Goal: Task Accomplishment & Management: Use online tool/utility

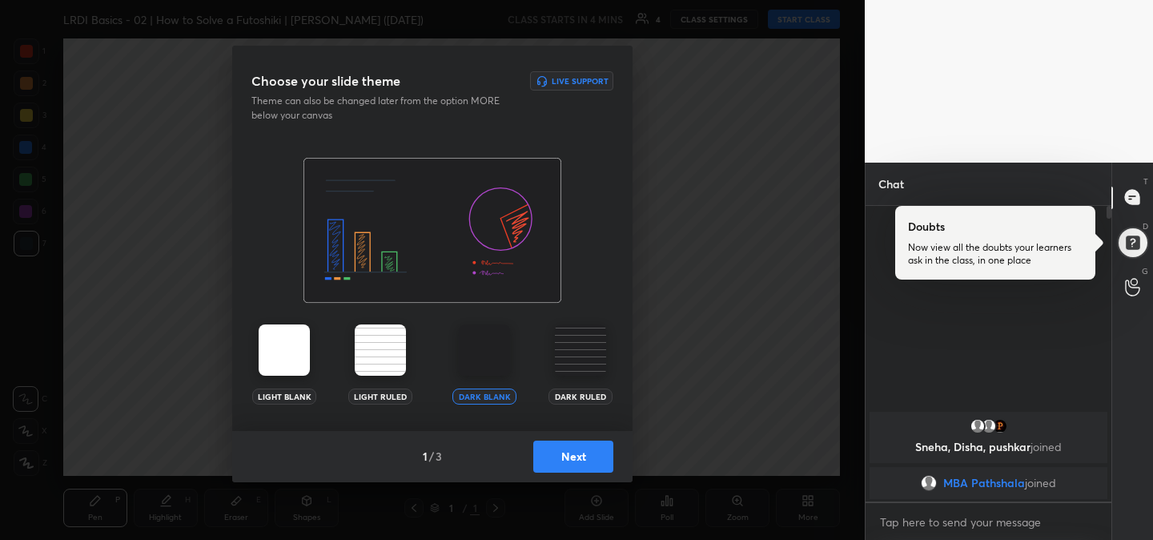
click at [572, 470] on button "Next" at bounding box center [573, 456] width 80 height 32
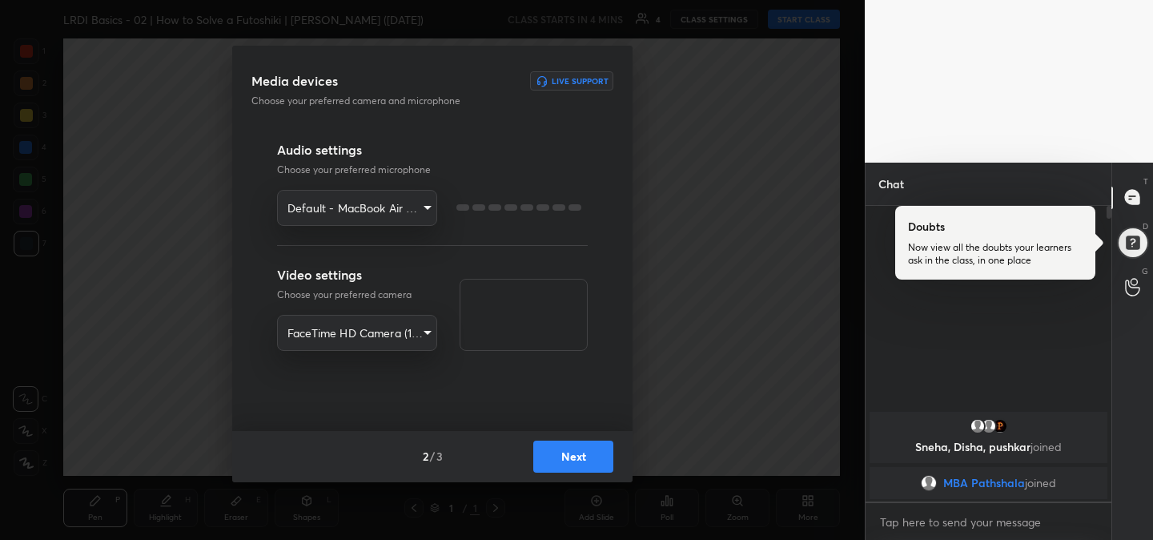
click at [572, 470] on button "Next" at bounding box center [573, 456] width 80 height 32
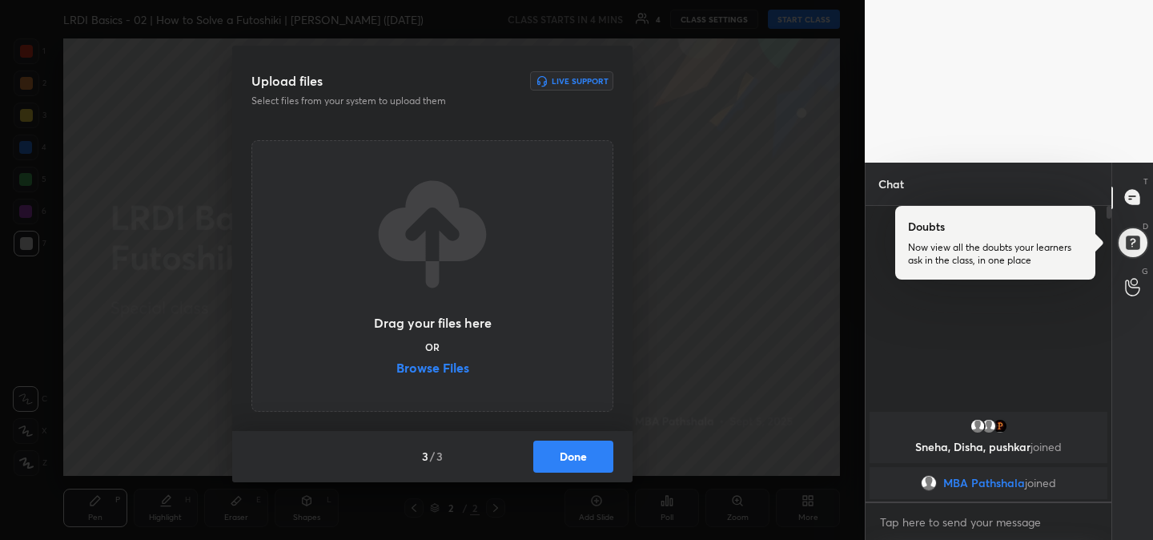
click at [435, 368] on label "Browse Files" at bounding box center [432, 369] width 73 height 17
click at [396, 368] on input "Browse Files" at bounding box center [396, 369] width 0 height 17
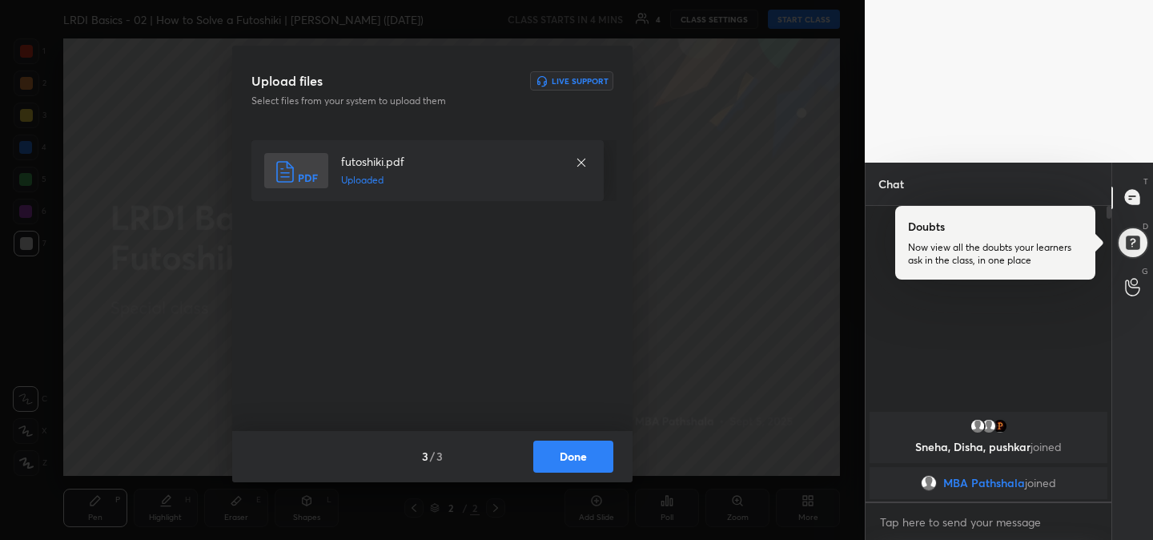
click at [573, 457] on button "Done" at bounding box center [573, 456] width 80 height 32
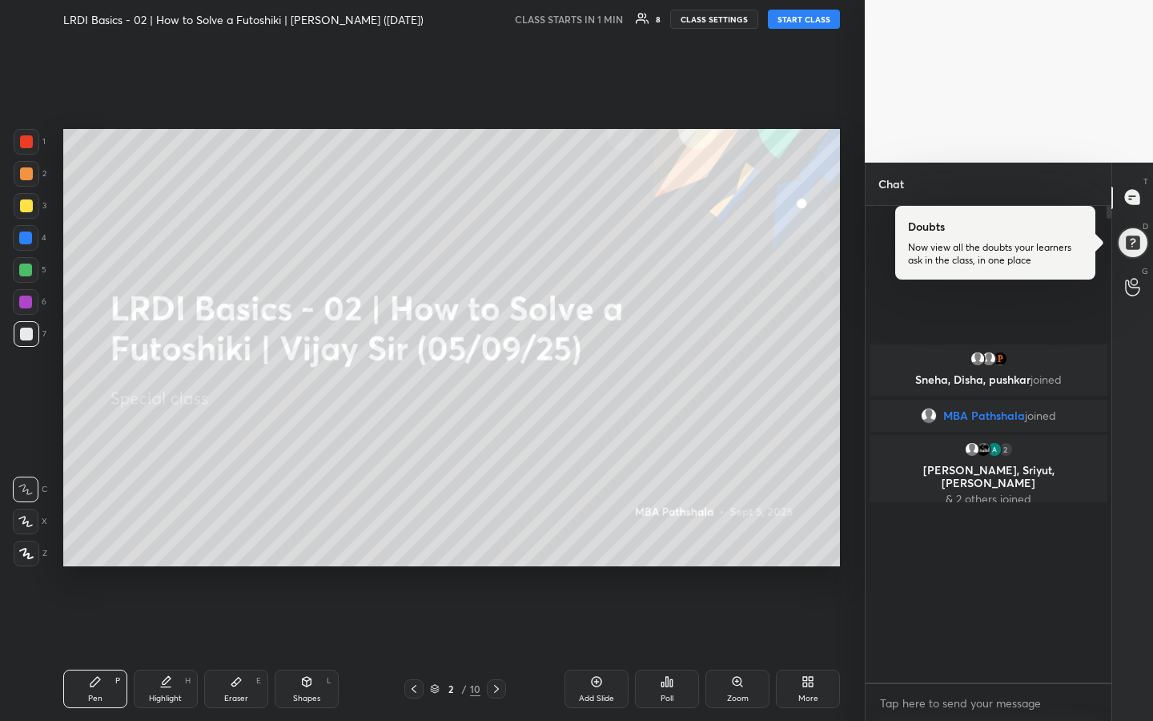
scroll to position [511, 241]
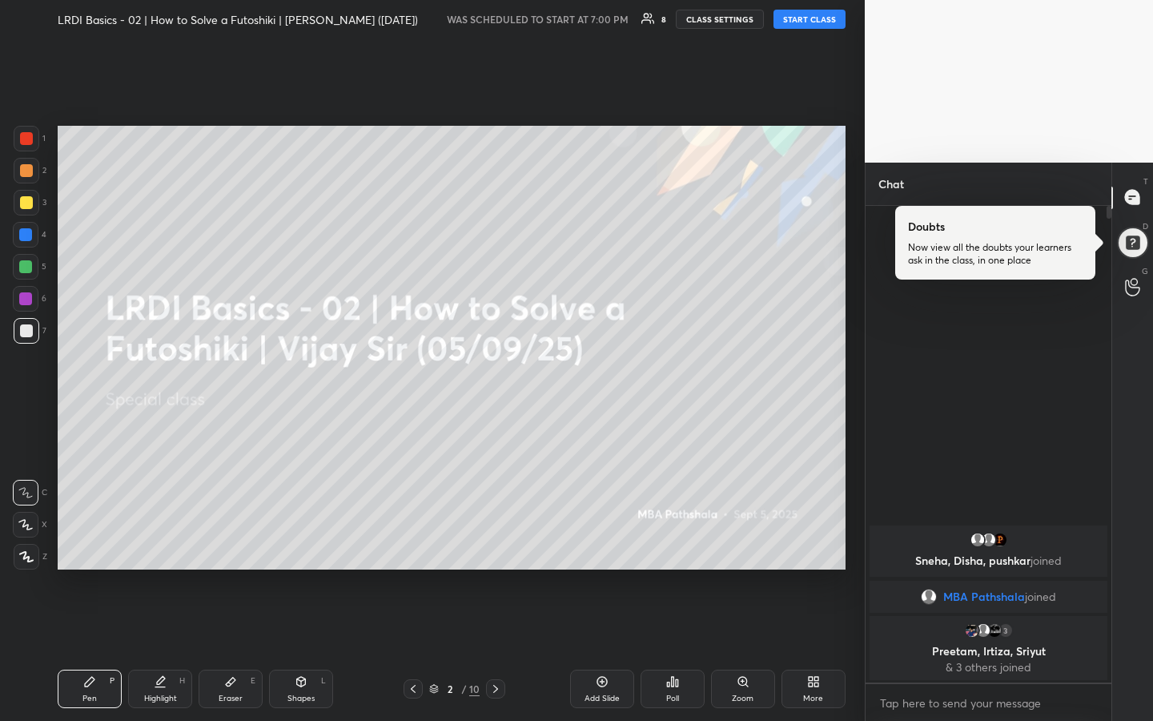
click at [809, 21] on button "START CLASS" at bounding box center [810, 19] width 72 height 19
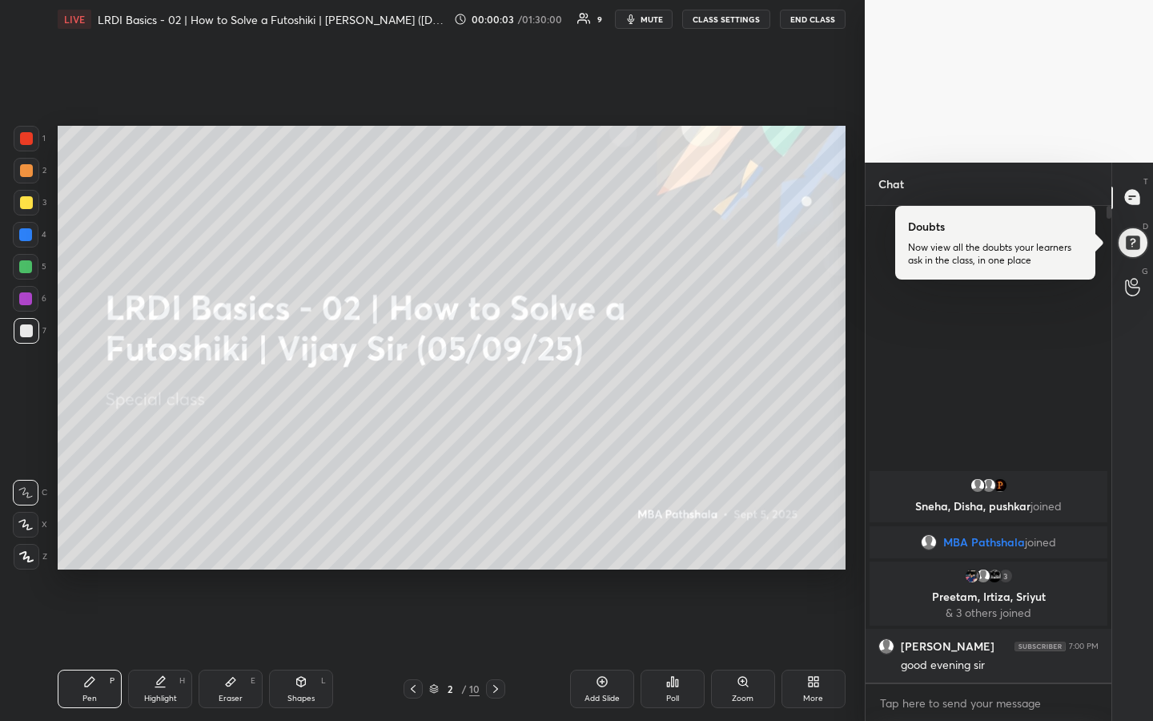
click at [29, 209] on div at bounding box center [27, 203] width 26 height 26
click at [228, 539] on div "Eraser" at bounding box center [231, 698] width 24 height 8
click at [22, 539] on rect at bounding box center [22, 559] width 2 height 2
drag, startPoint x: 93, startPoint y: 692, endPoint x: 105, endPoint y: 654, distance: 40.3
click at [94, 539] on div "Pen P" at bounding box center [90, 689] width 64 height 38
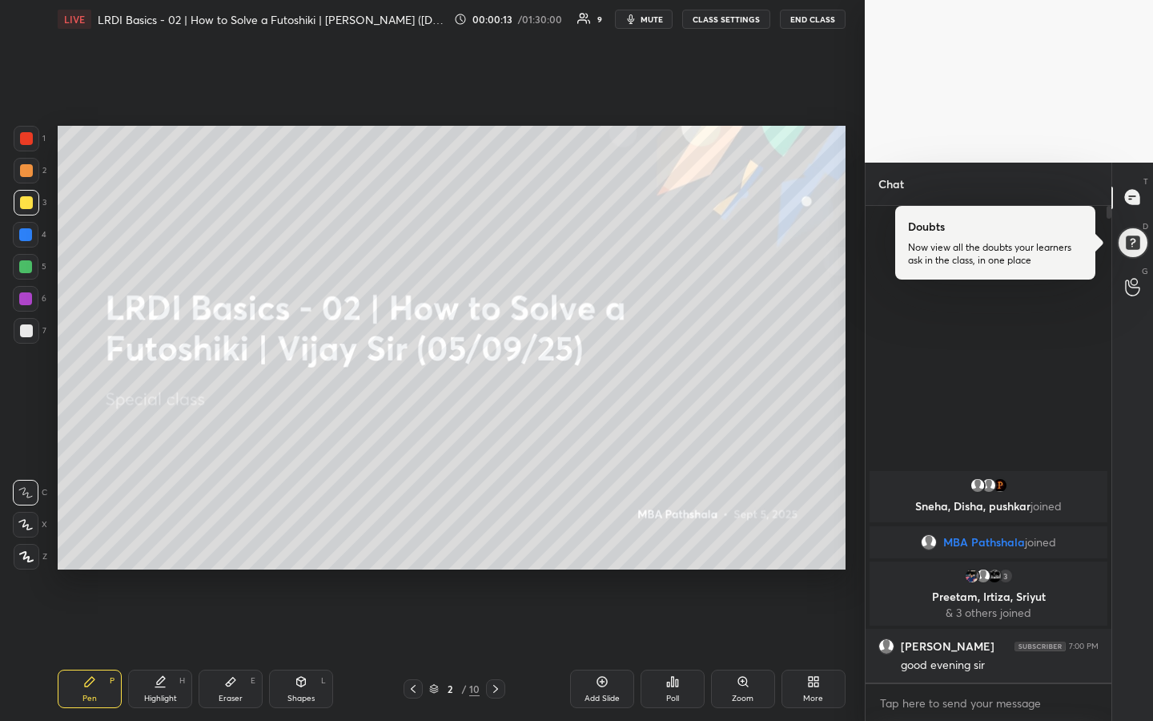
click at [32, 171] on div at bounding box center [26, 170] width 13 height 13
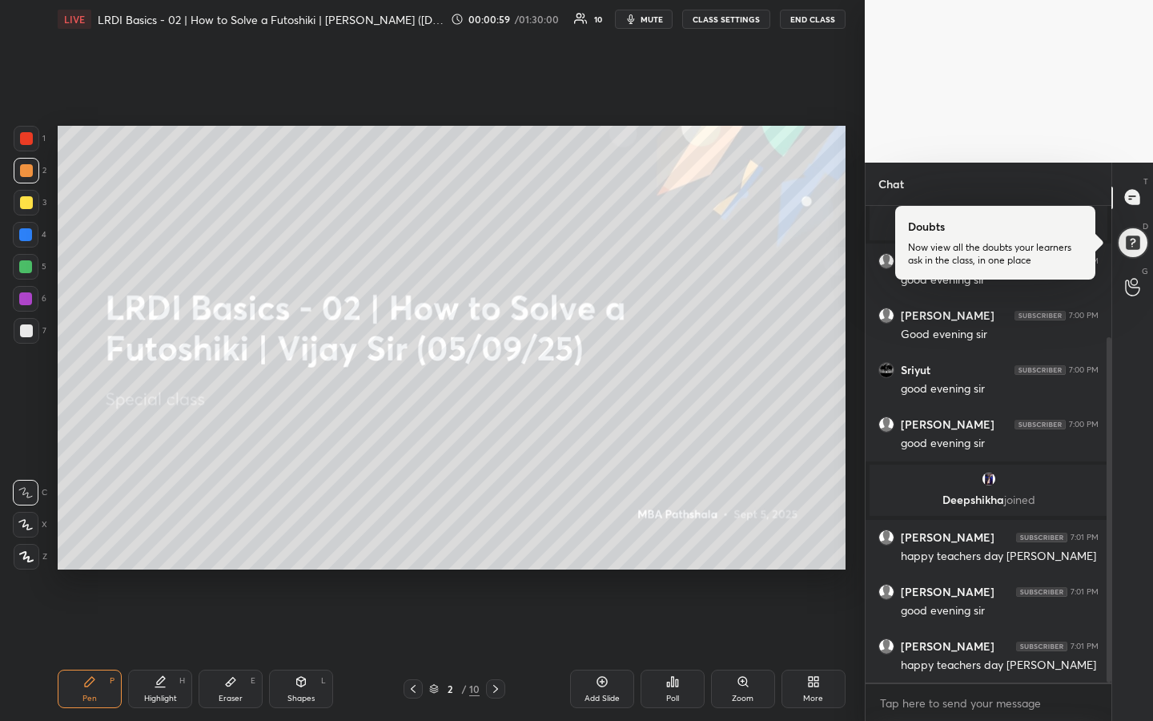
scroll to position [182, 0]
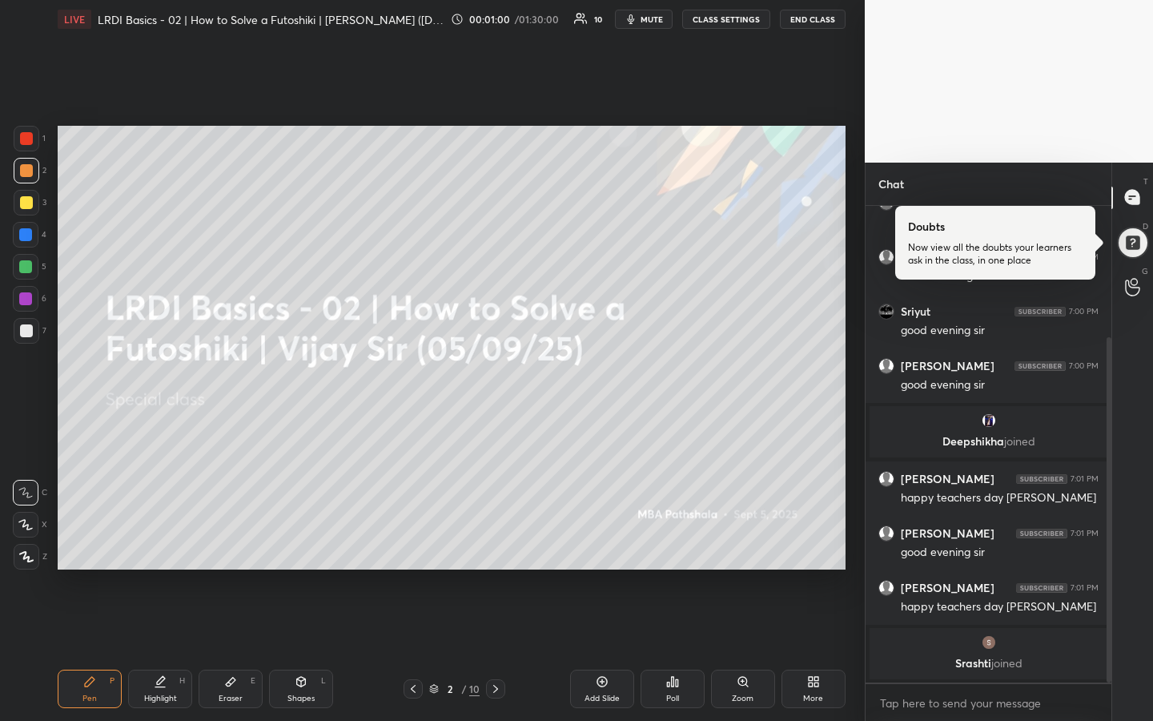
click at [30, 206] on div at bounding box center [27, 203] width 26 height 26
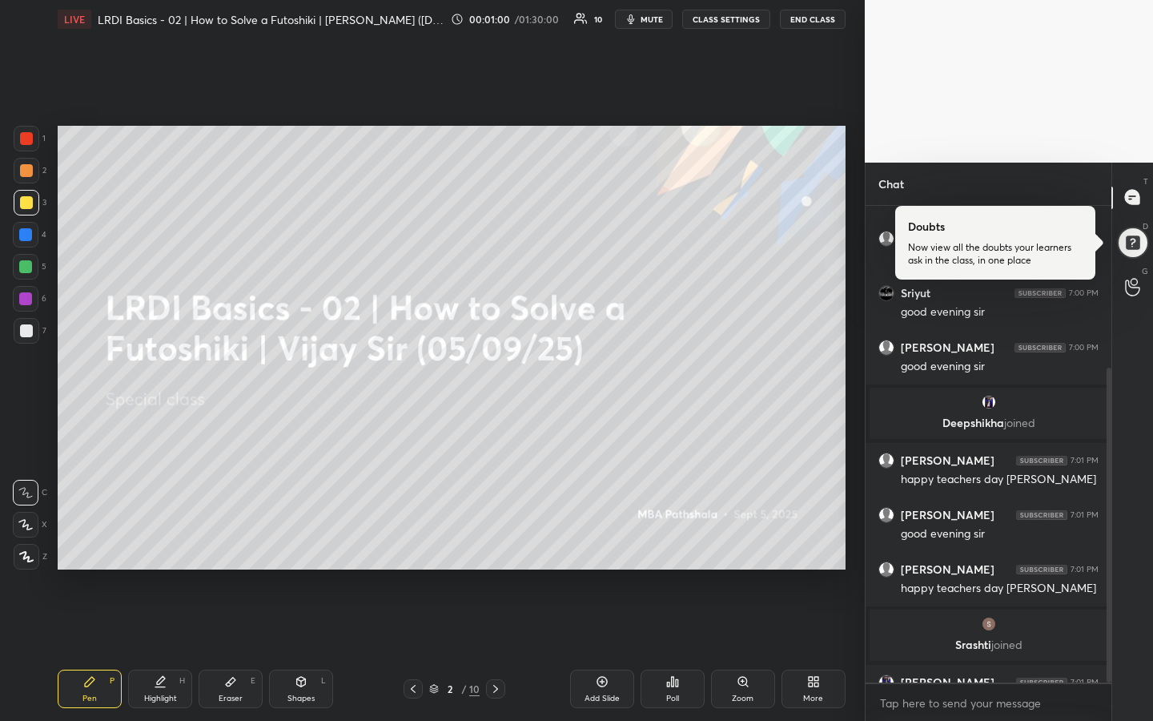
scroll to position [245, 0]
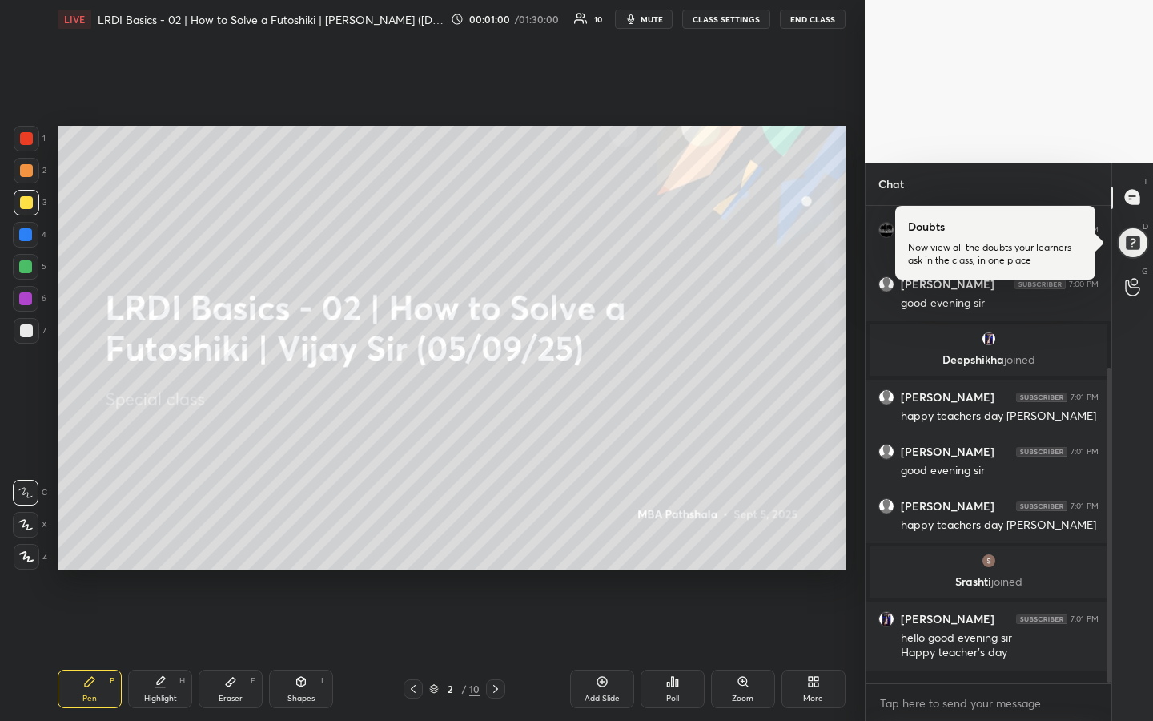
click at [30, 175] on div at bounding box center [26, 170] width 13 height 13
click at [27, 207] on div at bounding box center [26, 202] width 13 height 13
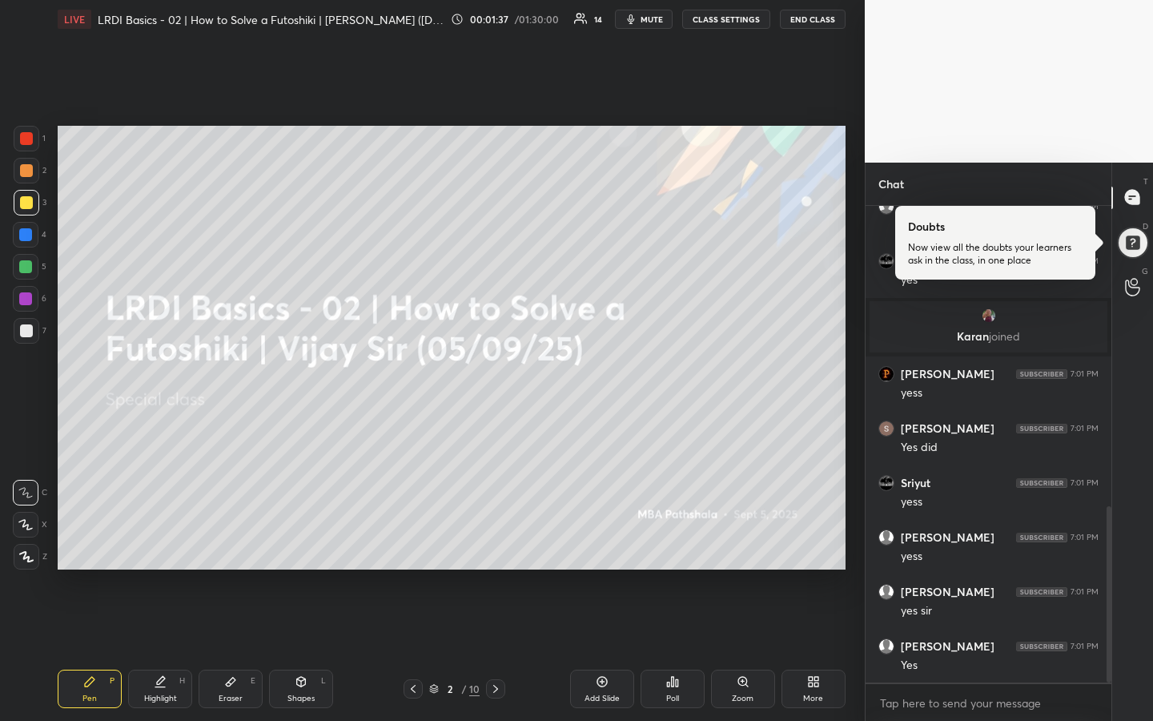
scroll to position [867, 0]
click at [1132, 518] on div "T Messages (T) Doubts Now view all the doubts your learners ask in the class, i…" at bounding box center [1133, 442] width 42 height 559
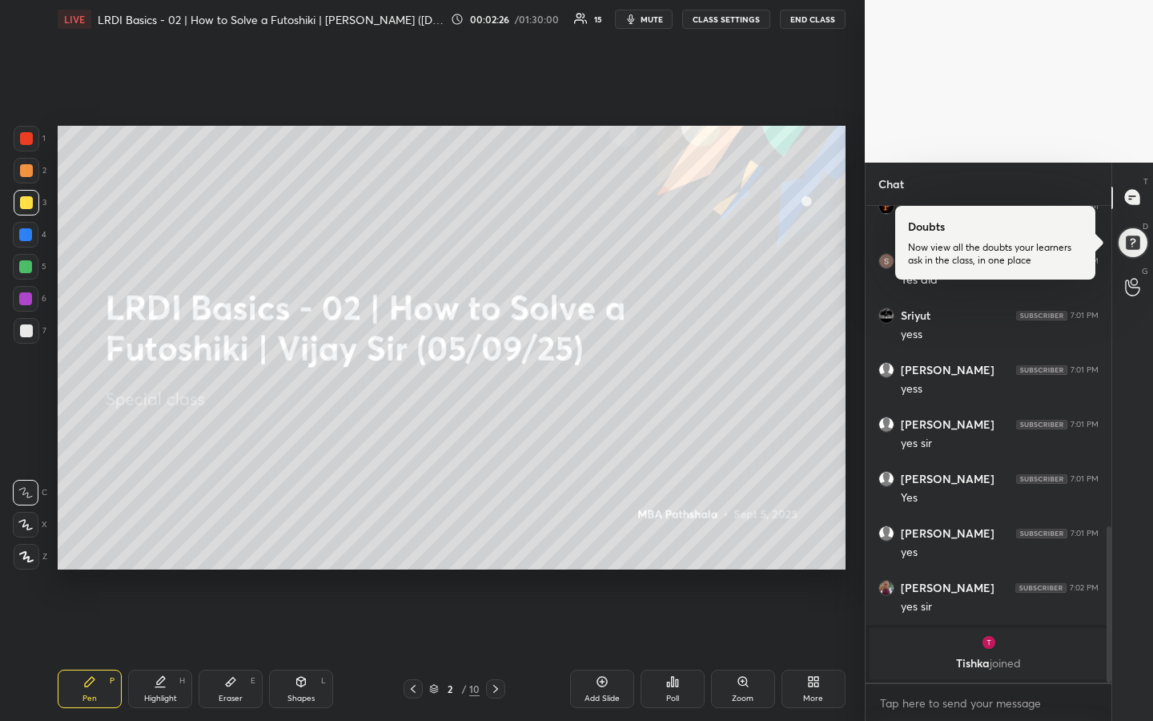
drag, startPoint x: 24, startPoint y: 199, endPoint x: 52, endPoint y: 225, distance: 38.0
click at [23, 199] on div at bounding box center [26, 202] width 13 height 13
drag, startPoint x: 159, startPoint y: 679, endPoint x: 169, endPoint y: 686, distance: 12.7
click at [159, 539] on icon at bounding box center [161, 680] width 8 height 8
click at [77, 539] on div "Pen P" at bounding box center [90, 689] width 64 height 38
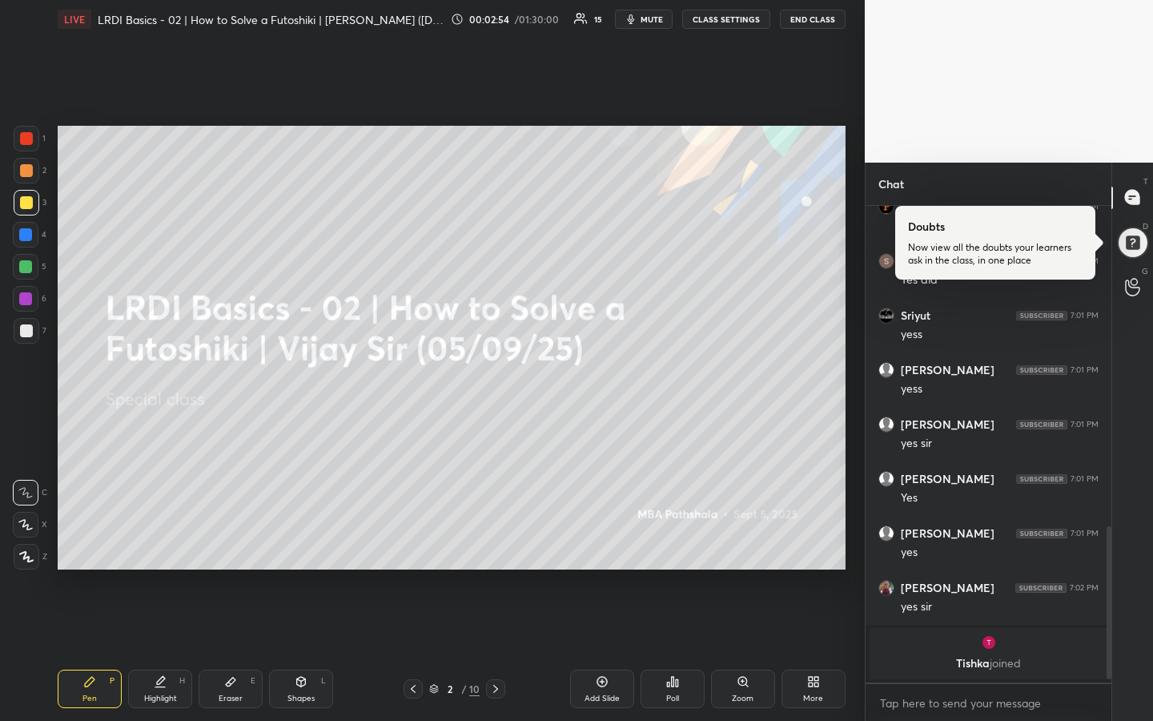
drag, startPoint x: 24, startPoint y: 171, endPoint x: 25, endPoint y: 204, distance: 32.8
click at [25, 175] on div at bounding box center [26, 170] width 13 height 13
click at [26, 212] on div at bounding box center [27, 203] width 26 height 26
click at [24, 178] on div at bounding box center [27, 171] width 26 height 26
click at [27, 203] on div at bounding box center [26, 202] width 13 height 13
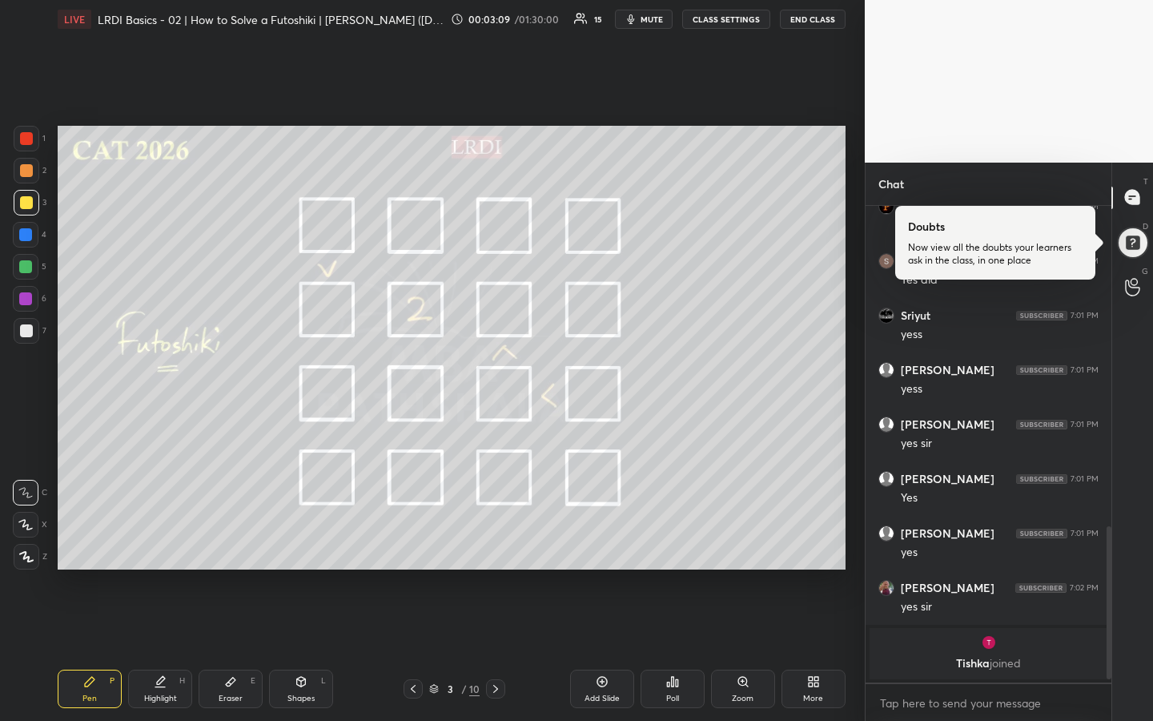
click at [31, 167] on div at bounding box center [26, 170] width 13 height 13
click at [163, 539] on icon at bounding box center [160, 681] width 13 height 13
click at [154, 539] on div "Highlight" at bounding box center [160, 698] width 33 height 8
drag, startPoint x: 25, startPoint y: 167, endPoint x: 32, endPoint y: 171, distance: 8.2
click at [26, 169] on div at bounding box center [26, 170] width 13 height 13
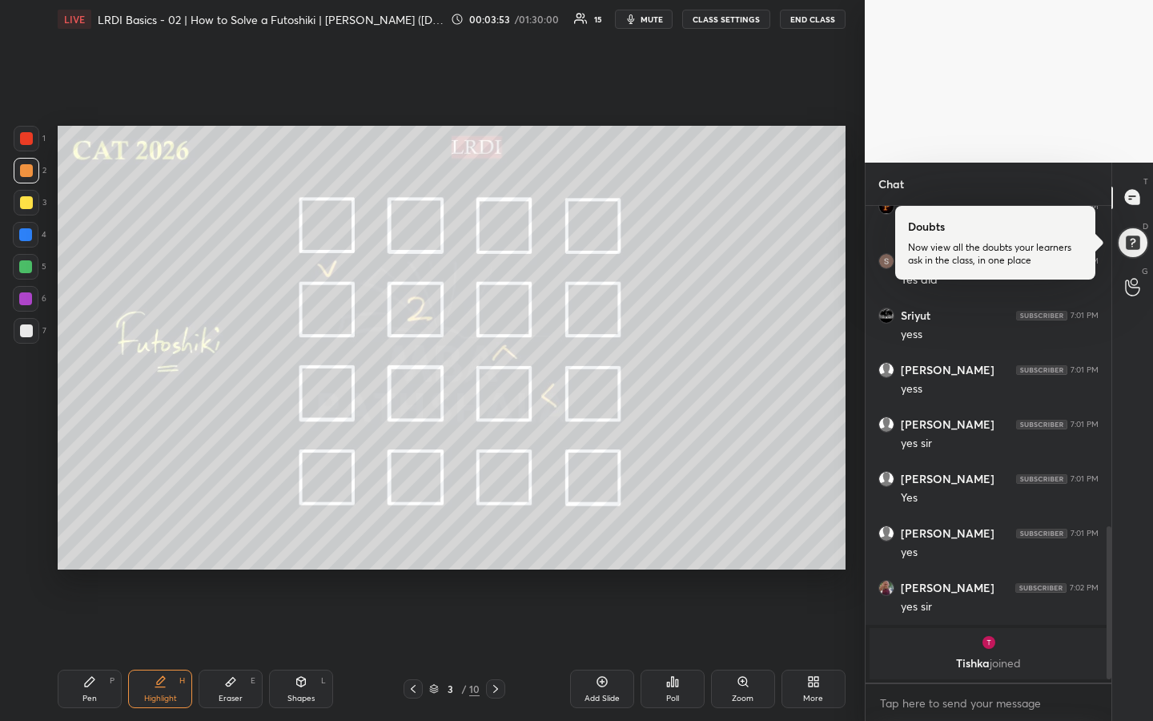
click at [171, 539] on div "Highlight" at bounding box center [160, 698] width 33 height 8
click at [90, 539] on div "Pen P" at bounding box center [90, 689] width 64 height 38
click at [168, 539] on div "Highlight H" at bounding box center [160, 689] width 64 height 38
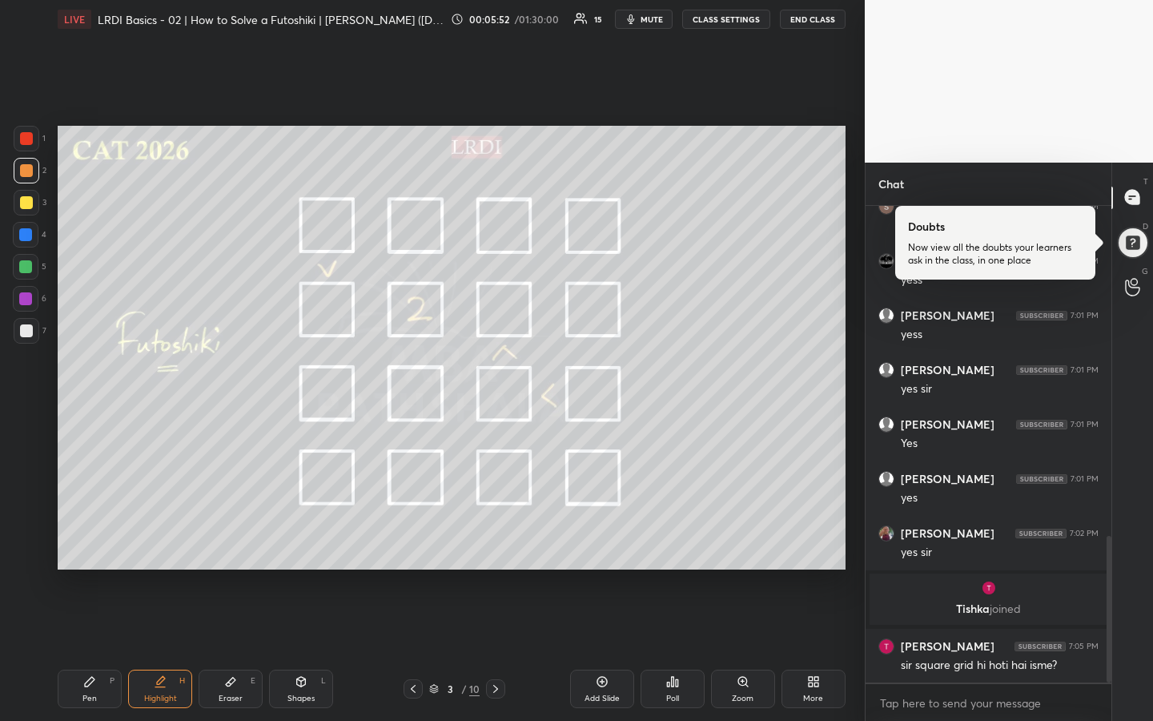
scroll to position [1078, 0]
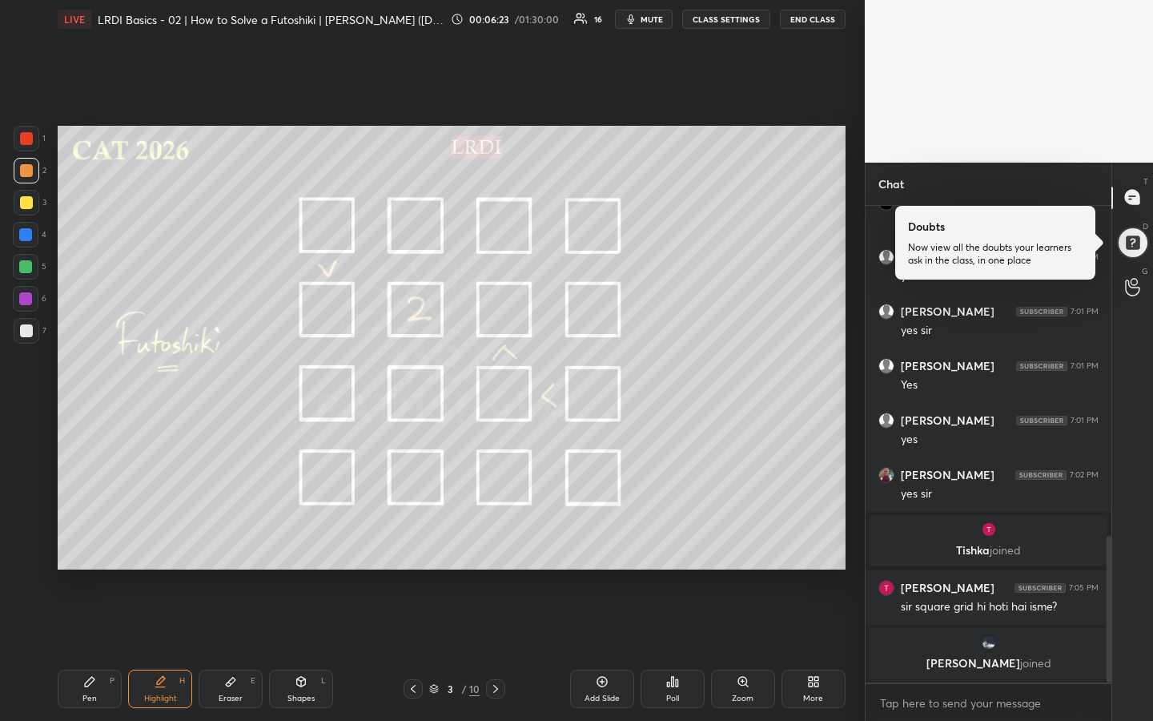
click at [93, 539] on icon at bounding box center [89, 681] width 13 height 13
click at [25, 265] on div at bounding box center [25, 266] width 13 height 13
click at [165, 539] on div "Highlight H" at bounding box center [160, 689] width 64 height 38
click at [95, 539] on div "Pen" at bounding box center [89, 698] width 14 height 8
click at [167, 539] on div "Highlight H" at bounding box center [160, 689] width 64 height 38
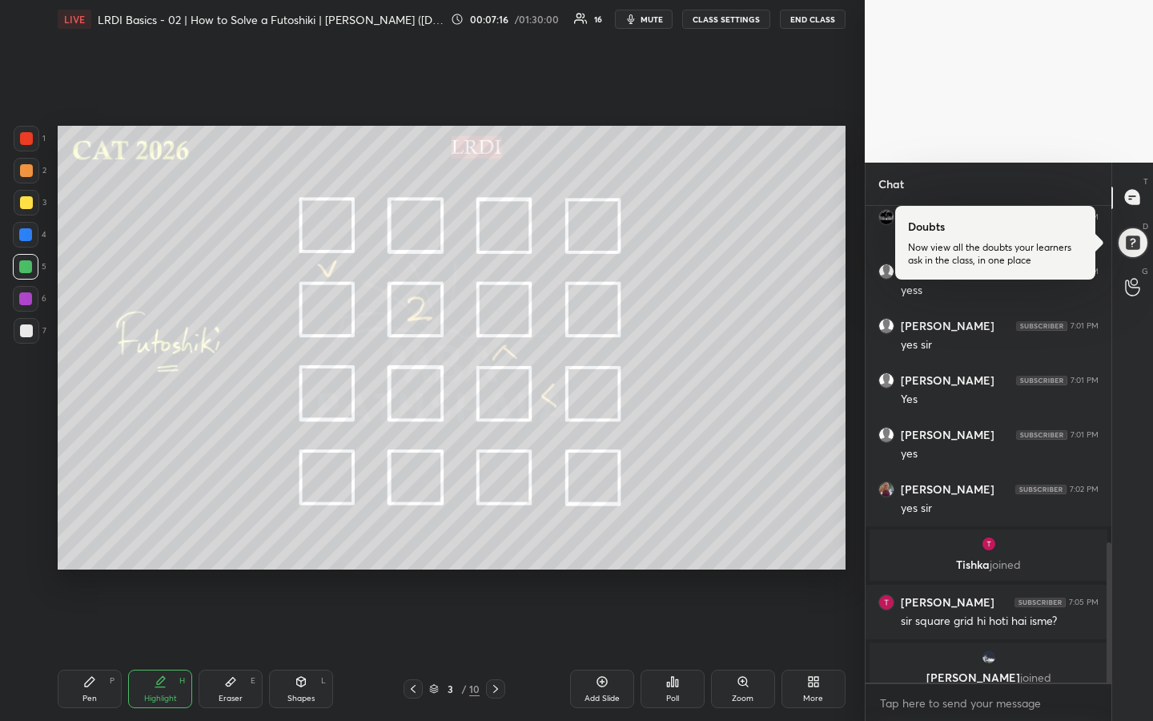
scroll to position [1147, 0]
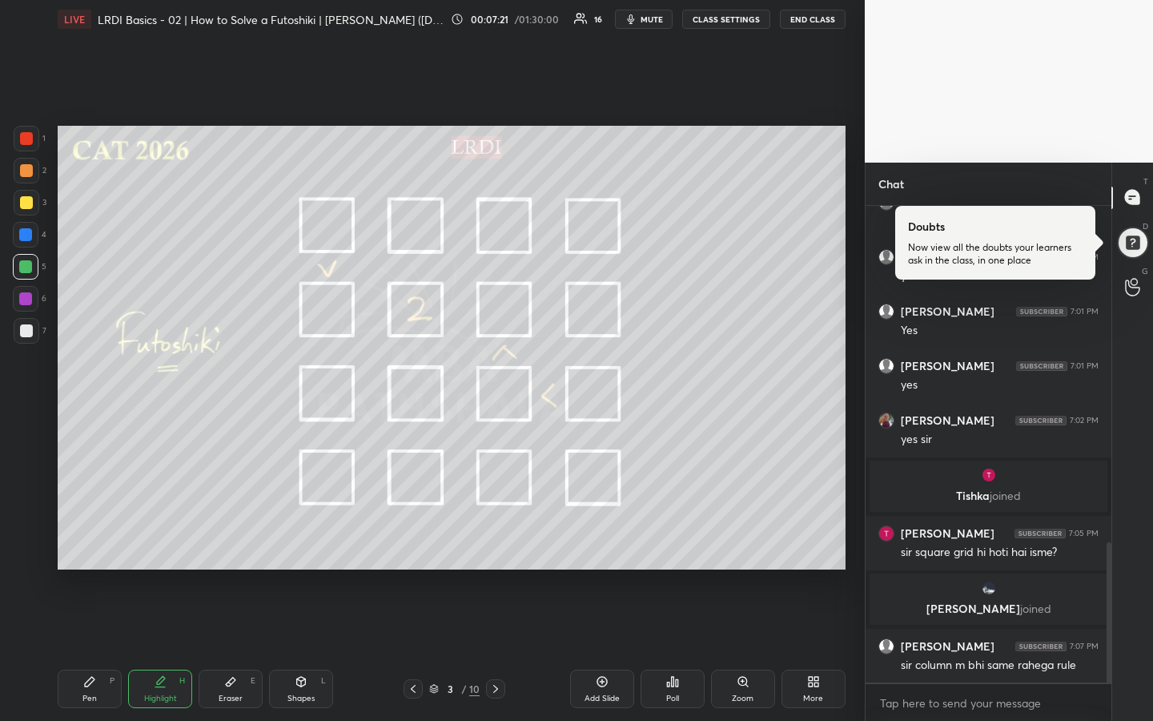
click at [92, 539] on icon at bounding box center [89, 681] width 13 height 13
click at [150, 539] on div "Highlight H" at bounding box center [160, 689] width 64 height 38
click at [88, 539] on div "Pen" at bounding box center [89, 698] width 14 height 8
click at [161, 539] on div "Highlight" at bounding box center [160, 698] width 33 height 8
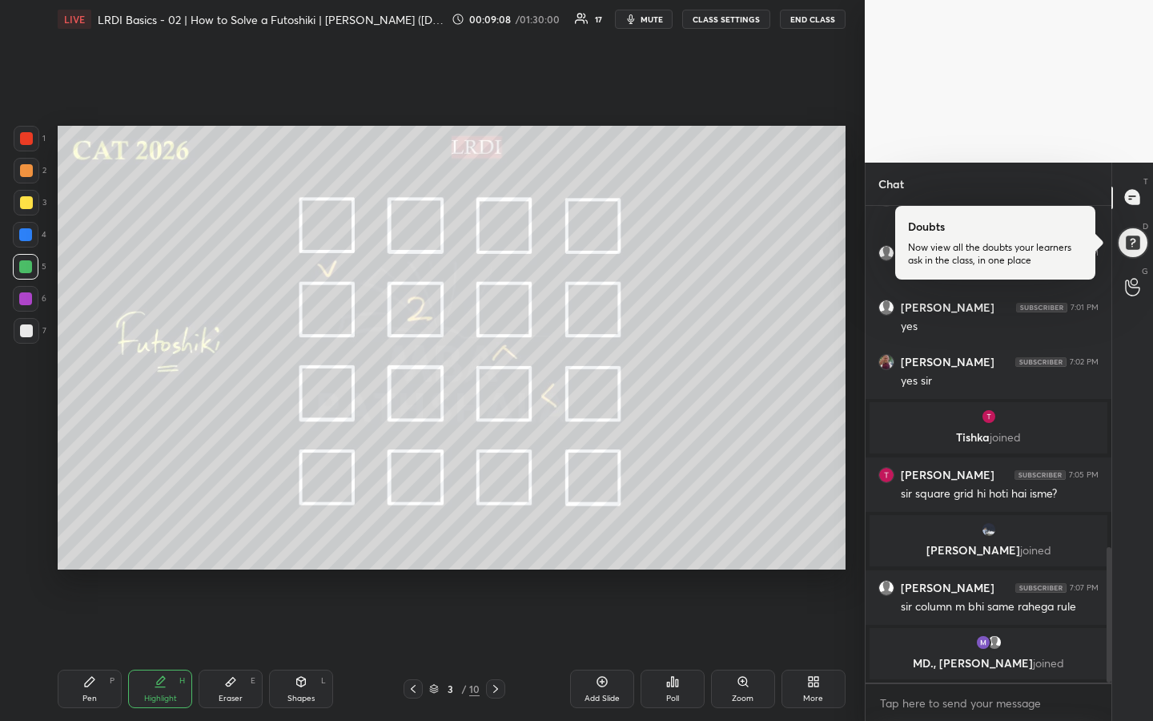
click at [170, 539] on div "Highlight H" at bounding box center [160, 689] width 64 height 38
click at [230, 539] on icon at bounding box center [230, 681] width 13 height 13
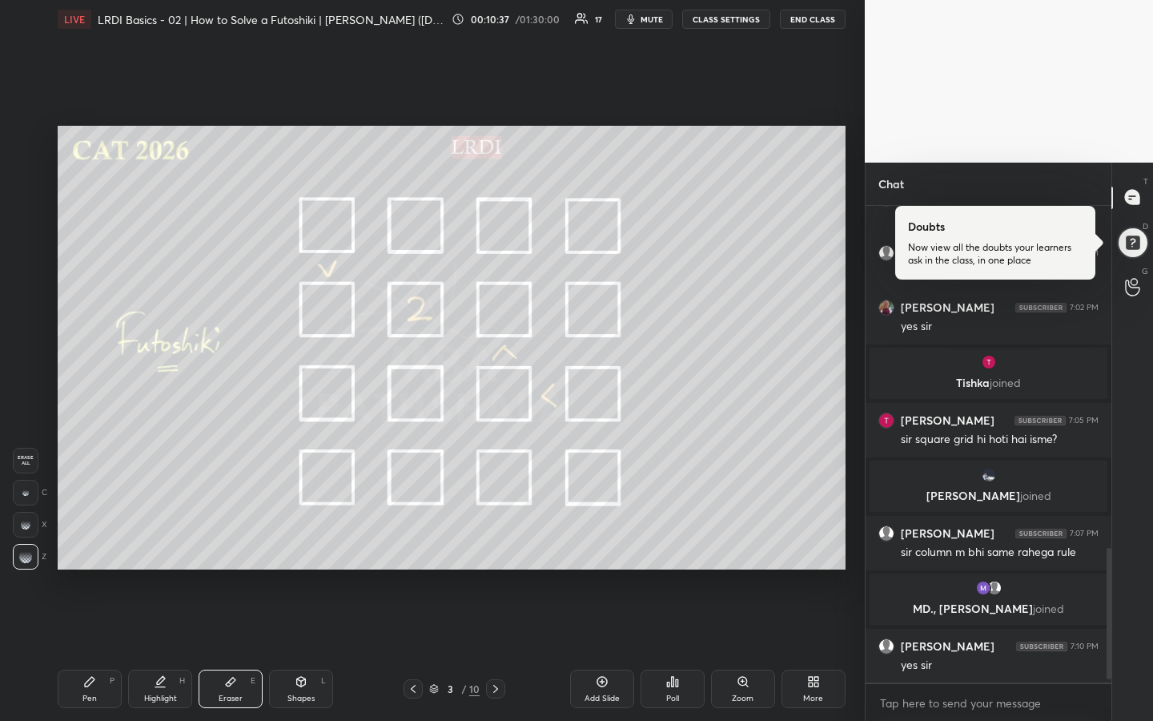
scroll to position [1271, 0]
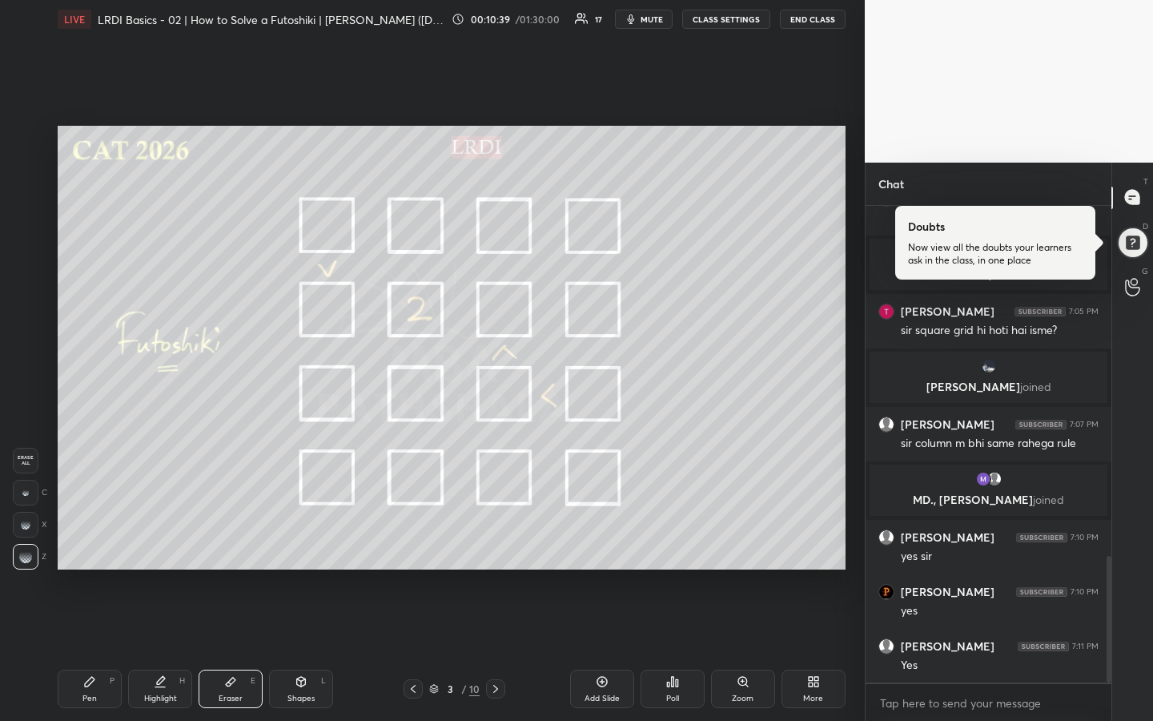
click at [80, 539] on div "Pen P" at bounding box center [90, 689] width 64 height 38
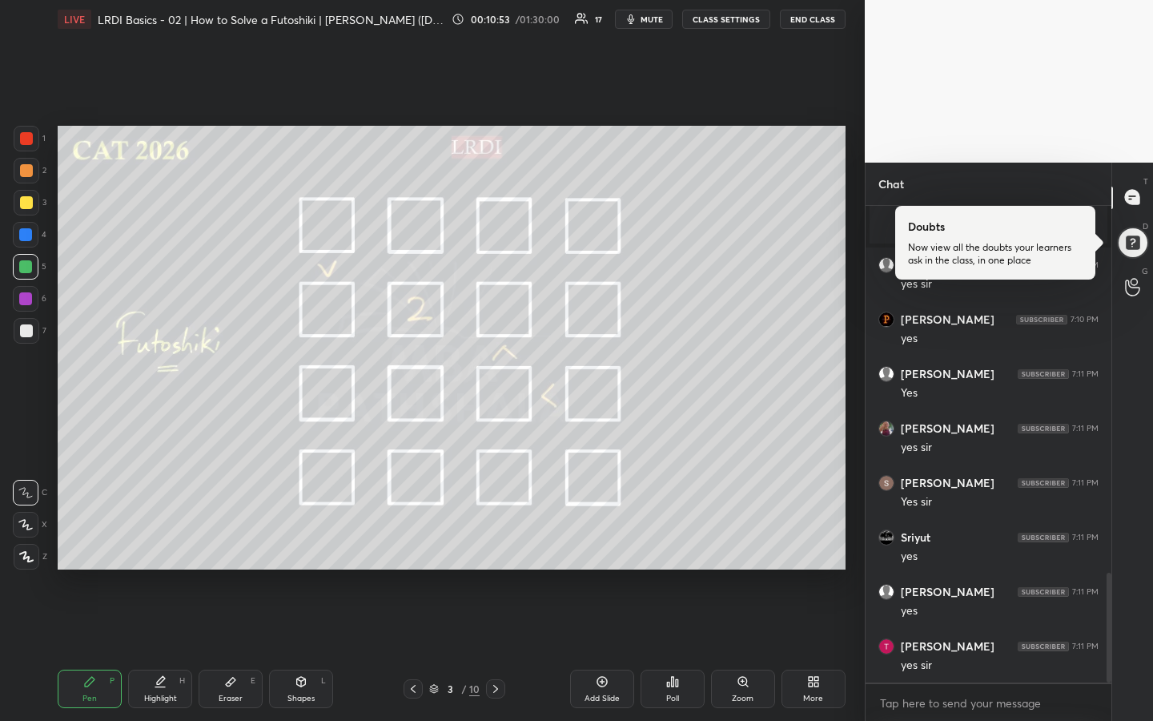
scroll to position [1652, 0]
click at [26, 200] on div at bounding box center [26, 202] width 13 height 13
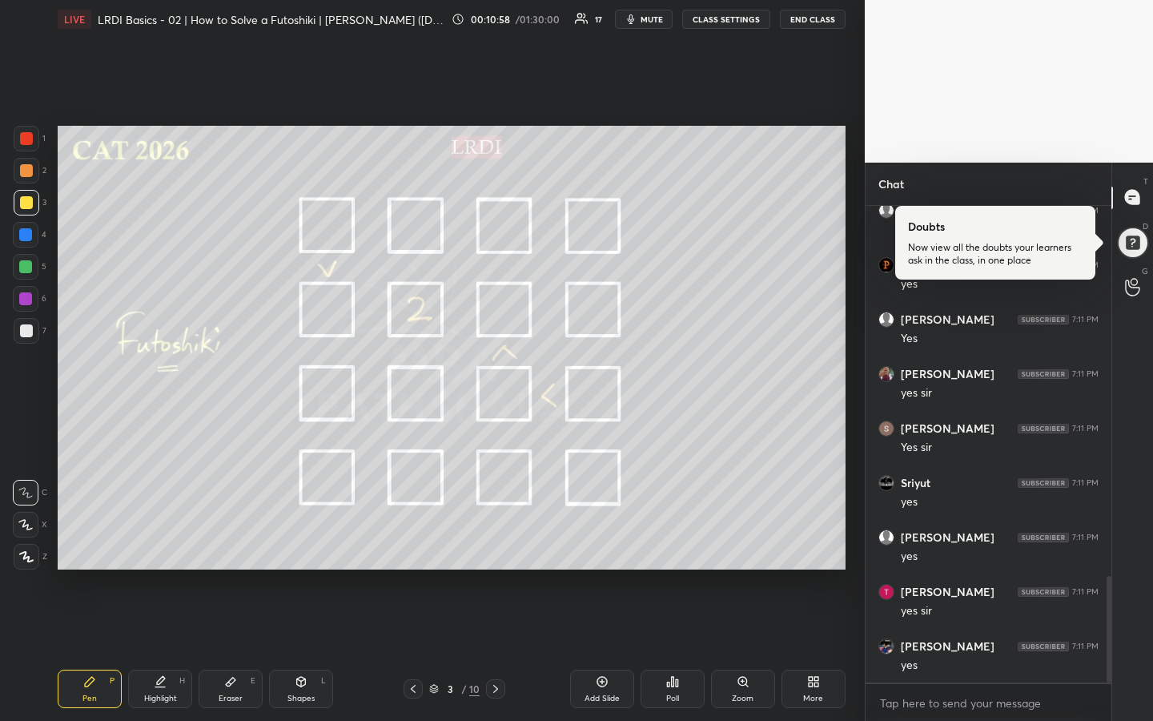
click at [28, 141] on div at bounding box center [26, 138] width 13 height 13
click at [157, 539] on div "Highlight H" at bounding box center [160, 689] width 64 height 38
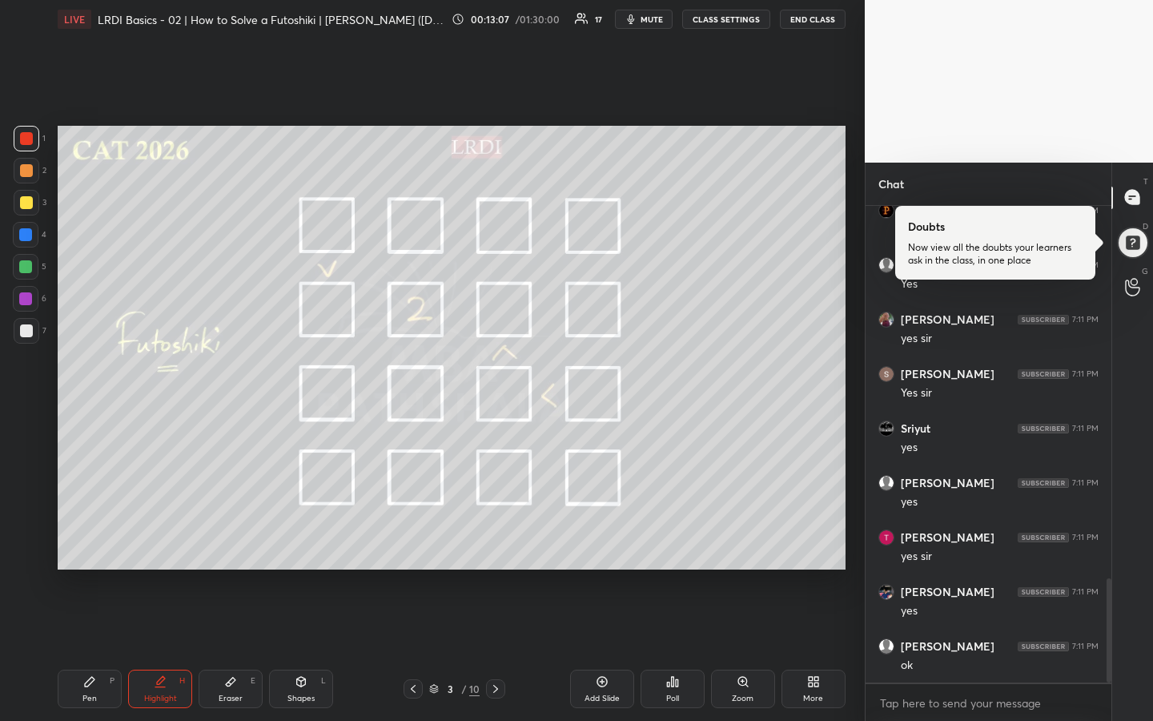
click at [168, 539] on div "Highlight H" at bounding box center [160, 689] width 64 height 38
click at [86, 539] on div "Pen" at bounding box center [89, 698] width 14 height 8
click at [98, 539] on div "Pen P" at bounding box center [90, 689] width 64 height 38
click at [104, 539] on div "Pen P" at bounding box center [90, 689] width 64 height 38
drag, startPoint x: 158, startPoint y: 694, endPoint x: 169, endPoint y: 674, distance: 22.3
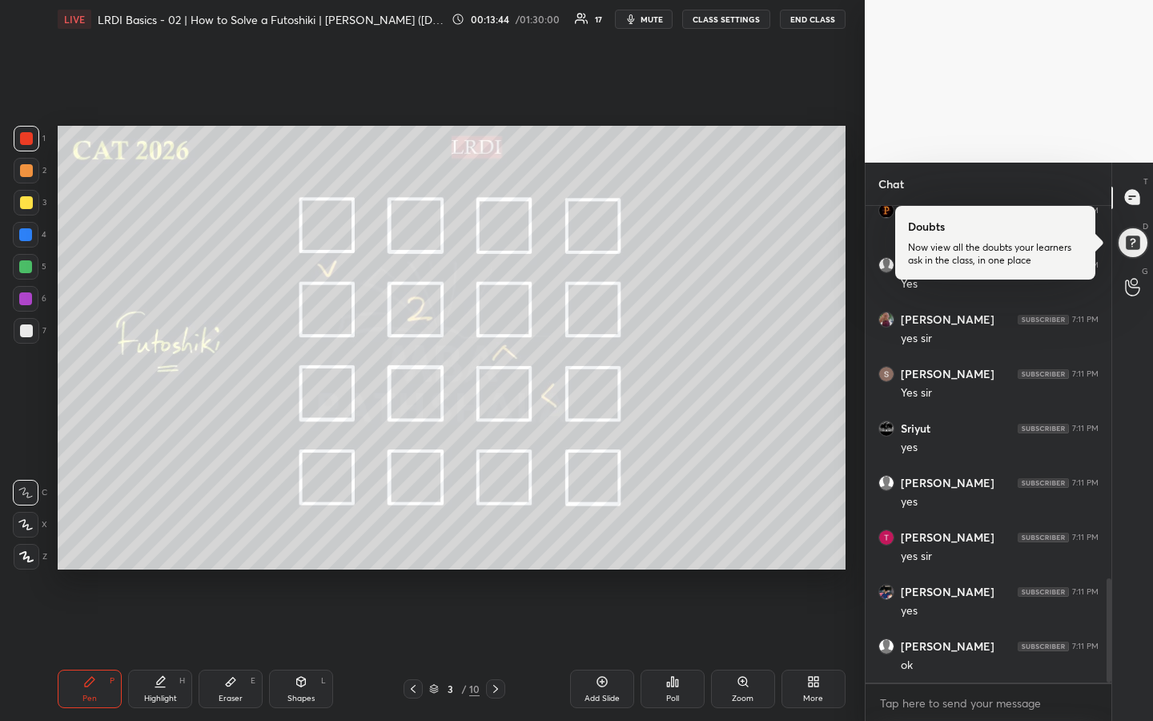
click at [159, 539] on div "Highlight H" at bounding box center [160, 689] width 64 height 38
click at [169, 539] on div "Highlight H" at bounding box center [160, 689] width 64 height 38
click at [161, 539] on div "Highlight H" at bounding box center [160, 689] width 64 height 38
drag, startPoint x: 99, startPoint y: 690, endPoint x: 109, endPoint y: 690, distance: 9.6
click at [99, 539] on div "Pen P" at bounding box center [90, 689] width 64 height 38
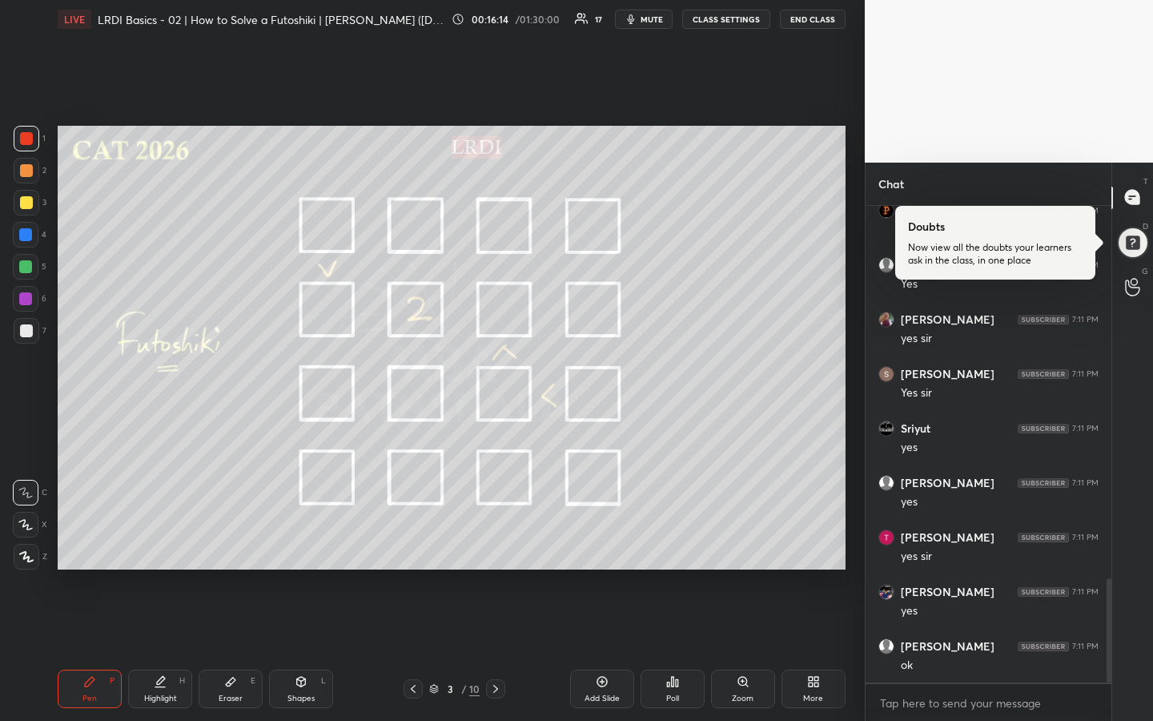
click at [28, 269] on div at bounding box center [25, 266] width 13 height 13
click at [166, 539] on div "Highlight H" at bounding box center [160, 689] width 64 height 38
drag, startPoint x: 88, startPoint y: 687, endPoint x: 95, endPoint y: 679, distance: 10.8
click at [87, 539] on icon at bounding box center [89, 681] width 13 height 13
click at [163, 539] on div "Highlight H" at bounding box center [160, 689] width 64 height 38
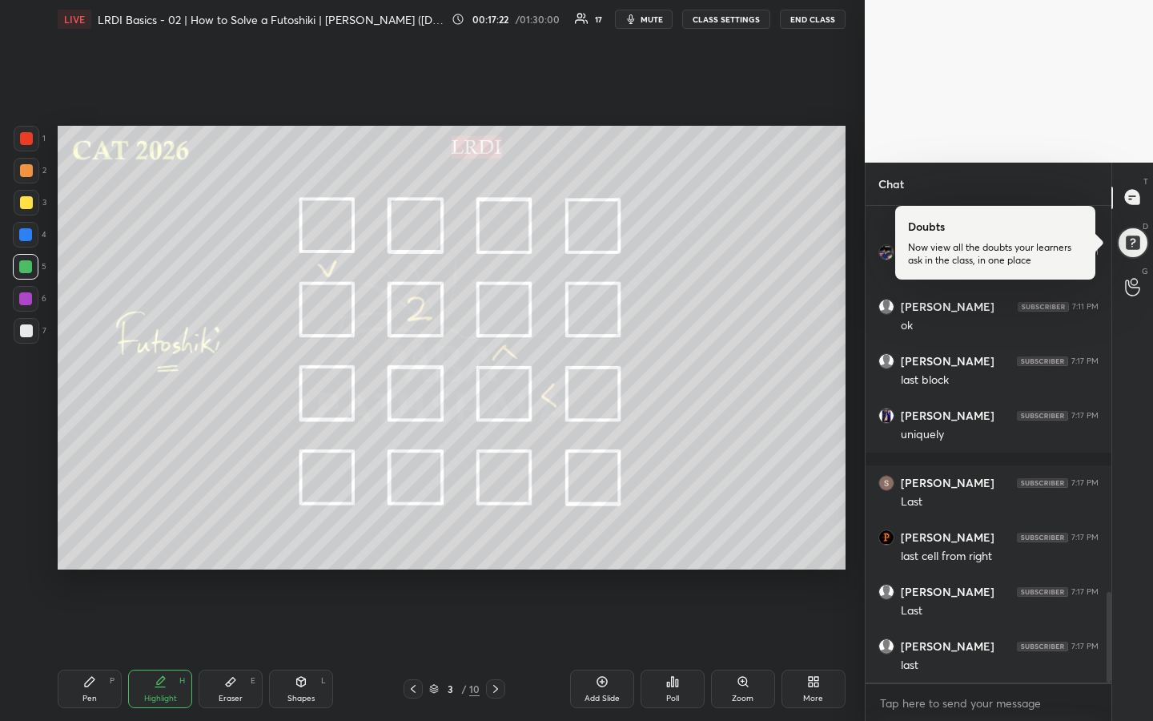
scroll to position [2105, 0]
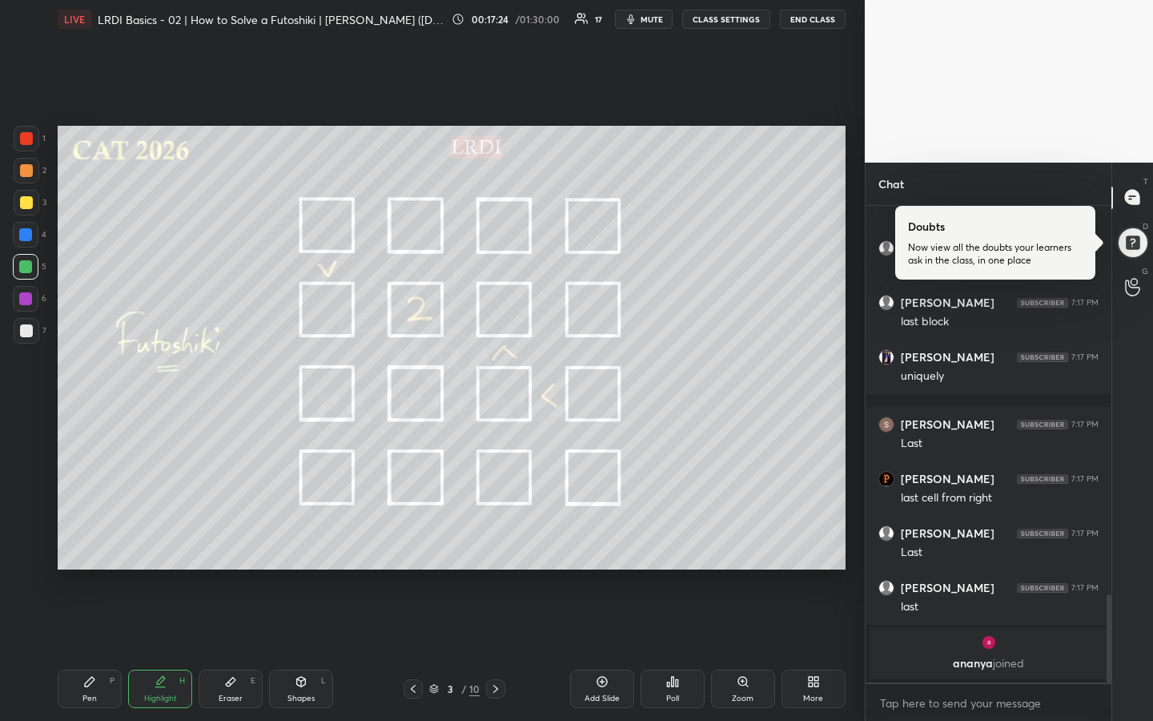
click at [96, 539] on div "Pen P" at bounding box center [90, 689] width 64 height 38
click at [167, 539] on div "Highlight H" at bounding box center [160, 689] width 64 height 38
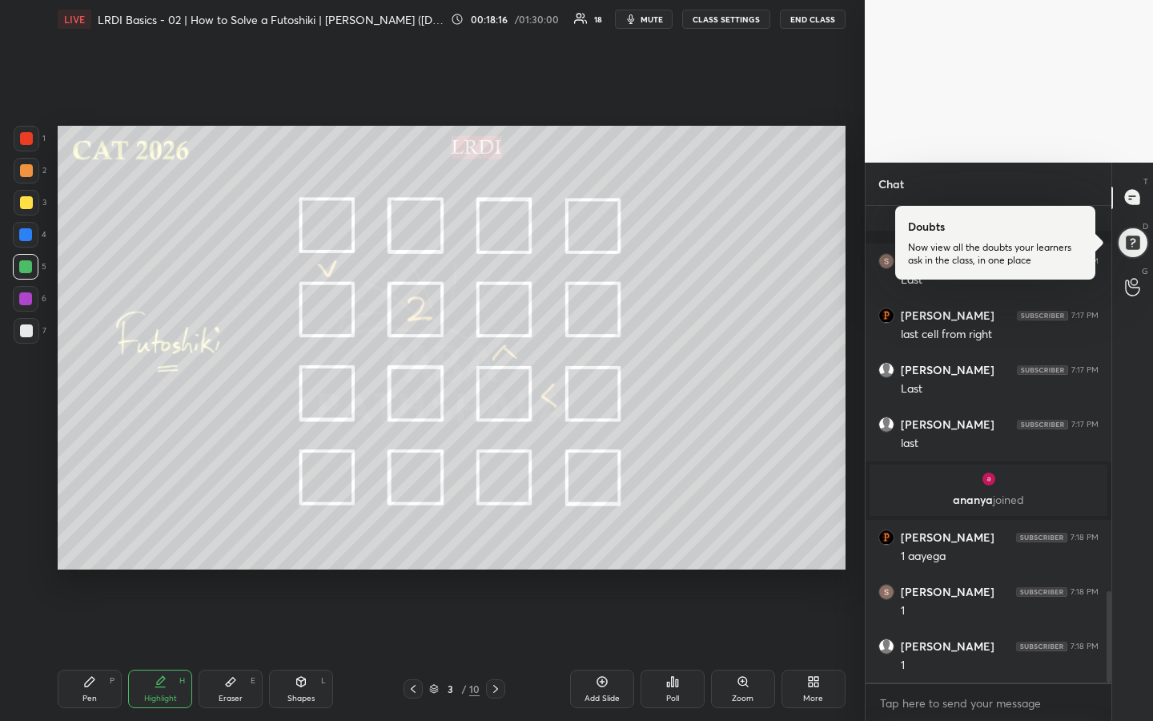
scroll to position [2016, 0]
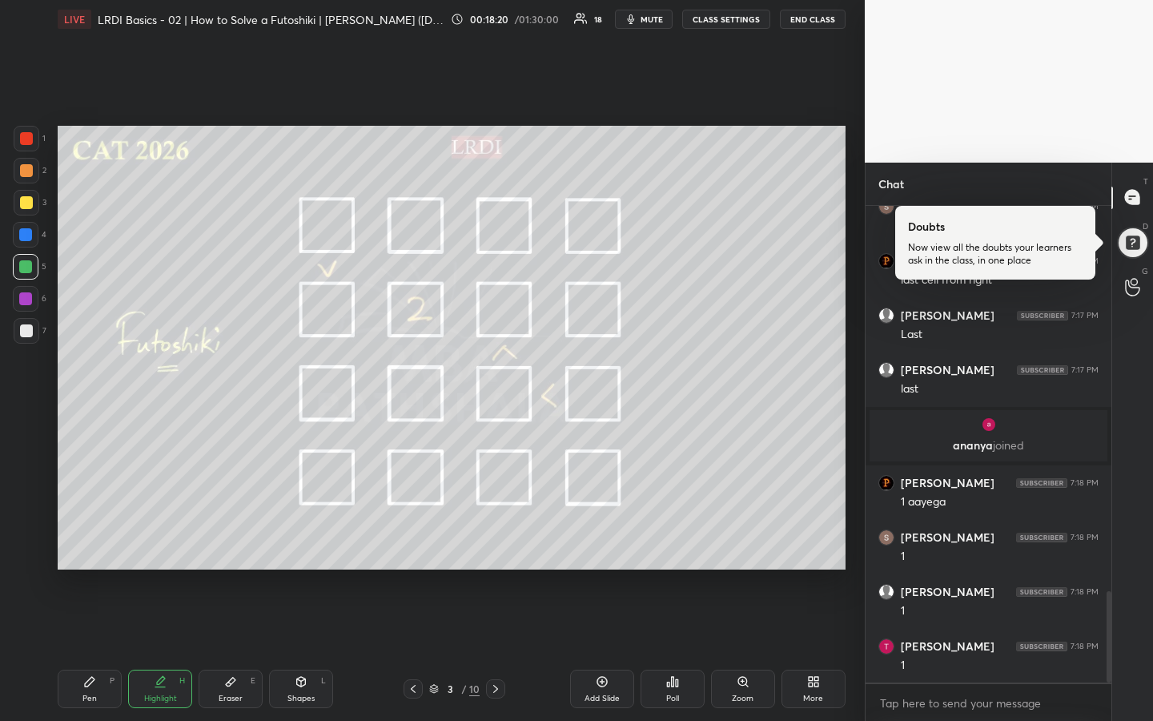
drag, startPoint x: 98, startPoint y: 686, endPoint x: 104, endPoint y: 666, distance: 21.8
click at [98, 539] on div "Pen P" at bounding box center [90, 689] width 64 height 38
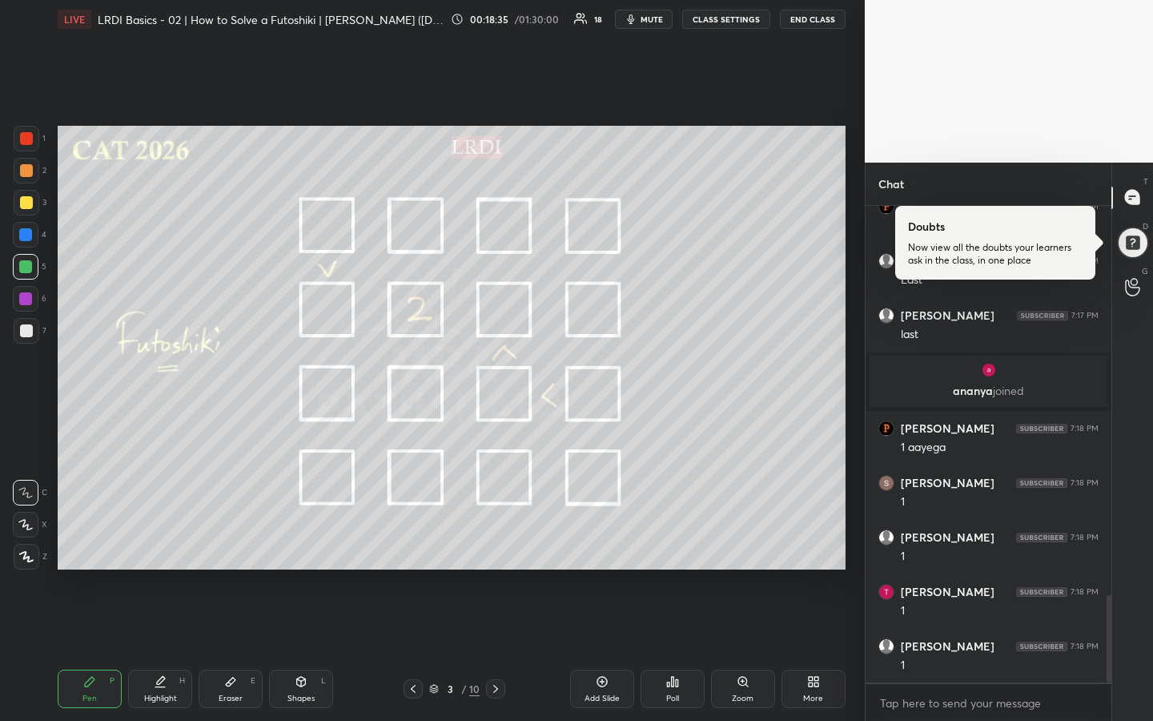
scroll to position [2125, 0]
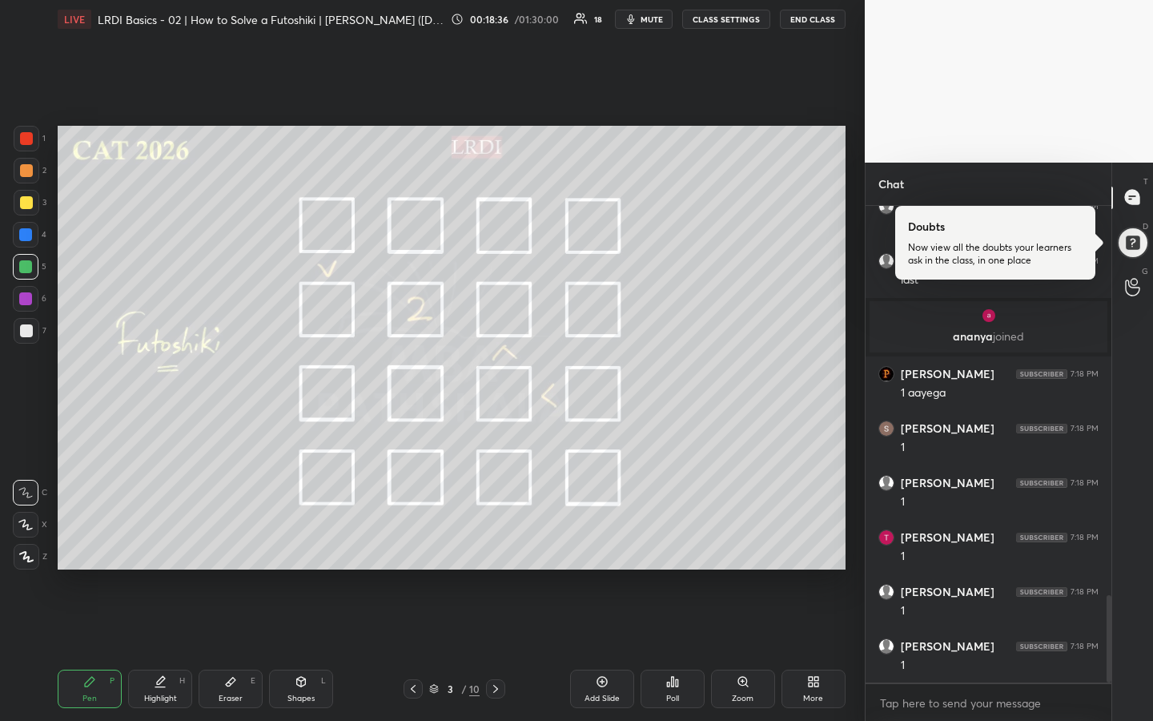
click at [162, 539] on div "Highlight H" at bounding box center [160, 689] width 64 height 38
drag, startPoint x: 235, startPoint y: 692, endPoint x: 237, endPoint y: 678, distance: 14.6
click at [234, 539] on div "Eraser E" at bounding box center [231, 689] width 64 height 38
click at [91, 539] on div "Pen" at bounding box center [89, 698] width 14 height 8
click at [29, 206] on div at bounding box center [26, 202] width 13 height 13
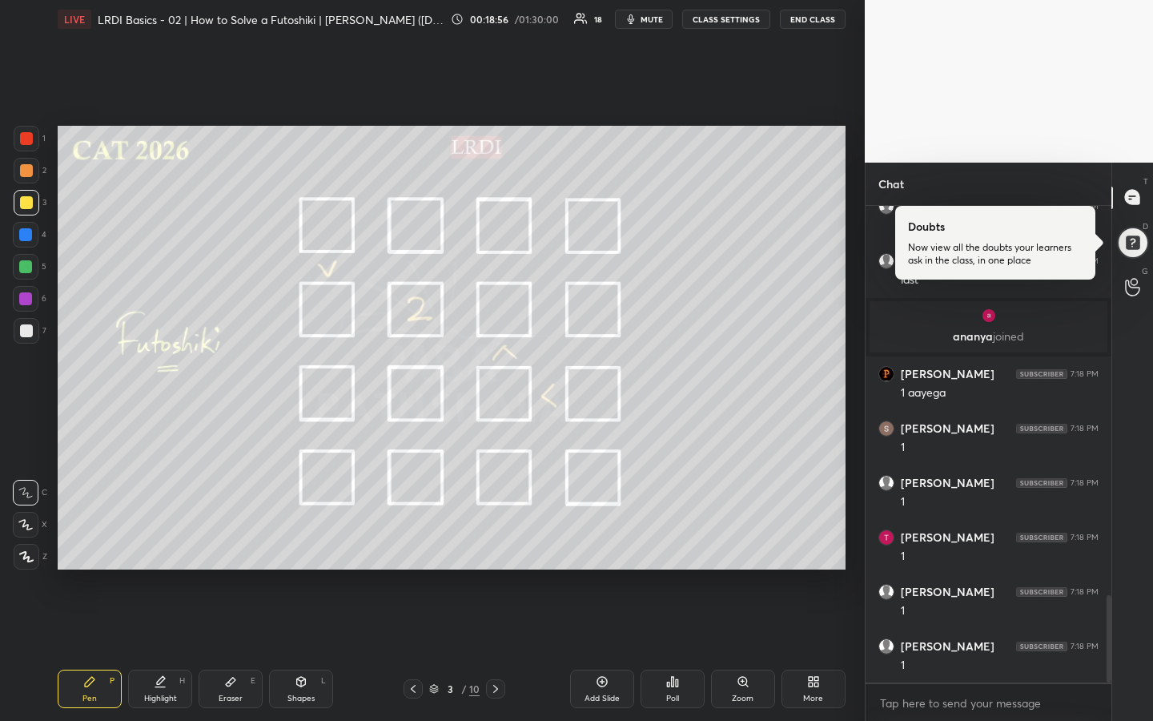
click at [155, 539] on div "Highlight H" at bounding box center [160, 689] width 64 height 38
click at [111, 539] on div "P" at bounding box center [112, 681] width 5 height 8
click at [149, 539] on div "Highlight H" at bounding box center [160, 689] width 64 height 38
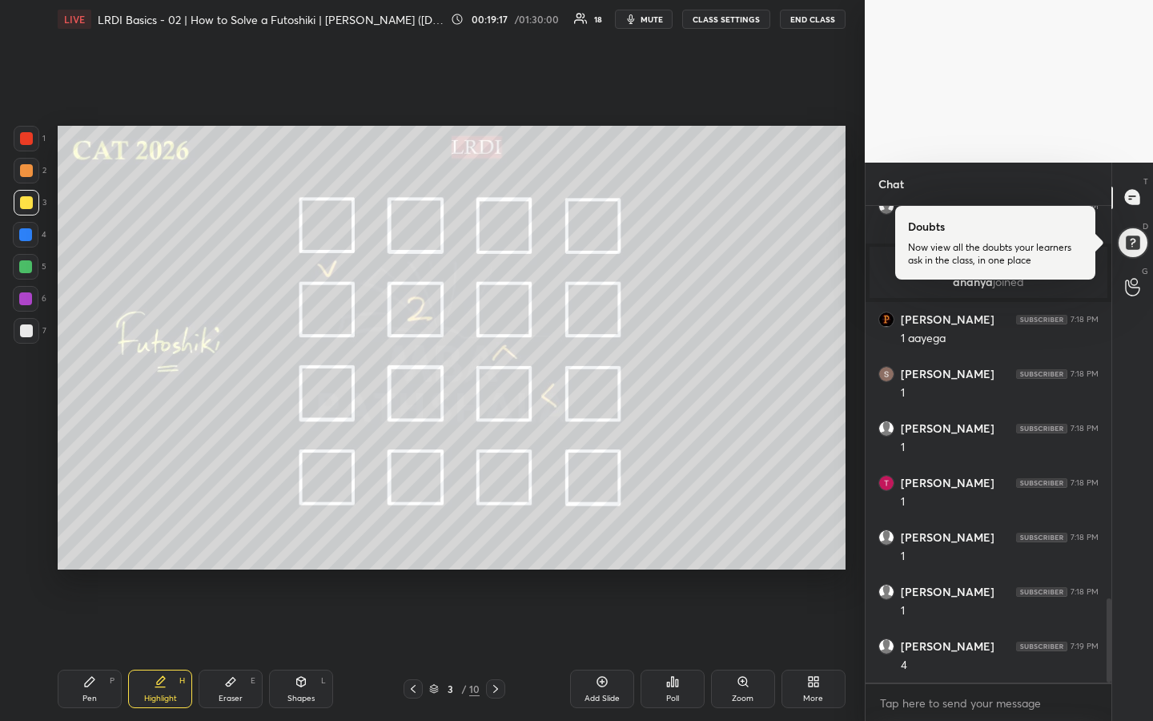
scroll to position [2234, 0]
click at [90, 539] on icon at bounding box center [89, 681] width 13 height 13
drag, startPoint x: 163, startPoint y: 690, endPoint x: 175, endPoint y: 674, distance: 20.0
click at [161, 539] on div "Highlight H" at bounding box center [160, 689] width 64 height 38
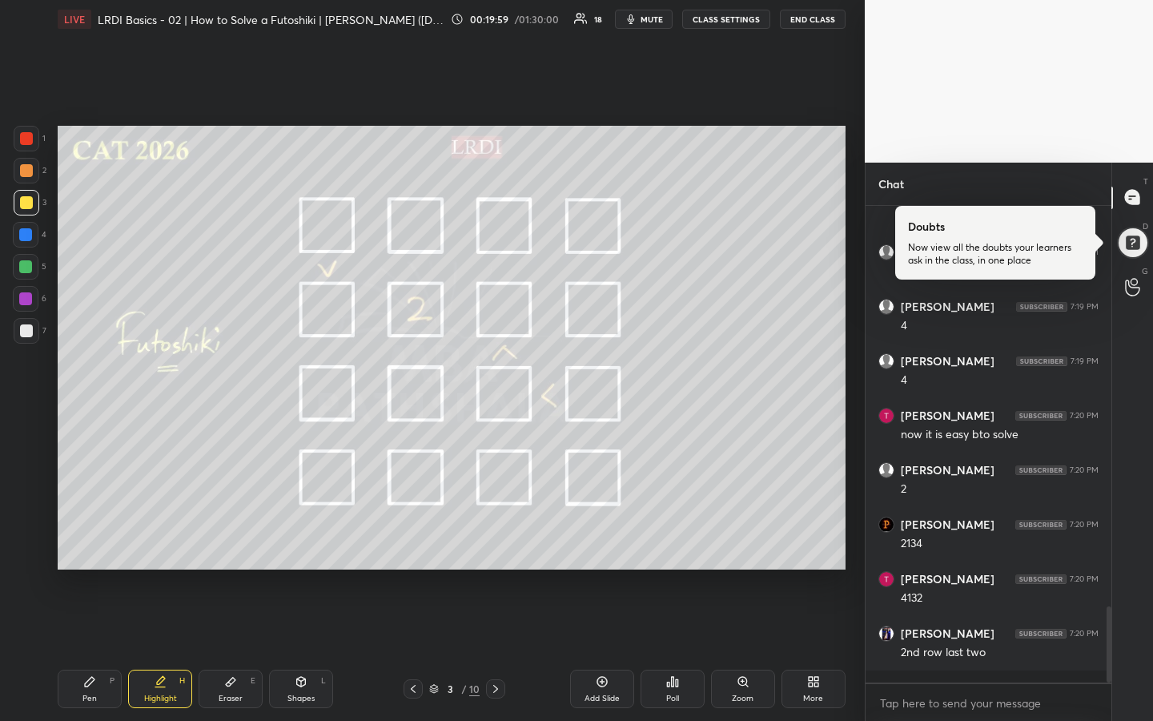
click at [159, 539] on div "Highlight H" at bounding box center [160, 689] width 64 height 38
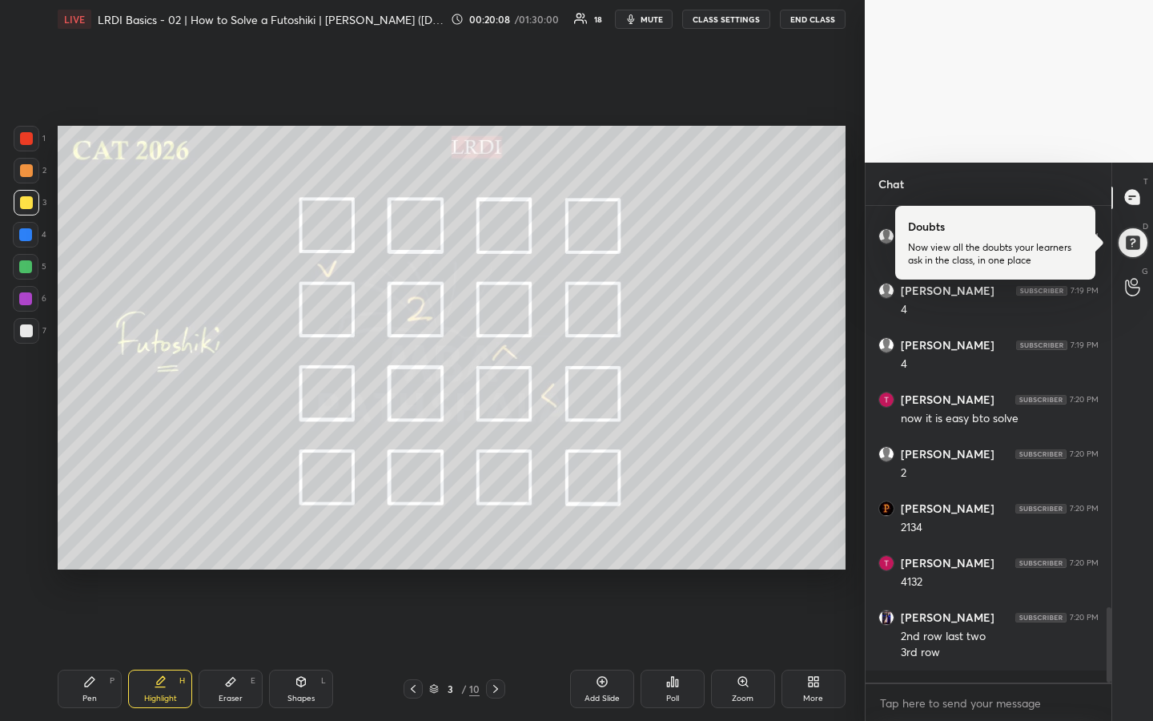
scroll to position [2589, 0]
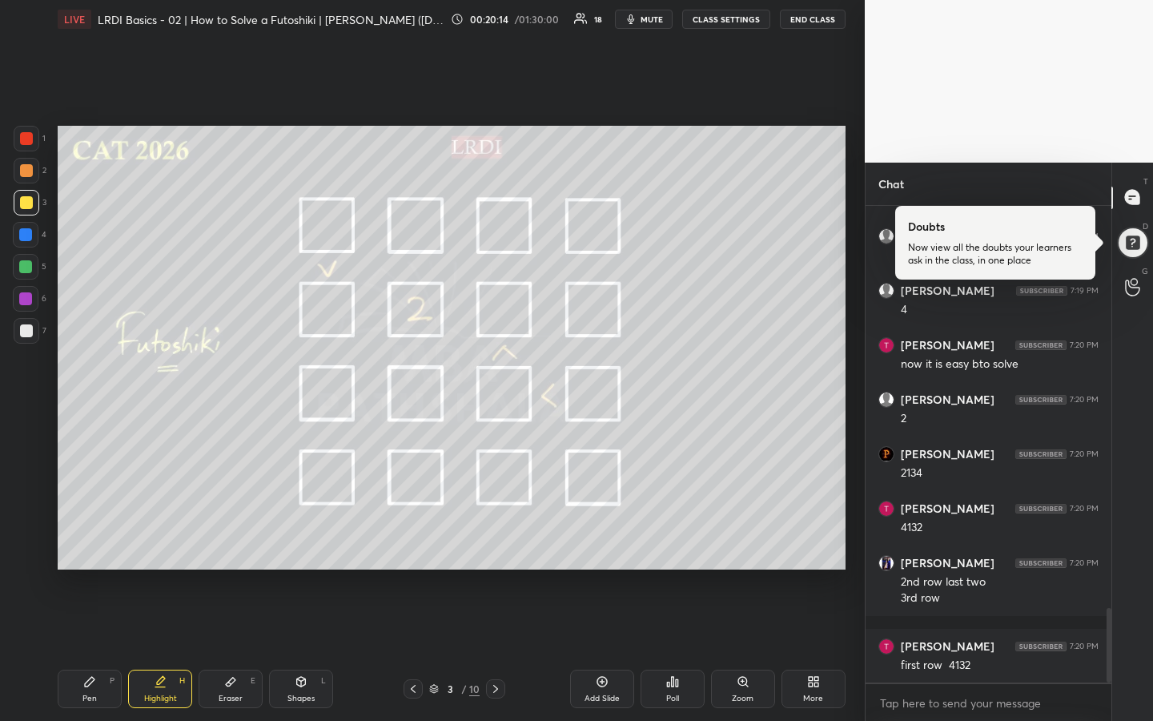
drag, startPoint x: 93, startPoint y: 691, endPoint x: 132, endPoint y: 650, distance: 56.6
click at [94, 539] on div "Pen P" at bounding box center [90, 689] width 64 height 38
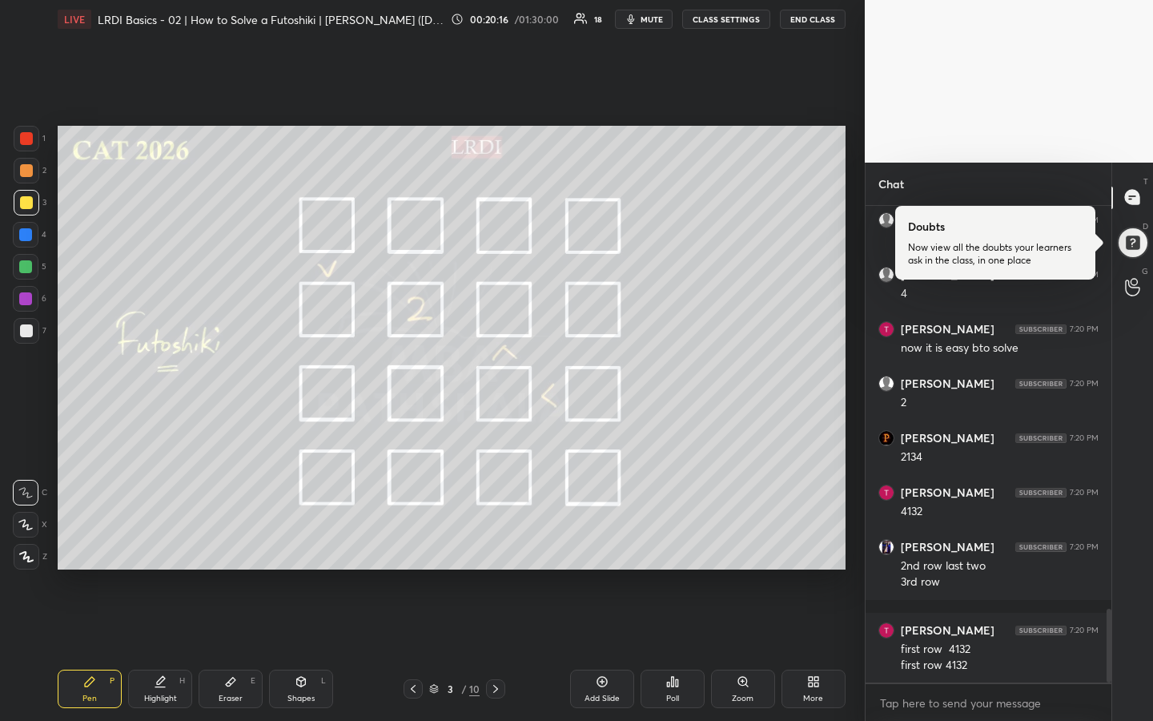
scroll to position [2660, 0]
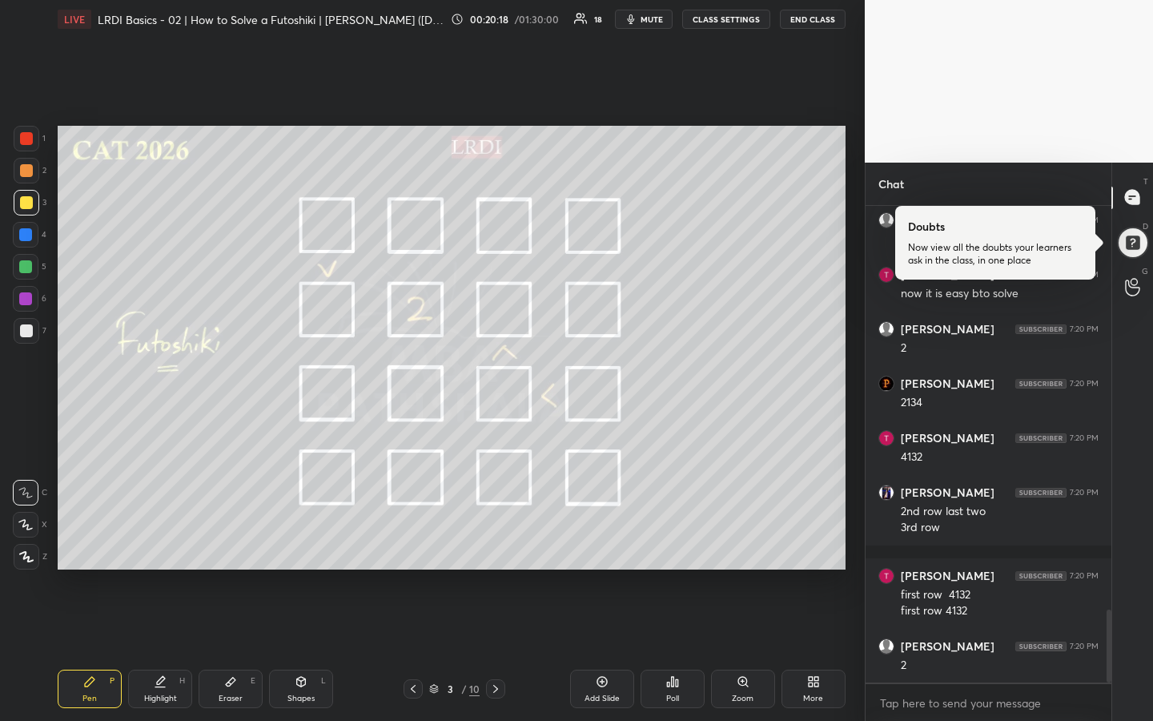
click at [165, 539] on div "Highlight" at bounding box center [160, 698] width 33 height 8
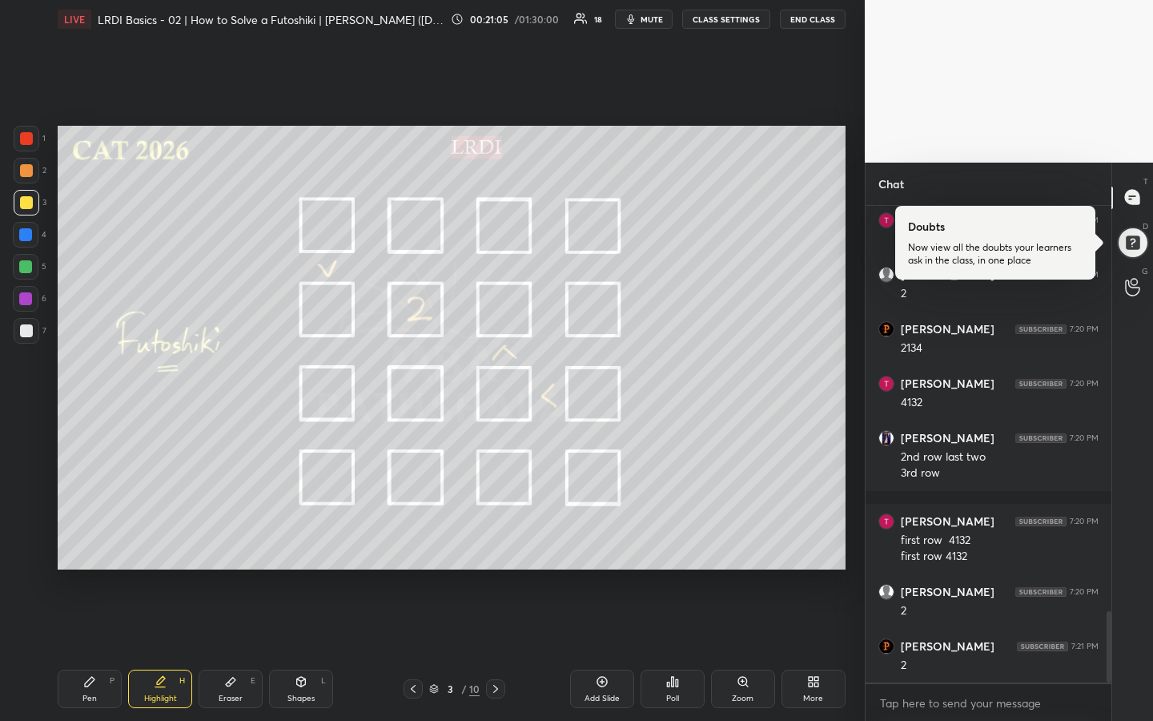
click at [75, 539] on div "Pen P" at bounding box center [90, 689] width 64 height 38
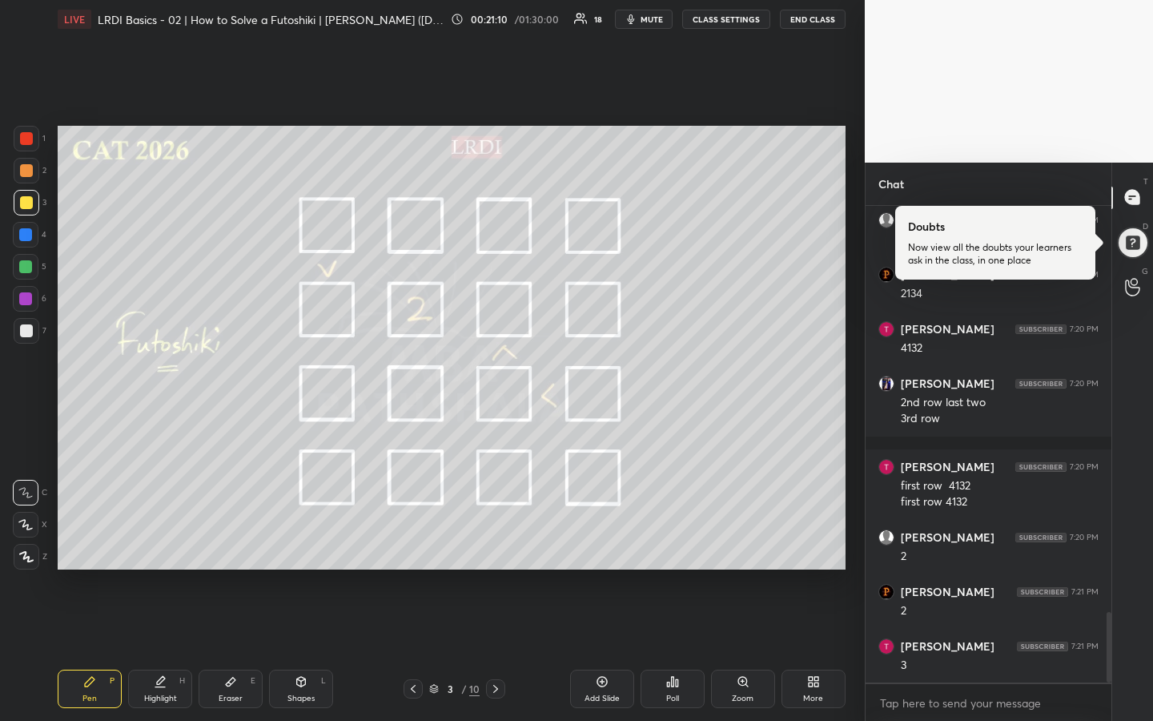
drag, startPoint x: 160, startPoint y: 688, endPoint x: 170, endPoint y: 675, distance: 16.0
click at [159, 539] on div "Highlight H" at bounding box center [160, 689] width 64 height 38
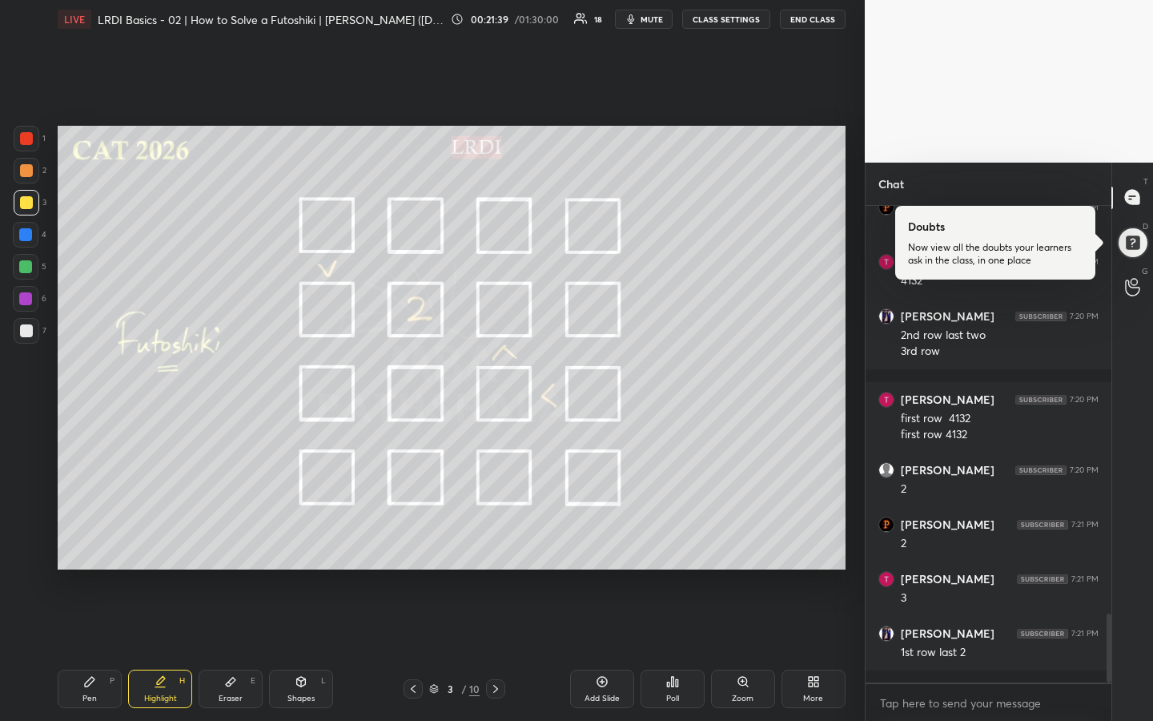
click at [94, 539] on icon at bounding box center [89, 681] width 13 height 13
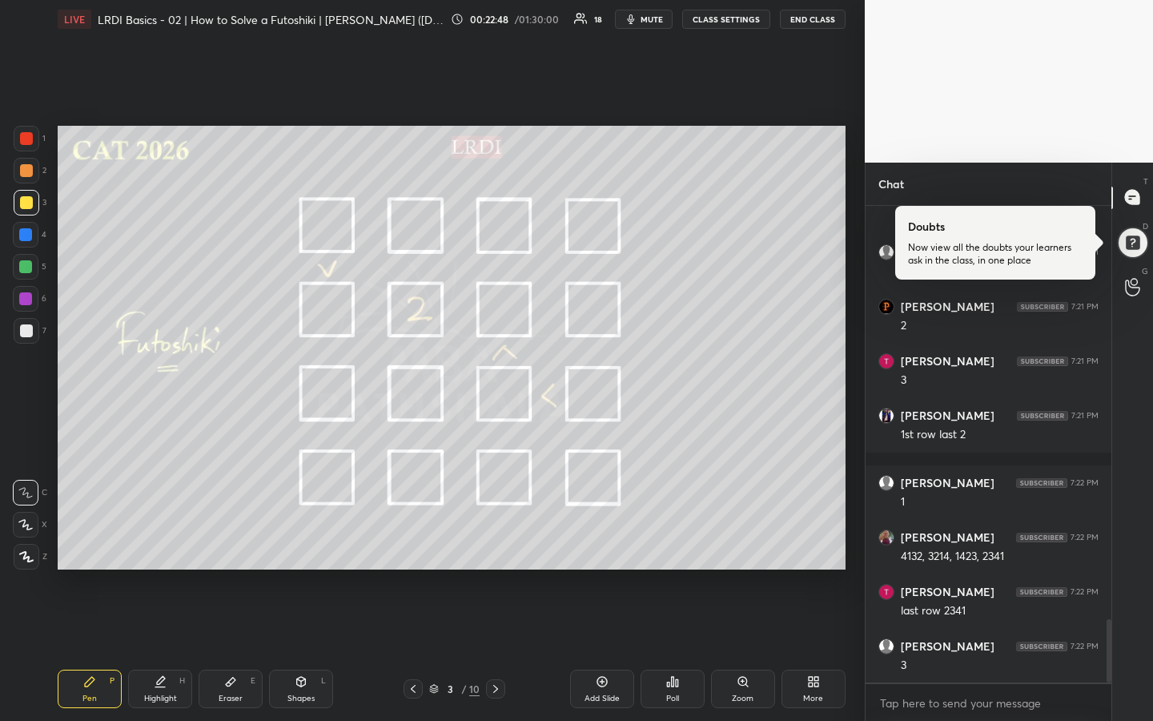
scroll to position [3108, 0]
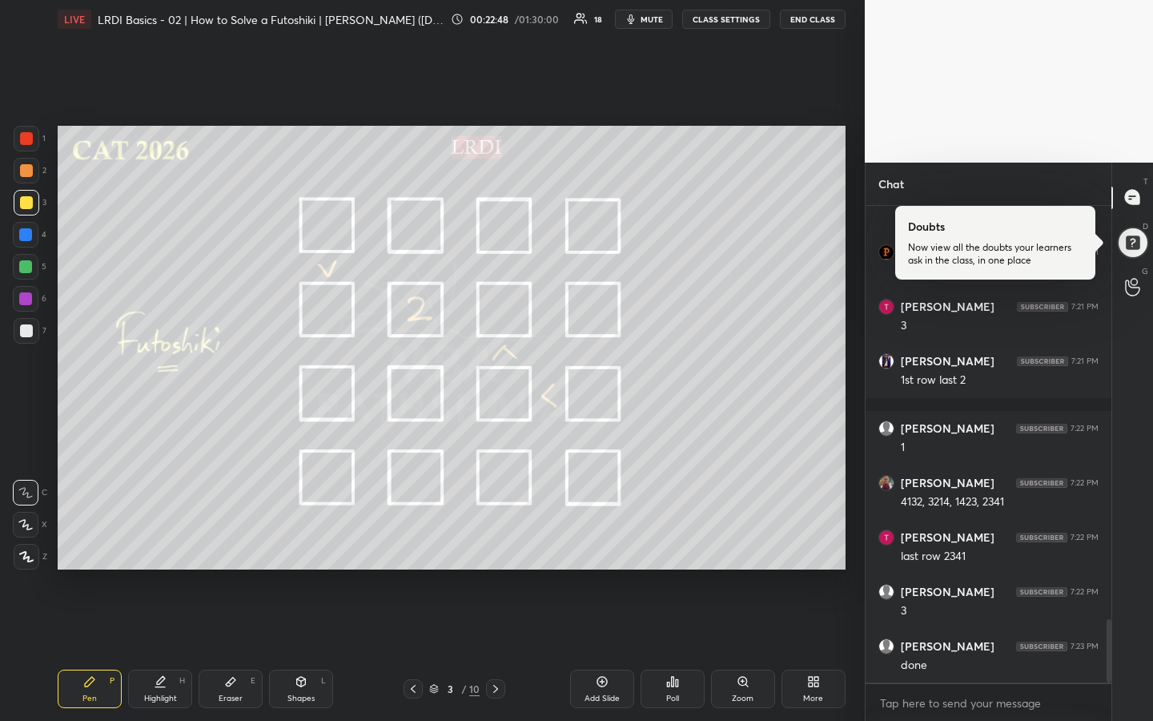
drag, startPoint x: 187, startPoint y: 675, endPoint x: 203, endPoint y: 619, distance: 58.3
click at [186, 539] on div "Highlight H" at bounding box center [160, 689] width 64 height 38
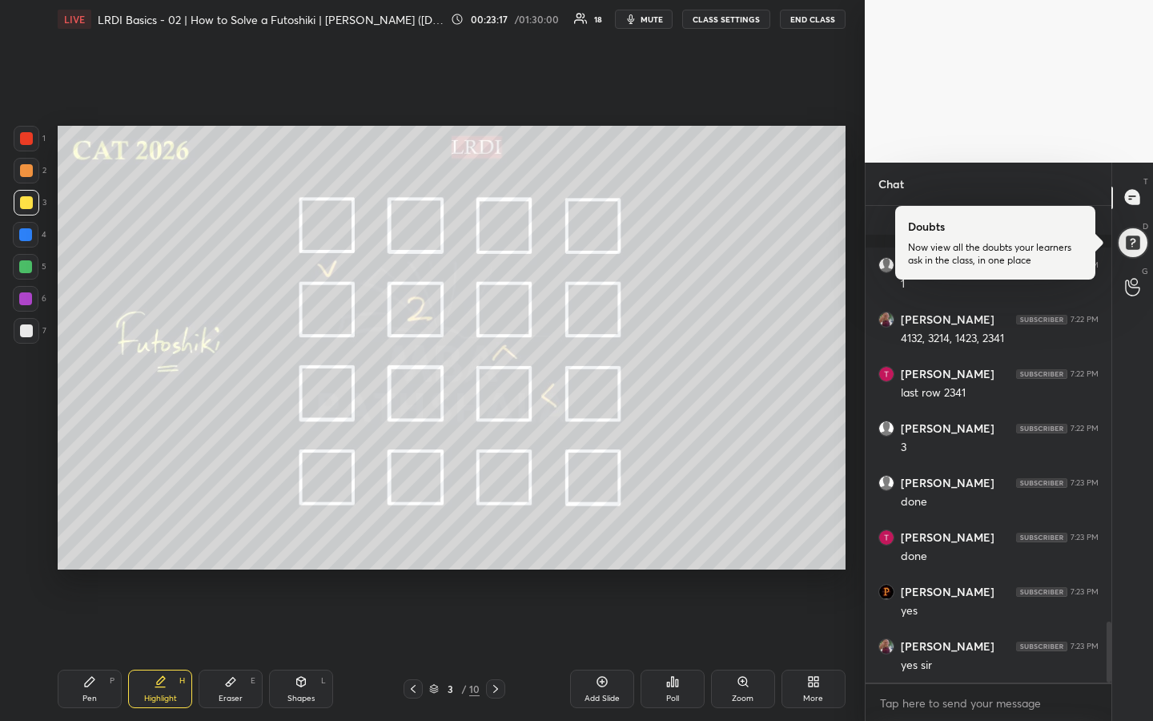
scroll to position [3381, 0]
click at [855, 478] on div "1 2 3 4 5 6 7 R O A L C X Z Erase all C X Z LIVE LRDI Basics - 02 | How to Solv…" at bounding box center [432, 360] width 865 height 721
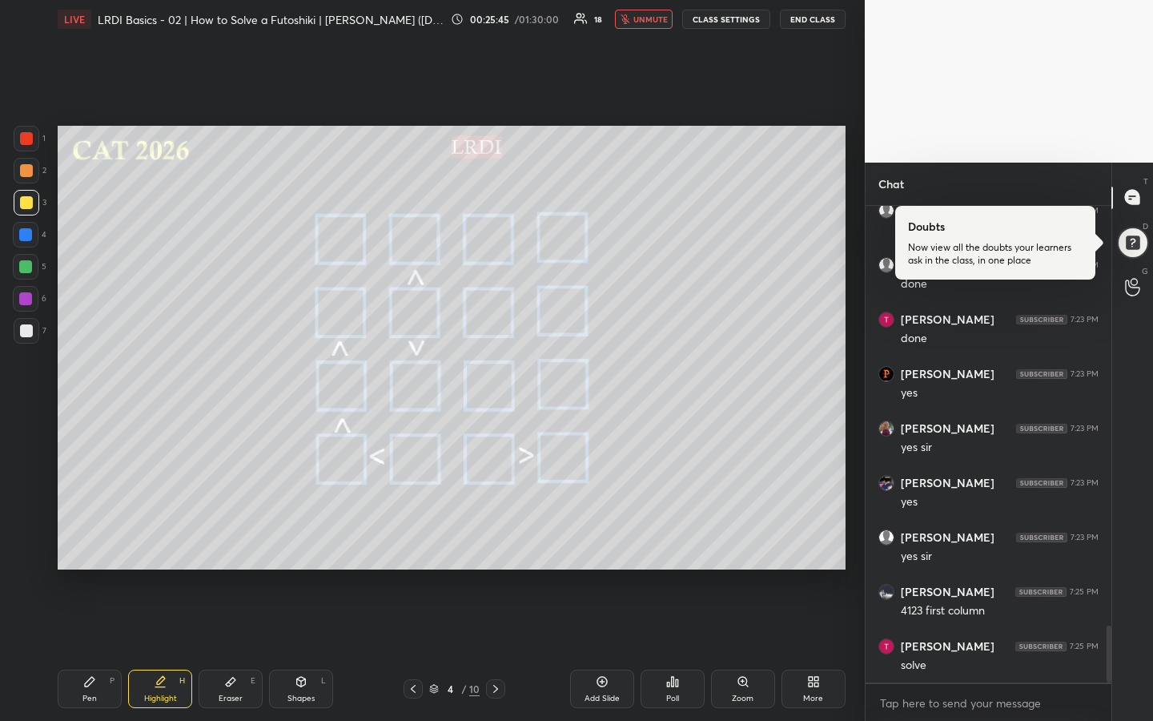
scroll to position [3544, 0]
click at [852, 529] on div "1 2 3 4 5 6 7 R O A L C X Z Erase all C X Z LIVE LRDI Basics - 02 | How to Solv…" at bounding box center [432, 360] width 865 height 721
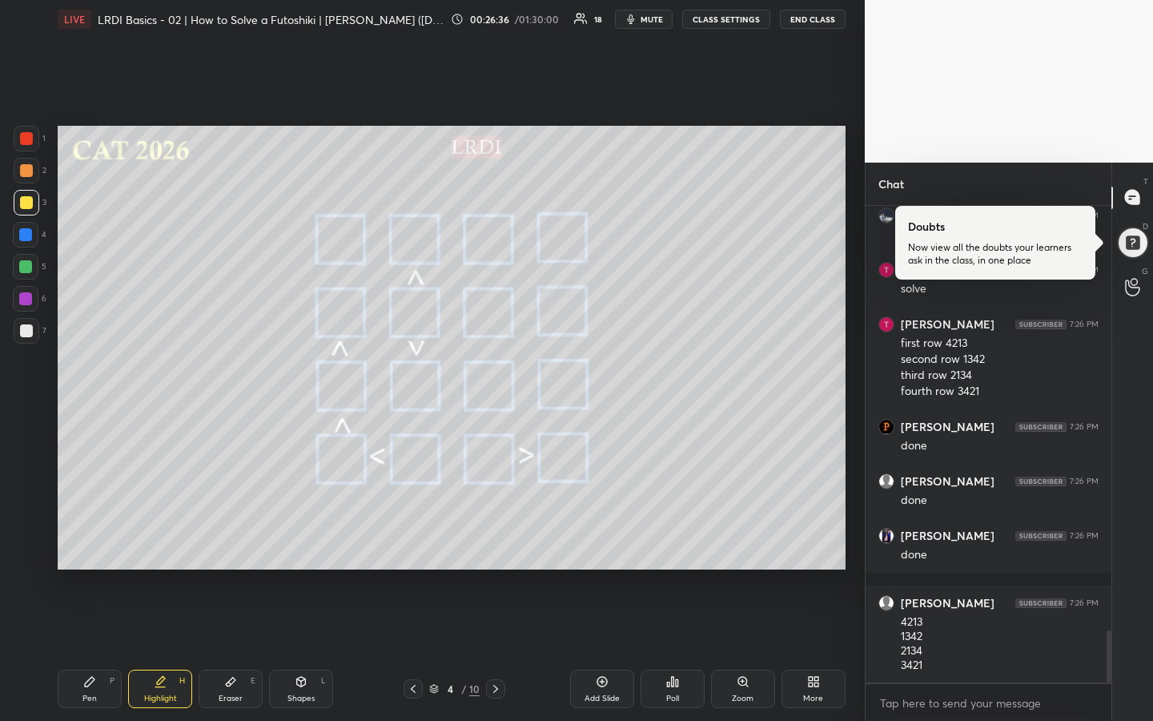
scroll to position [3920, 0]
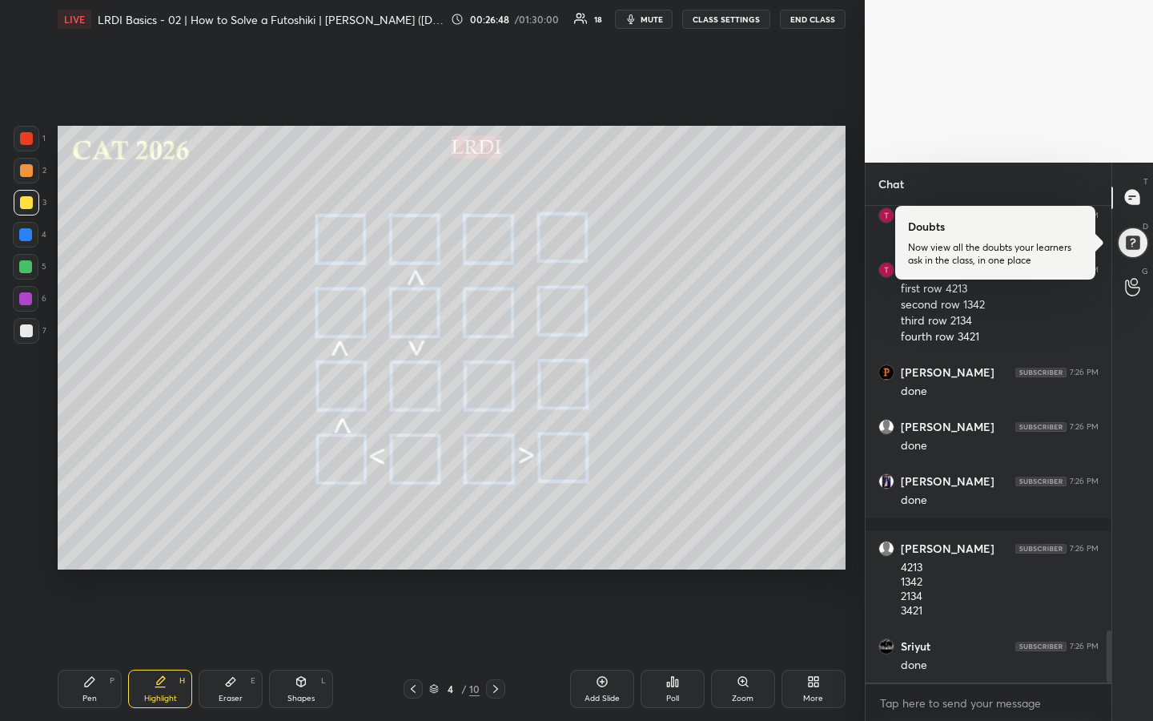
click at [92, 539] on icon at bounding box center [89, 681] width 13 height 13
click at [27, 171] on div at bounding box center [26, 170] width 13 height 13
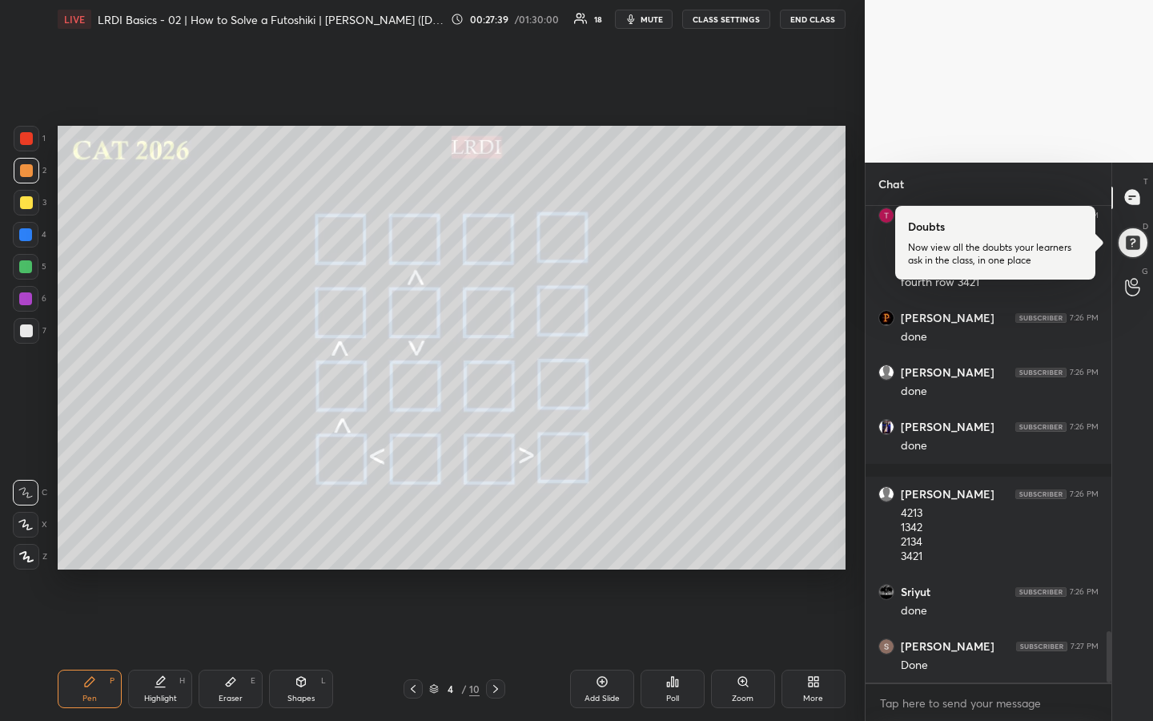
click at [26, 201] on div at bounding box center [26, 202] width 13 height 13
click at [152, 539] on div "Highlight H" at bounding box center [160, 689] width 64 height 38
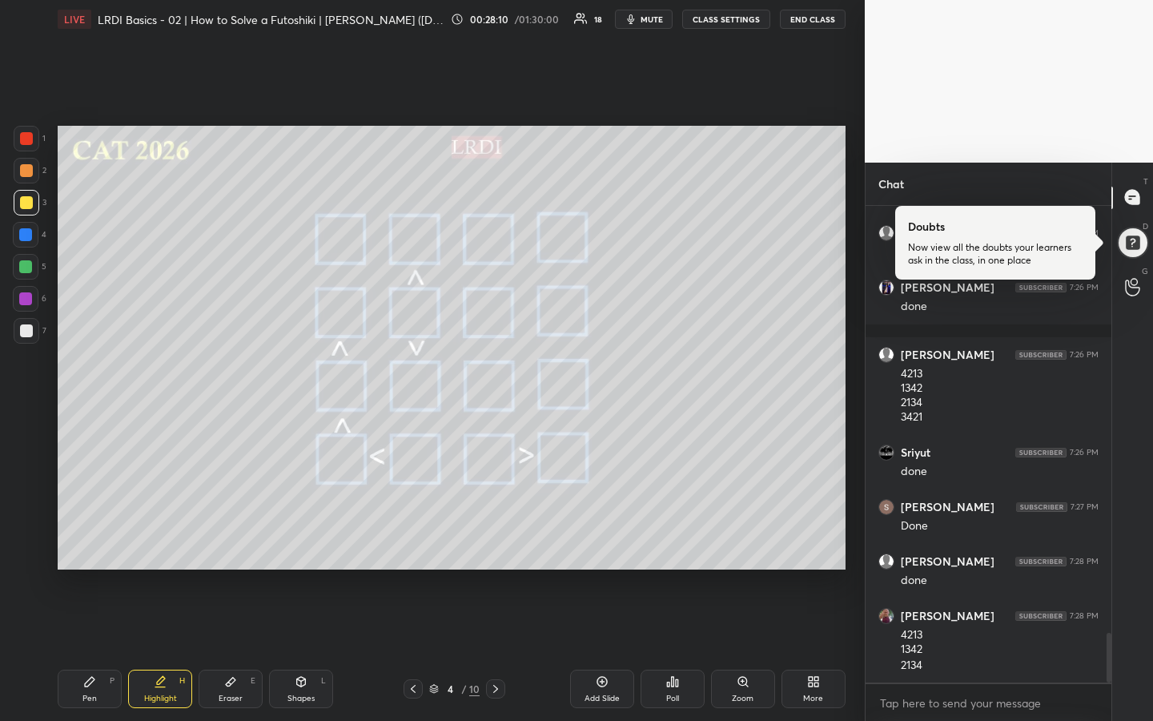
scroll to position [4173, 0]
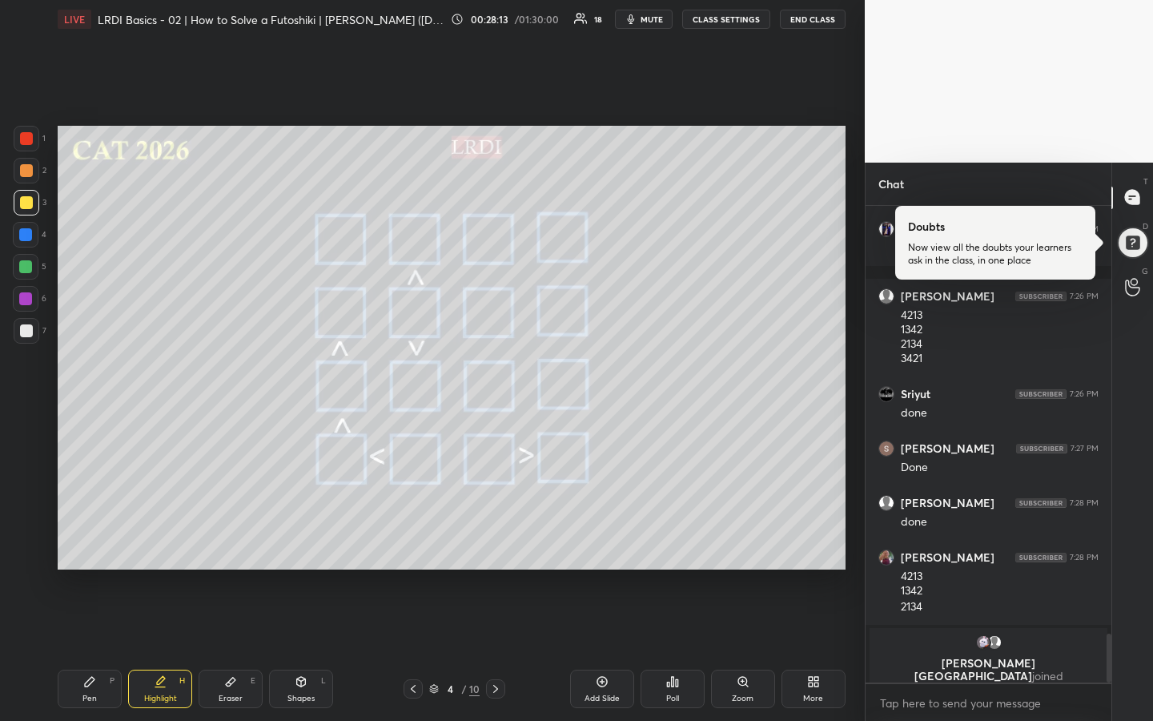
click at [92, 539] on div "Pen" at bounding box center [89, 698] width 14 height 8
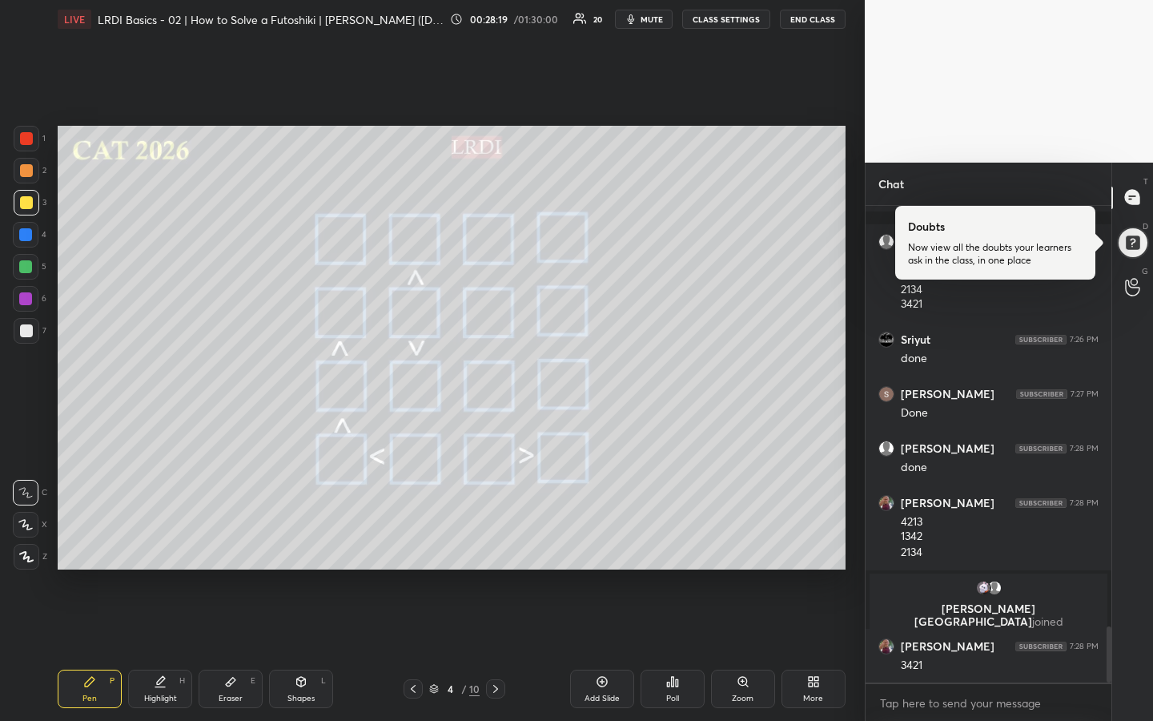
scroll to position [3608, 0]
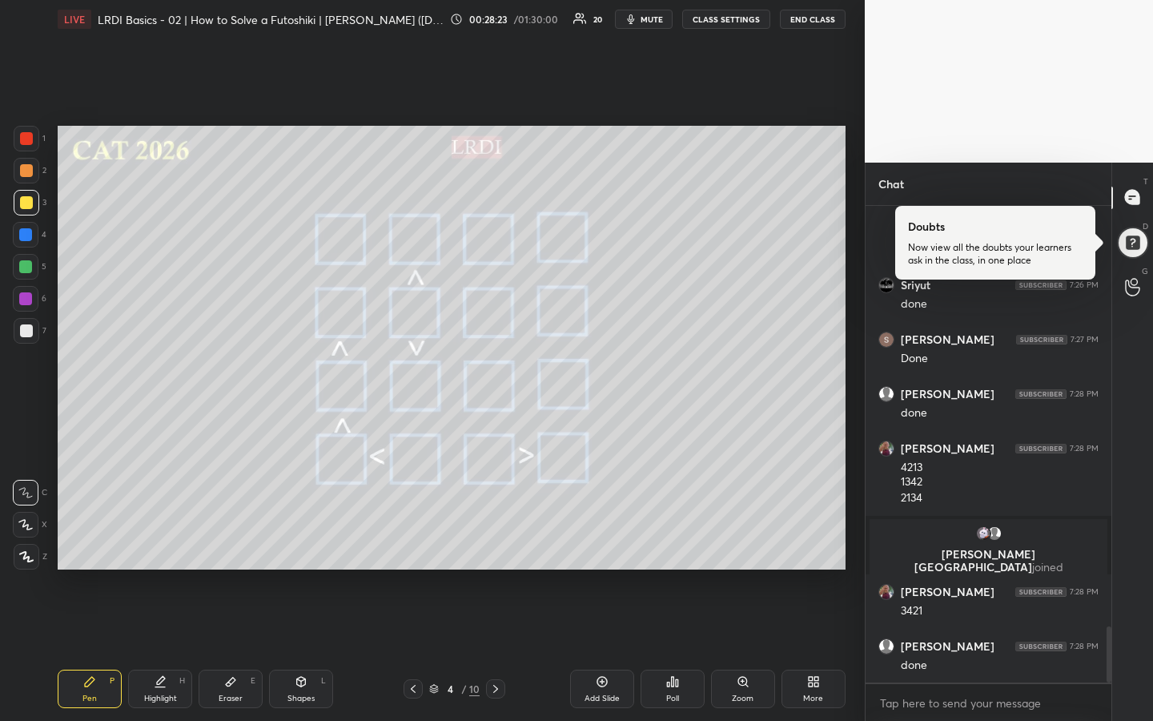
click at [165, 539] on div "Highlight H" at bounding box center [160, 689] width 64 height 38
click at [95, 539] on div "Pen P" at bounding box center [90, 689] width 64 height 38
click at [160, 539] on div "Highlight" at bounding box center [160, 698] width 33 height 8
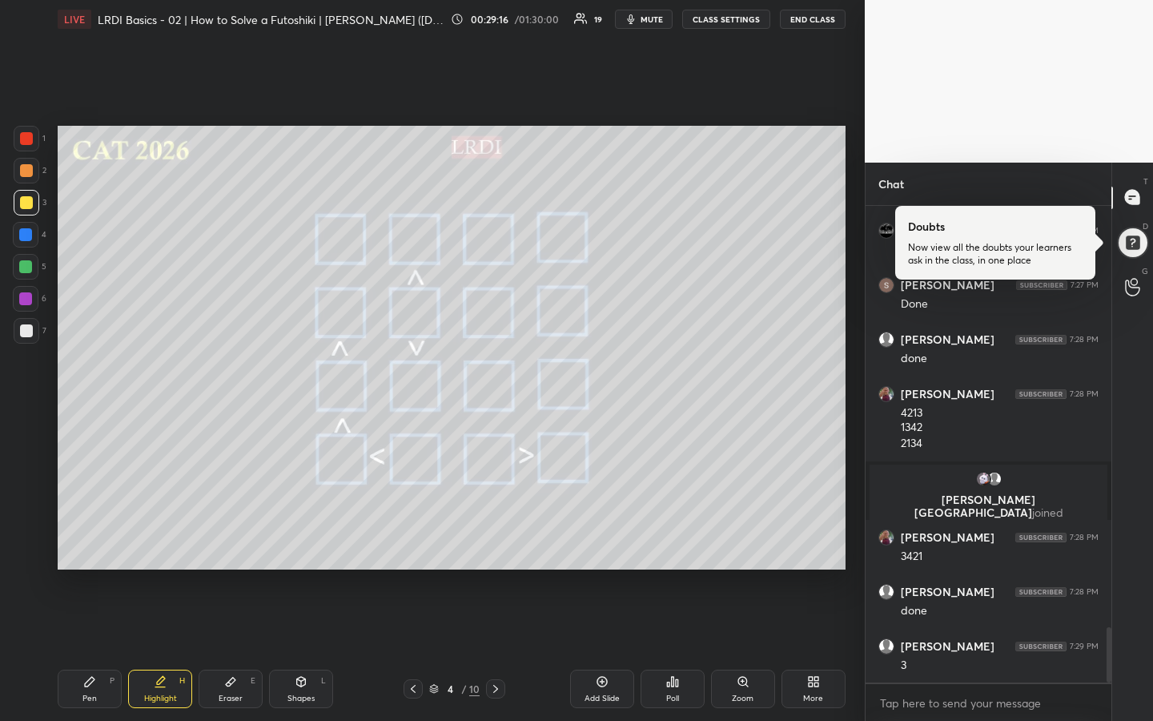
click at [79, 539] on div "Pen P" at bounding box center [90, 689] width 64 height 38
drag, startPoint x: 163, startPoint y: 703, endPoint x: 230, endPoint y: 660, distance: 80.0
click at [164, 539] on div "Highlight H" at bounding box center [160, 689] width 64 height 38
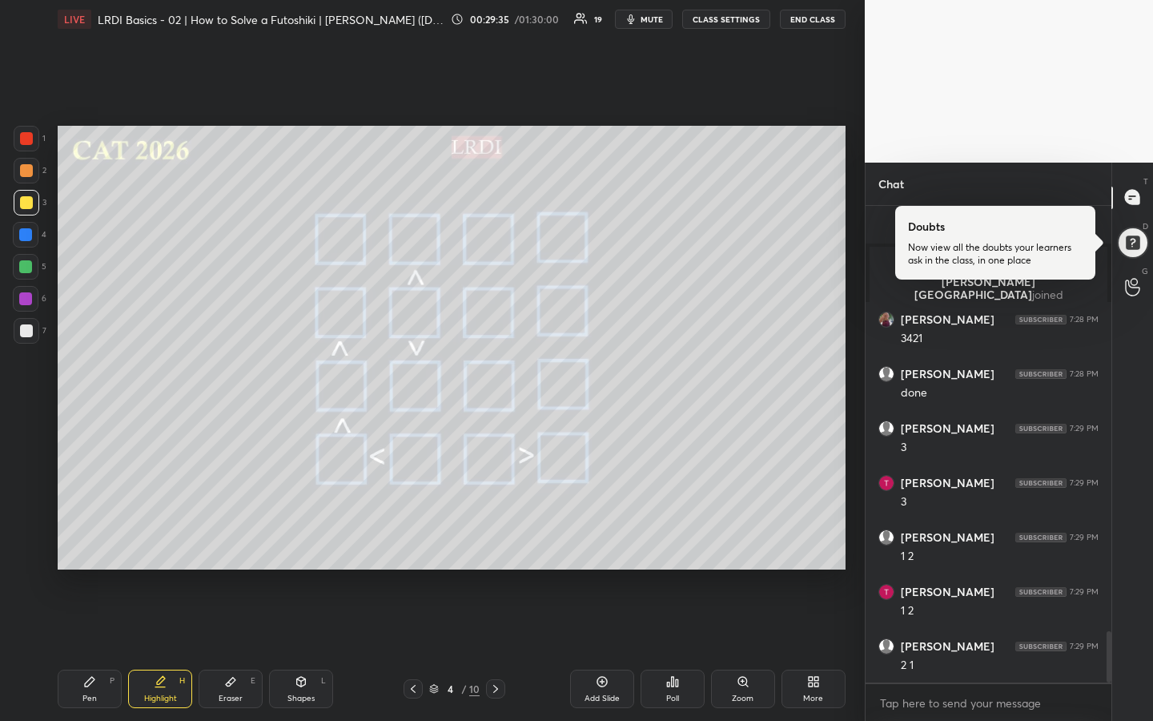
scroll to position [3935, 0]
click at [90, 539] on icon at bounding box center [89, 681] width 13 height 13
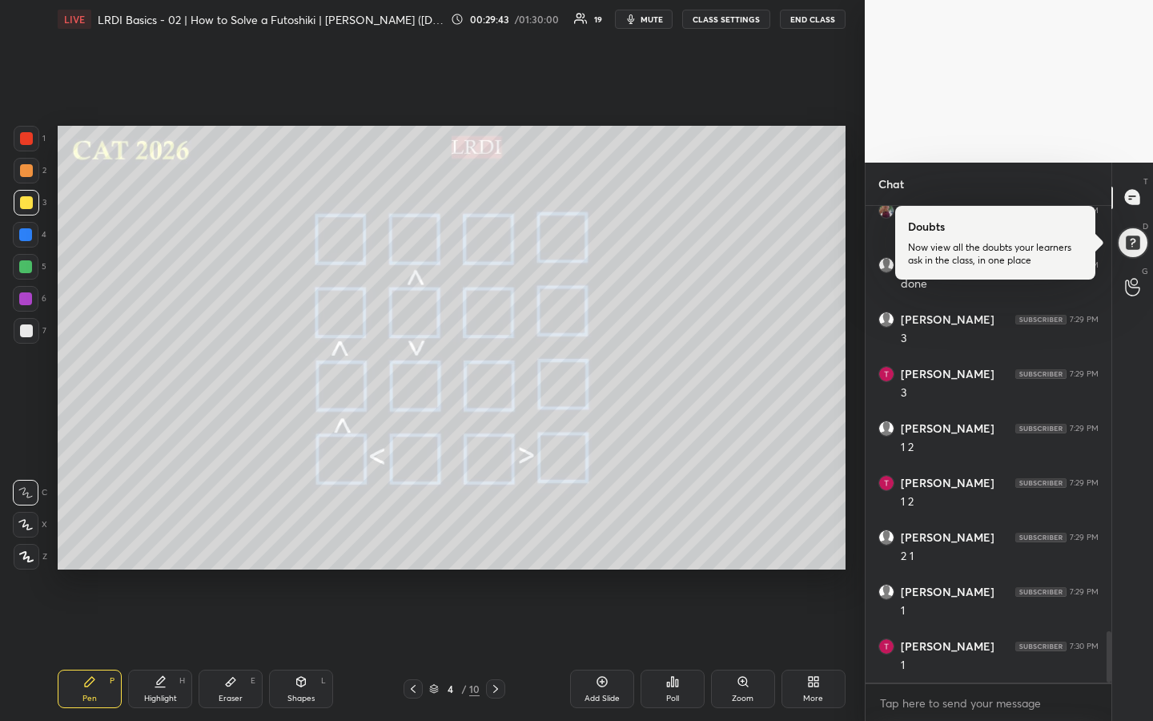
scroll to position [4005, 0]
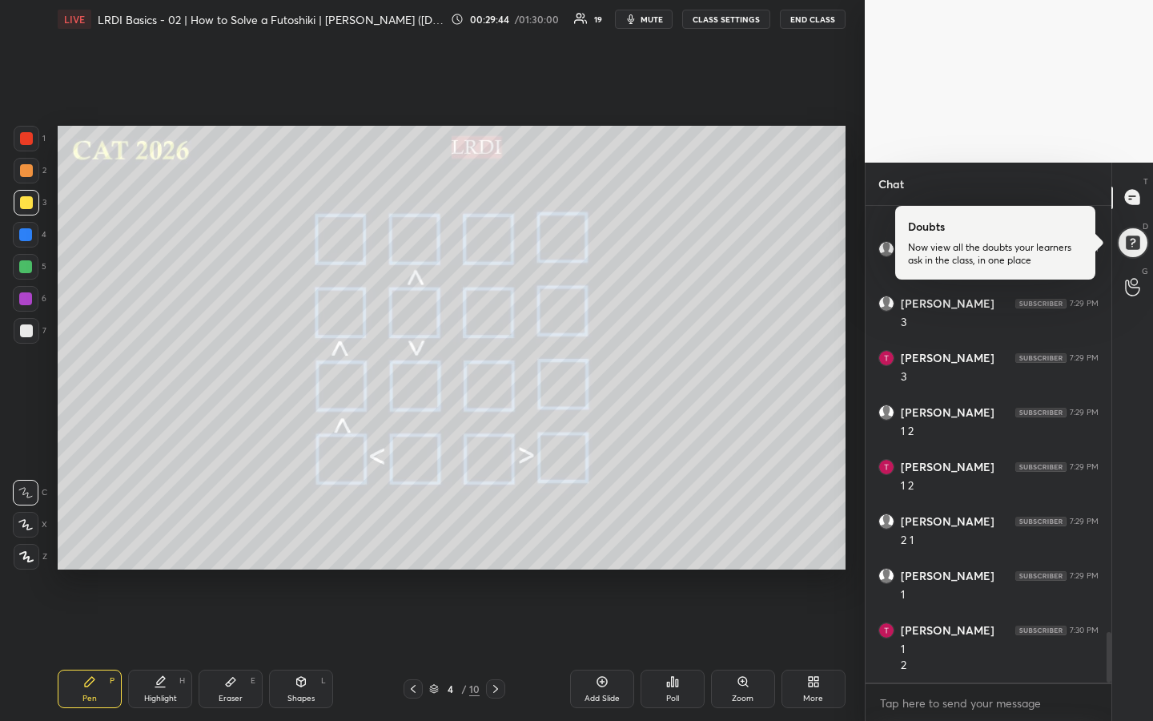
click at [163, 539] on div "Highlight H" at bounding box center [160, 689] width 64 height 38
click at [173, 539] on div "Highlight H" at bounding box center [160, 689] width 64 height 38
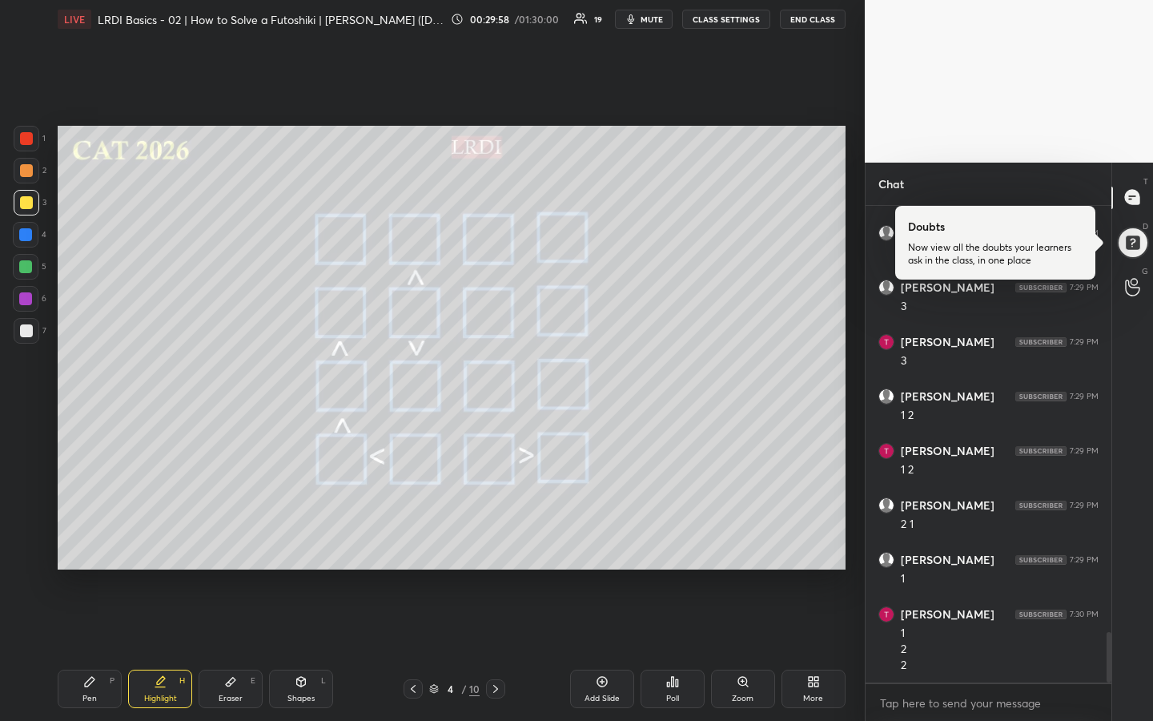
click at [90, 539] on div "Pen P" at bounding box center [90, 689] width 64 height 38
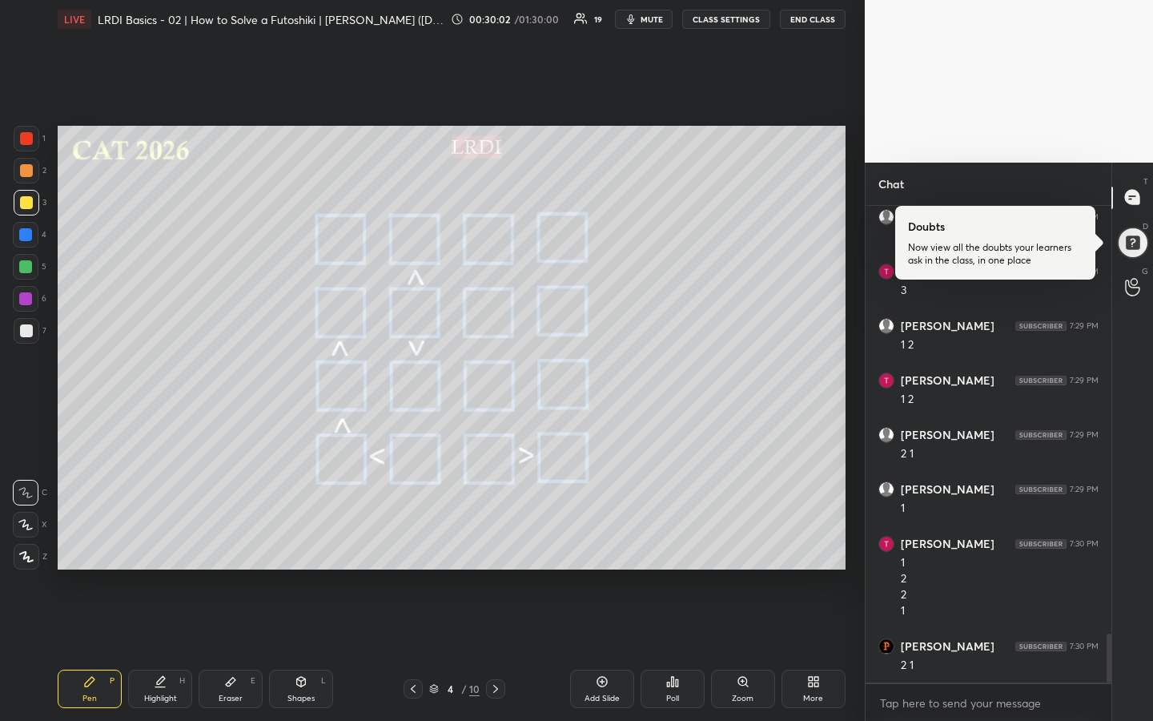
scroll to position [4146, 0]
click at [157, 539] on div "Highlight H" at bounding box center [160, 689] width 64 height 38
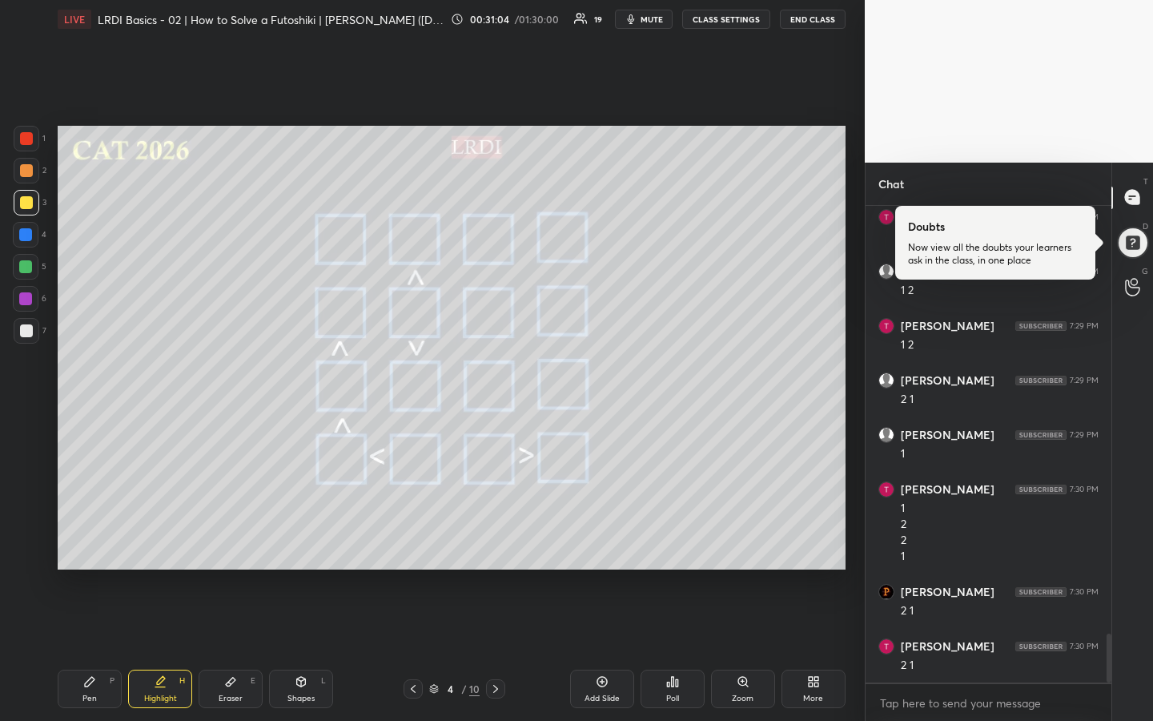
click at [89, 539] on div "Pen P" at bounding box center [90, 689] width 64 height 38
click at [159, 539] on div "Highlight H" at bounding box center [160, 689] width 64 height 38
click at [98, 539] on div "Pen P" at bounding box center [90, 689] width 64 height 38
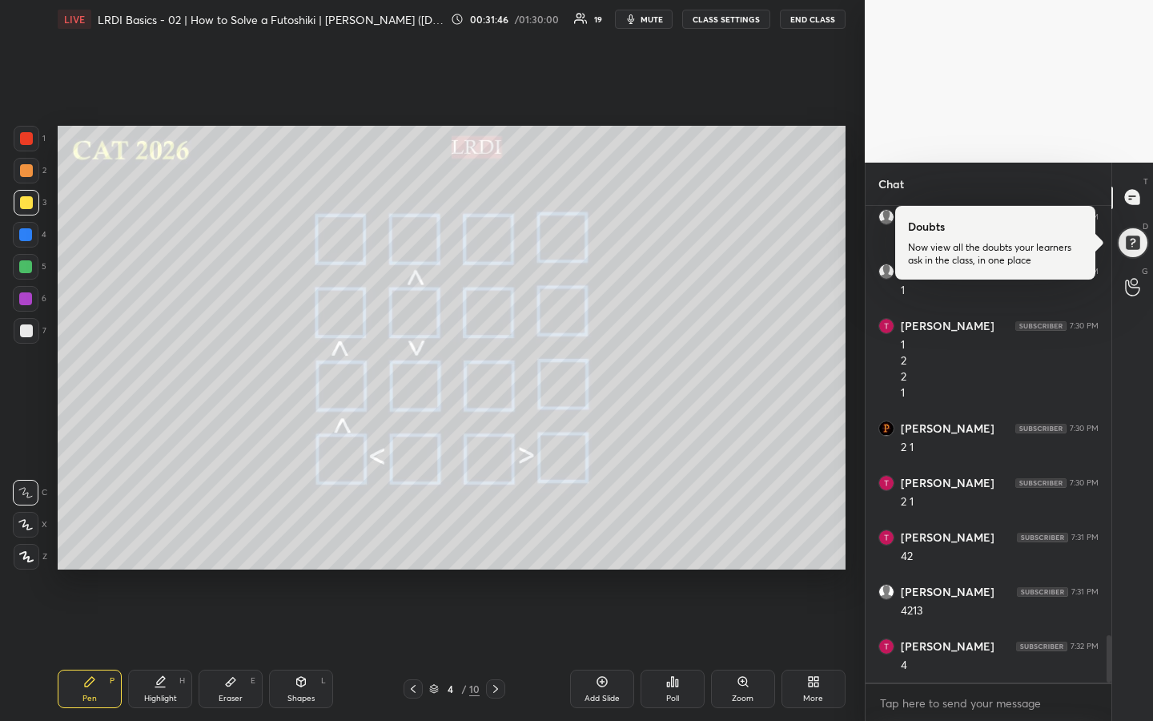
scroll to position [4326, 0]
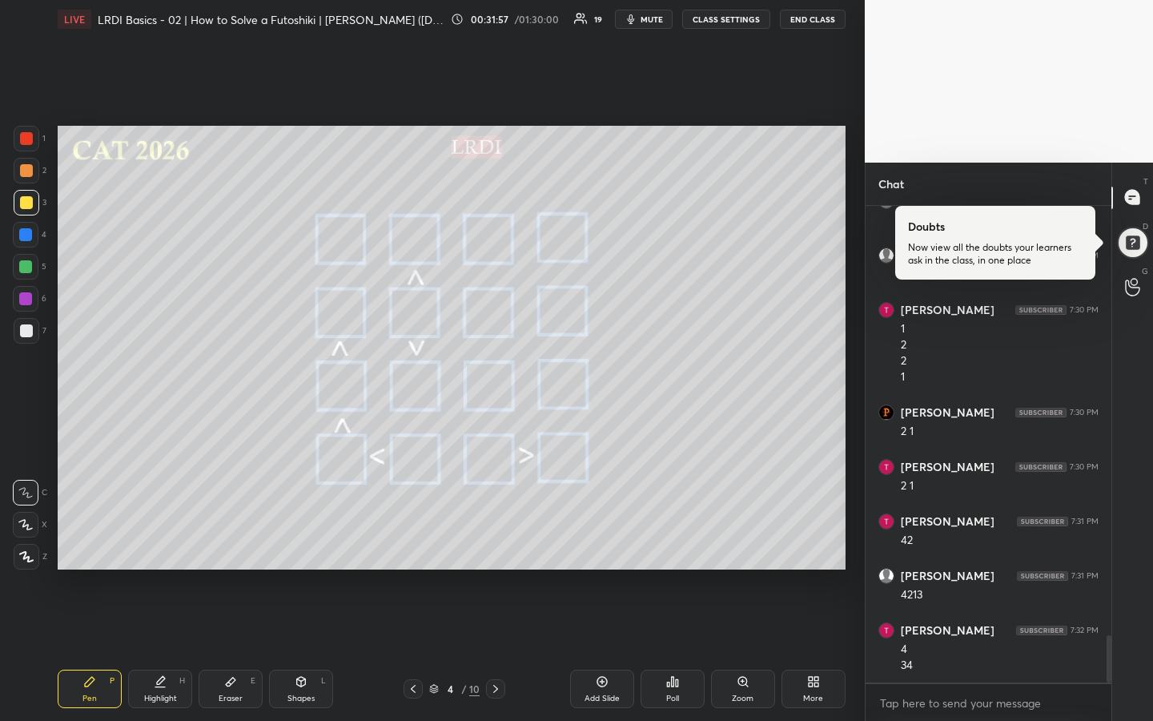
click at [854, 477] on div "1 2 3 4 5 6 7 R O A L C X Z Erase all C X Z LIVE LRDI Basics - 02 | How to Solv…" at bounding box center [432, 360] width 865 height 721
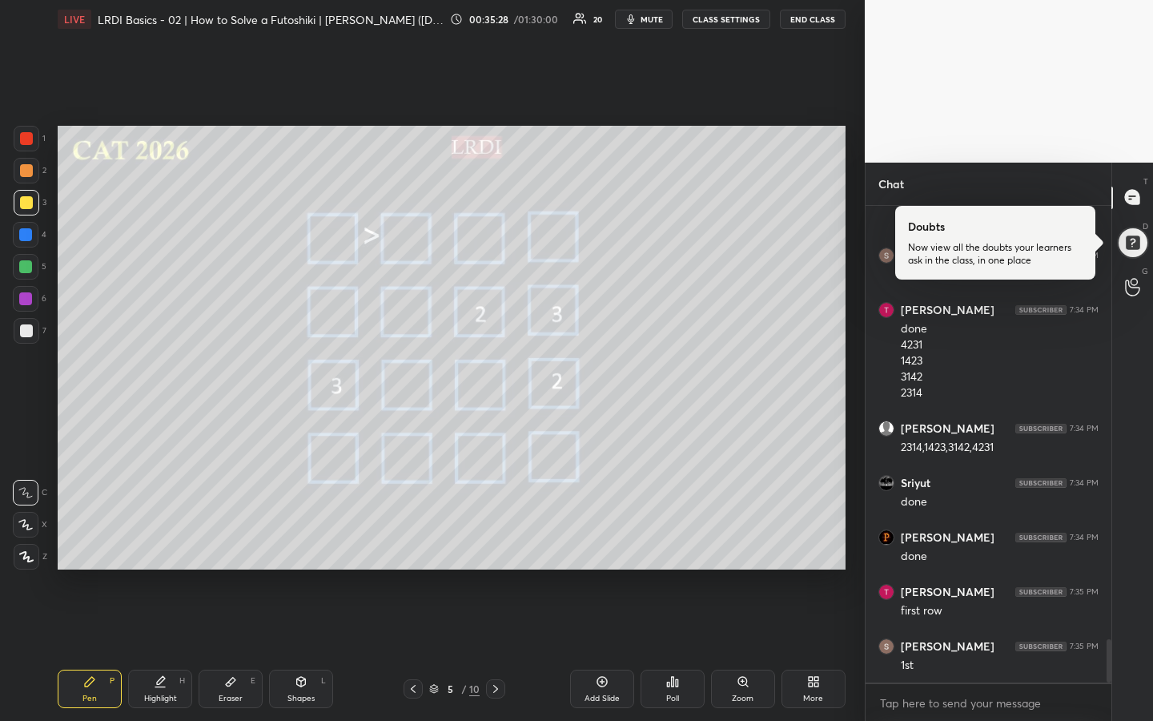
scroll to position [4825, 0]
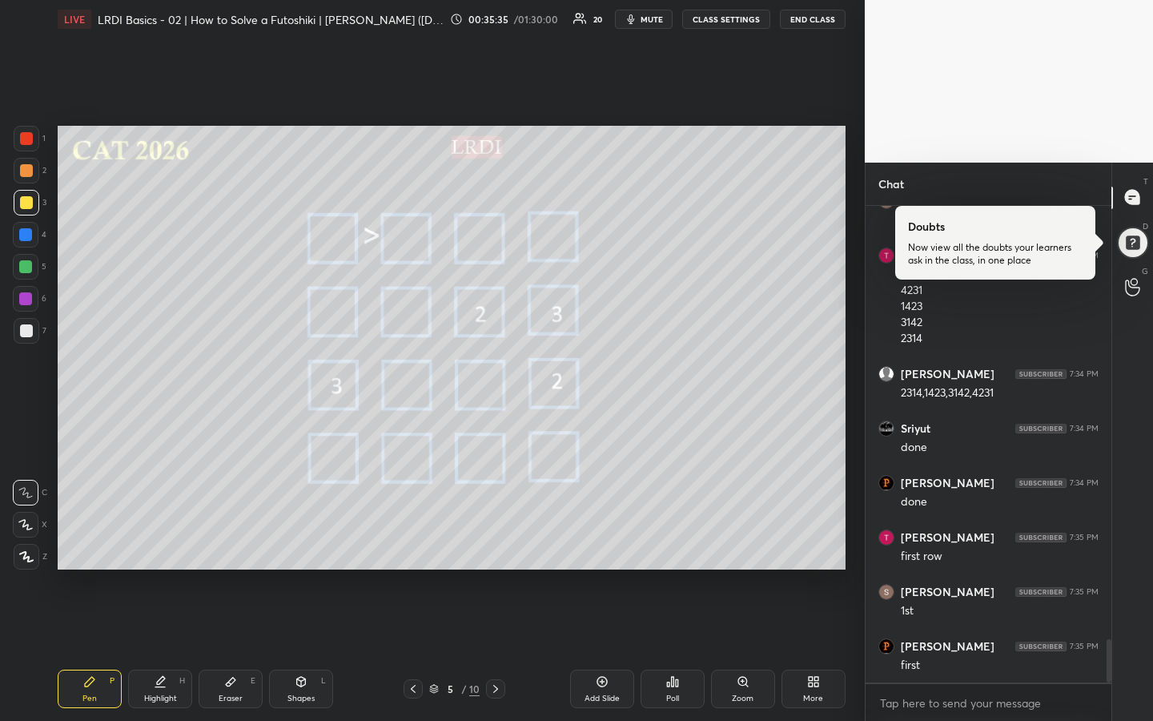
drag, startPoint x: 29, startPoint y: 203, endPoint x: 30, endPoint y: 211, distance: 9.0
click at [30, 207] on div at bounding box center [26, 202] width 13 height 13
click at [155, 539] on div "Highlight H" at bounding box center [160, 689] width 64 height 38
click at [107, 539] on div "Pen P" at bounding box center [90, 689] width 64 height 38
click at [159, 539] on div "Highlight" at bounding box center [160, 698] width 33 height 8
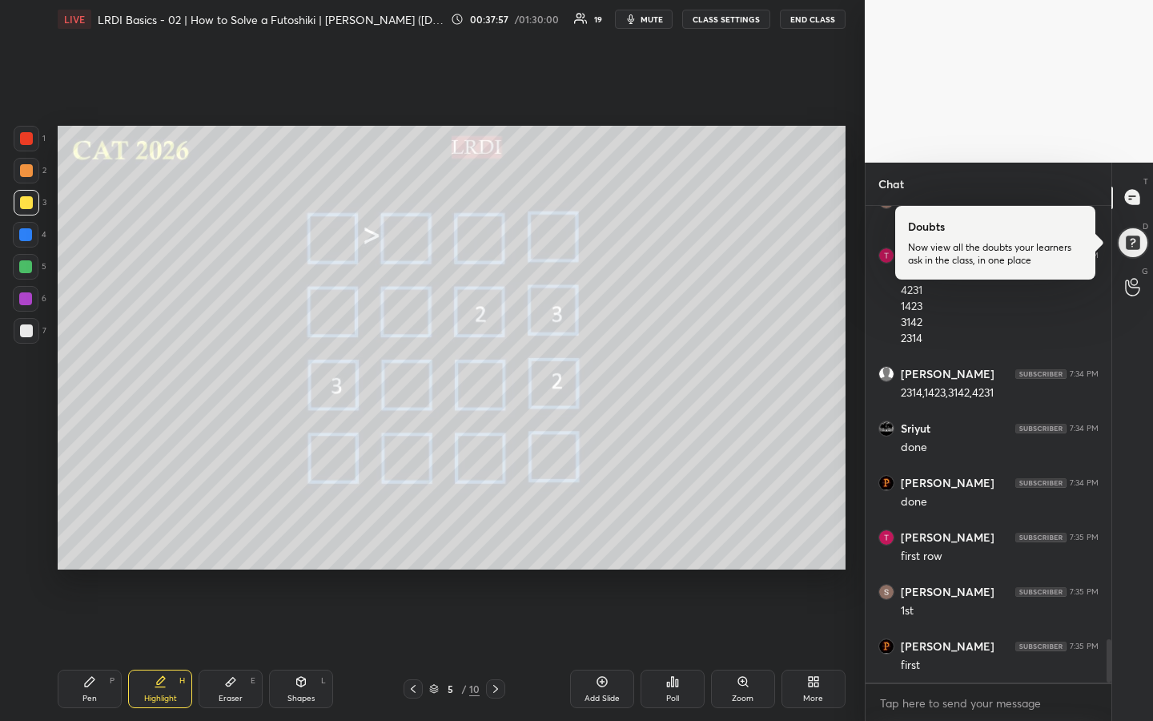
click at [240, 539] on div "Eraser E" at bounding box center [231, 689] width 64 height 38
drag, startPoint x: 28, startPoint y: 460, endPoint x: 50, endPoint y: 502, distance: 48.0
click at [30, 463] on span "Erase all" at bounding box center [26, 460] width 24 height 11
click at [95, 539] on div "Pen P" at bounding box center [90, 689] width 64 height 38
drag, startPoint x: 161, startPoint y: 691, endPoint x: 171, endPoint y: 661, distance: 32.2
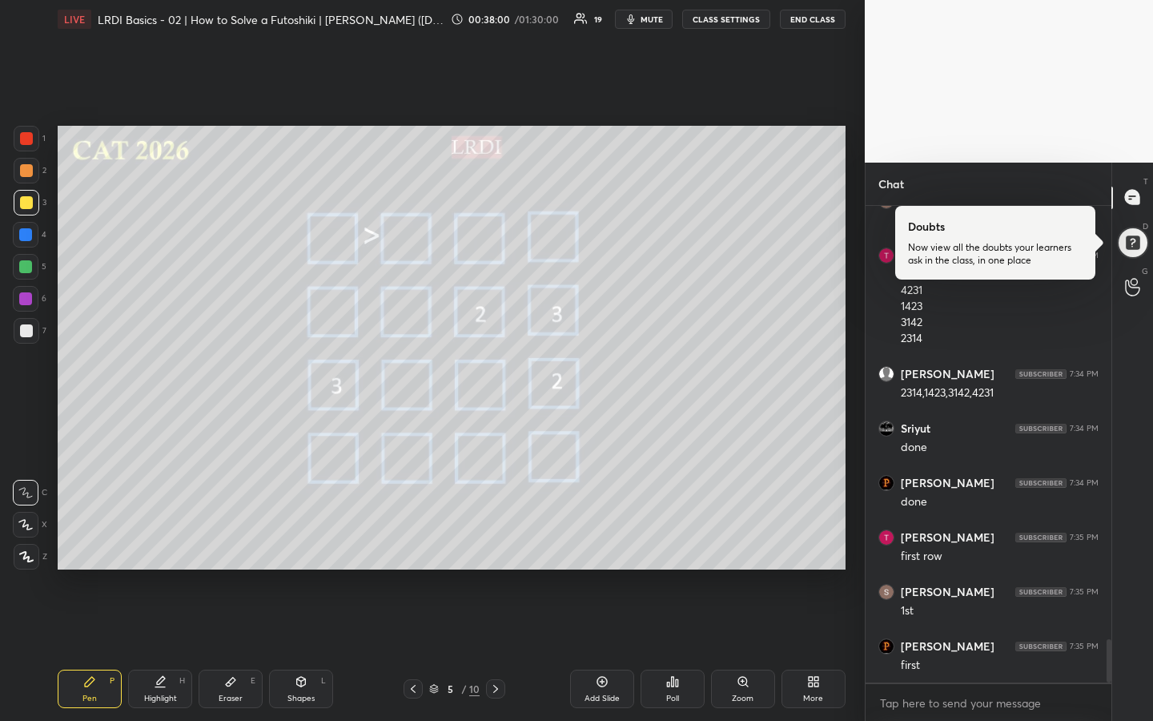
click at [162, 539] on div "Highlight H" at bounding box center [160, 689] width 64 height 38
click at [82, 539] on div "Pen P" at bounding box center [90, 689] width 64 height 38
drag, startPoint x: 155, startPoint y: 698, endPoint x: 175, endPoint y: 631, distance: 70.4
click at [155, 539] on div "Highlight" at bounding box center [160, 698] width 33 height 8
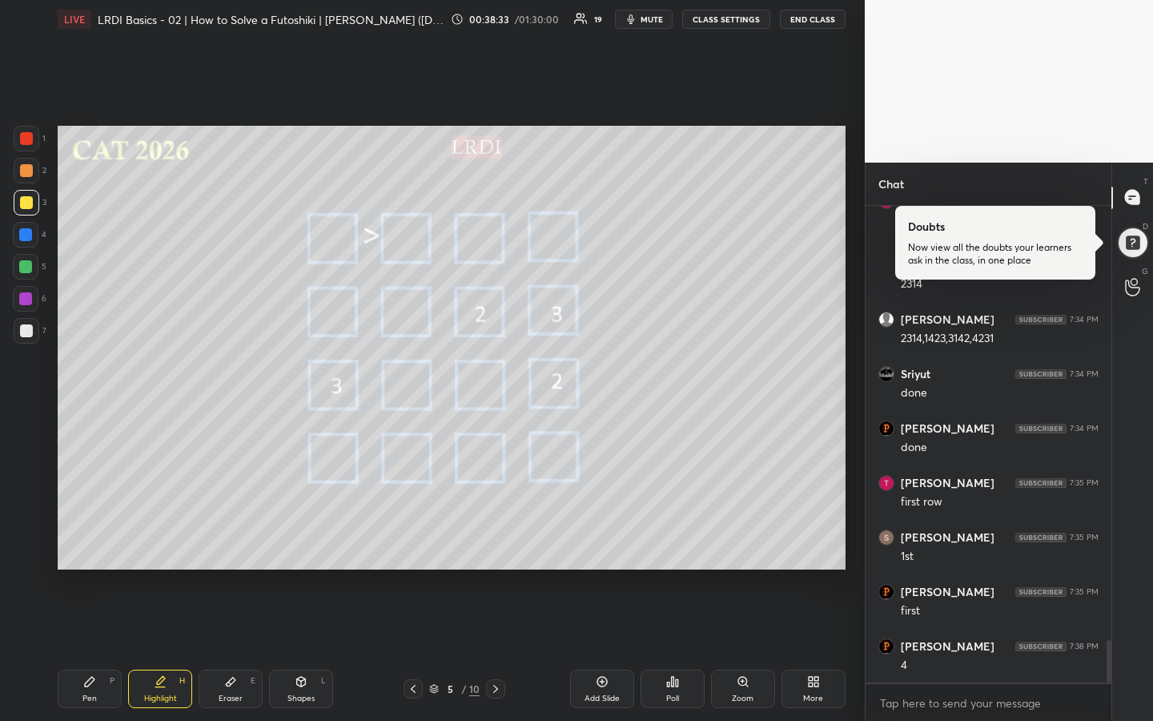
drag, startPoint x: 89, startPoint y: 686, endPoint x: 134, endPoint y: 607, distance: 90.4
click at [89, 539] on icon at bounding box center [89, 681] width 13 height 13
click at [162, 539] on div "Highlight H" at bounding box center [160, 689] width 64 height 38
drag, startPoint x: 93, startPoint y: 683, endPoint x: 119, endPoint y: 669, distance: 30.1
click at [99, 539] on div "Pen P" at bounding box center [90, 689] width 64 height 38
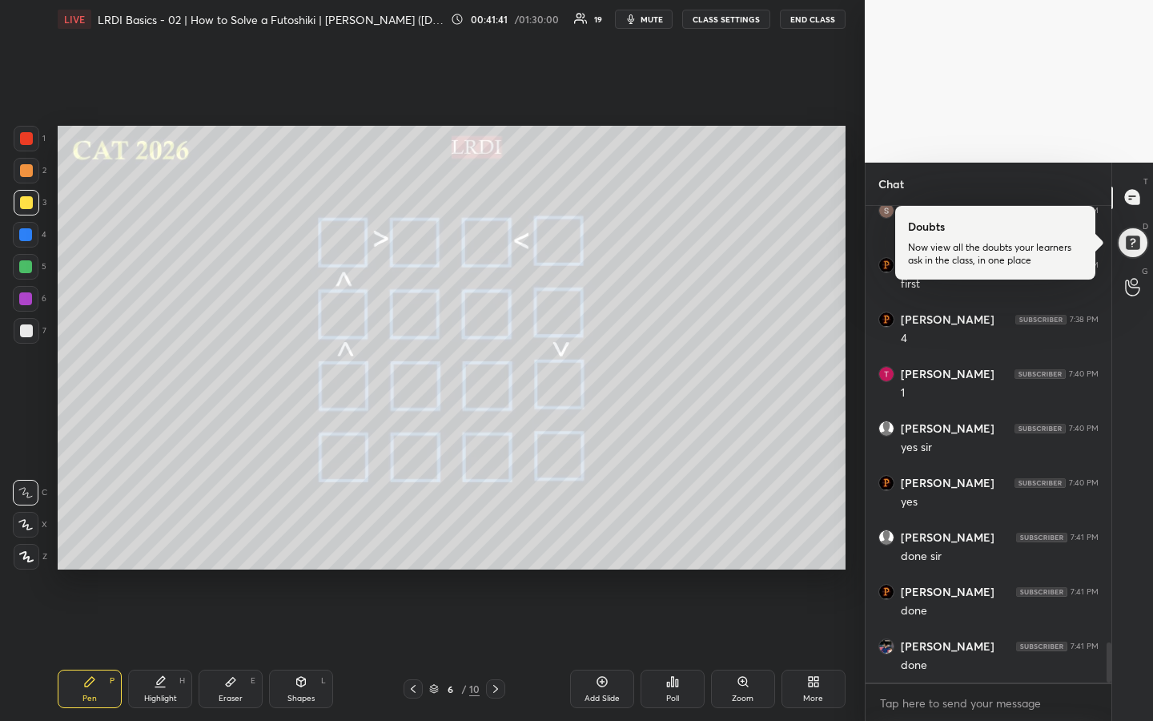
scroll to position [5261, 0]
click at [438, 539] on icon at bounding box center [434, 689] width 10 height 10
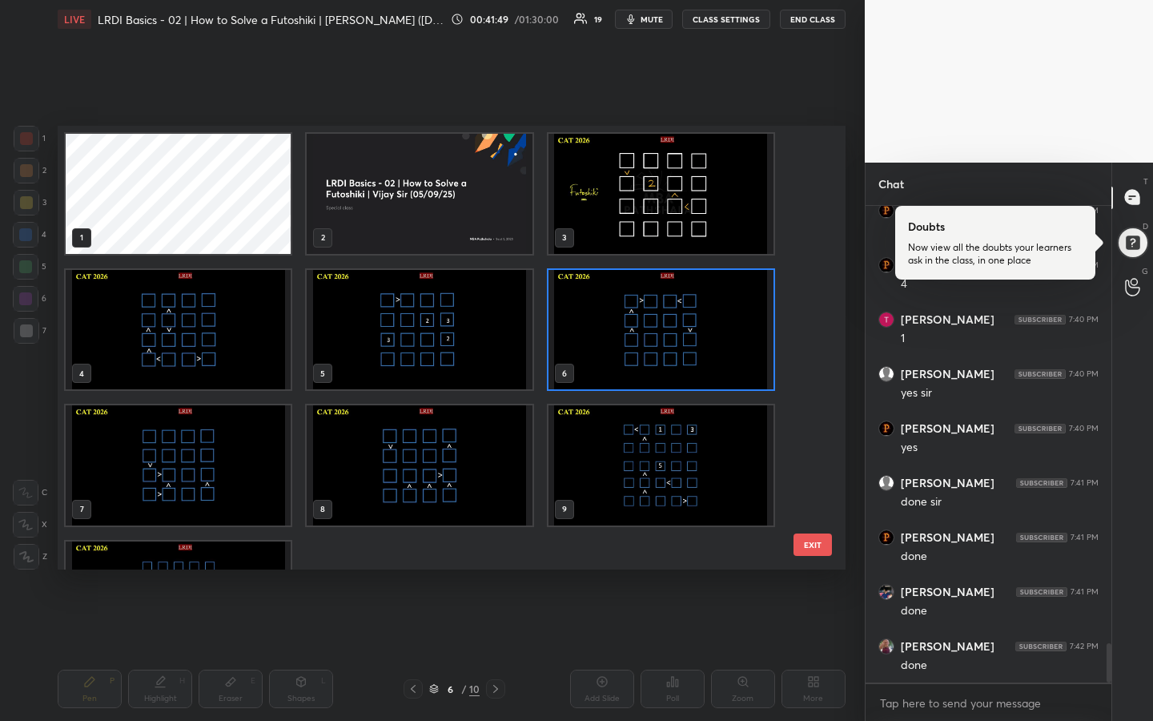
scroll to position [5315, 0]
click at [569, 539] on div "Setting up your live class 1 2 3 4 5 6 7 8 9 10 EXIT Poll for secs No correct a…" at bounding box center [451, 347] width 801 height 618
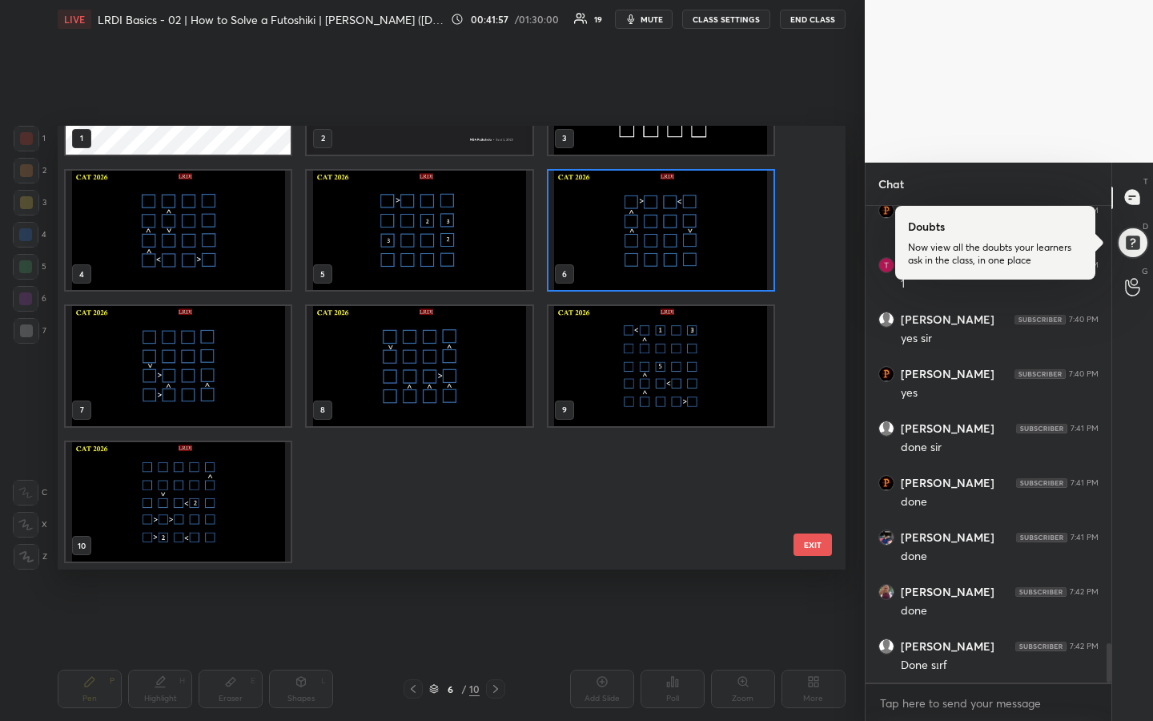
click at [798, 539] on button "EXIT" at bounding box center [813, 544] width 38 height 22
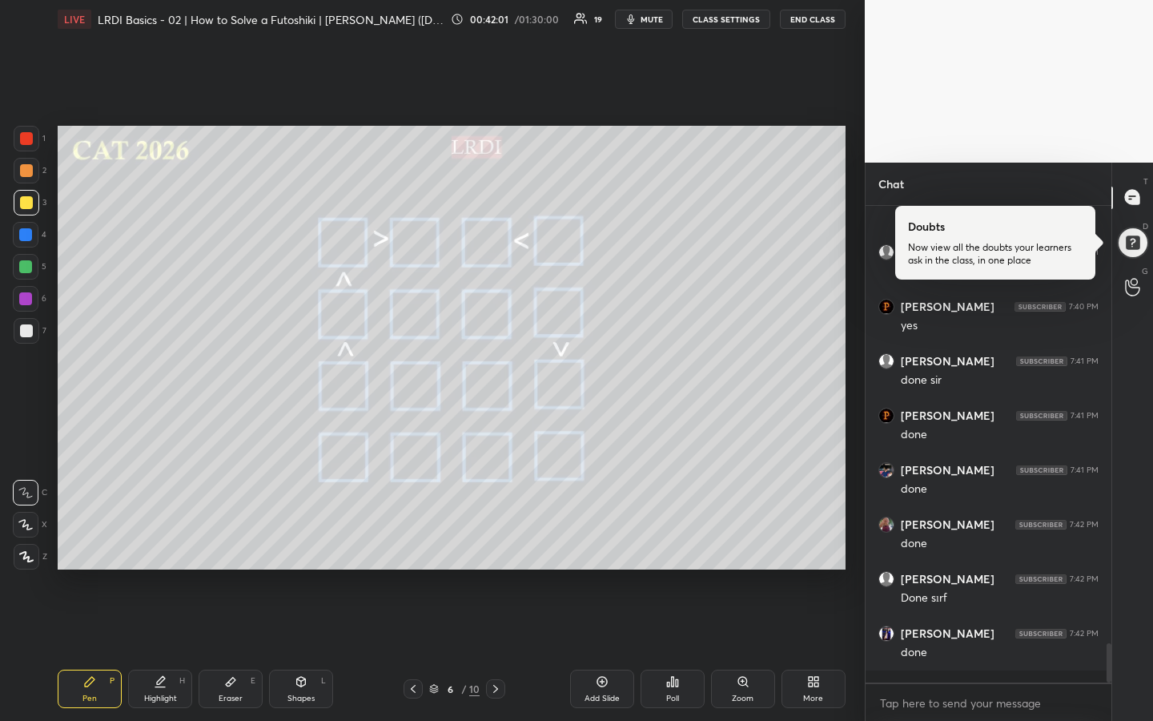
scroll to position [5437, 0]
drag, startPoint x: 163, startPoint y: 678, endPoint x: 163, endPoint y: 654, distance: 24.0
click at [159, 539] on icon at bounding box center [161, 680] width 8 height 8
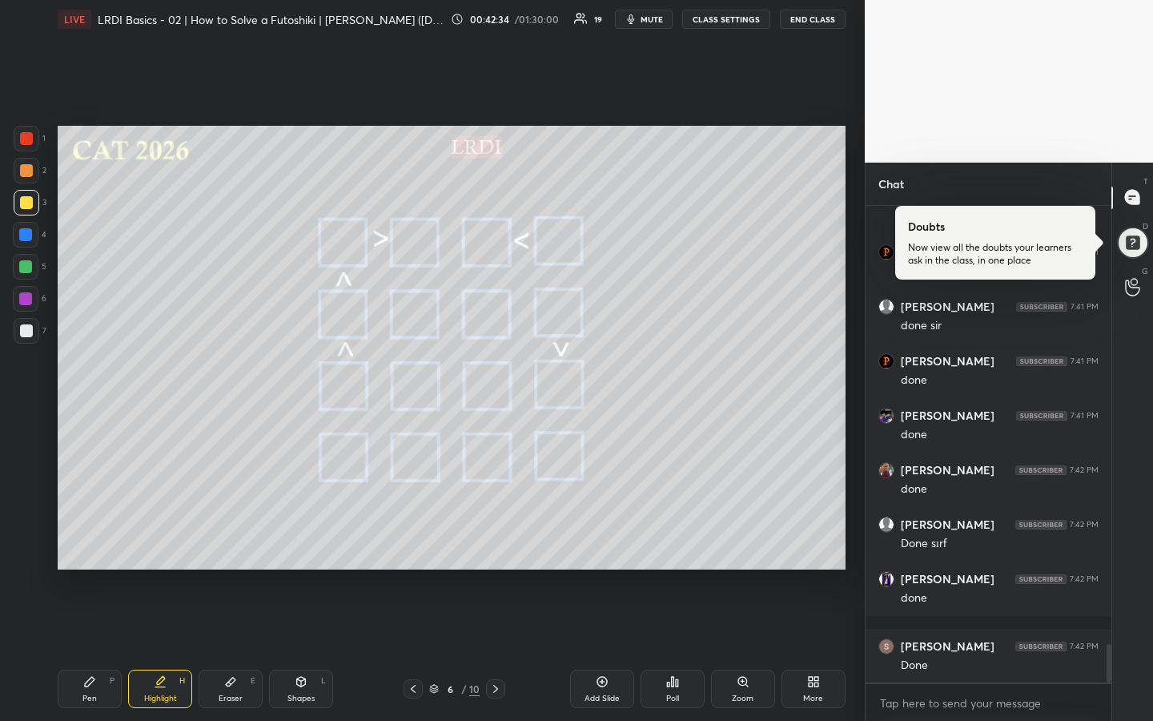
click at [97, 539] on div "Pen P" at bounding box center [90, 689] width 64 height 38
click at [171, 539] on div "Highlight H" at bounding box center [160, 689] width 64 height 38
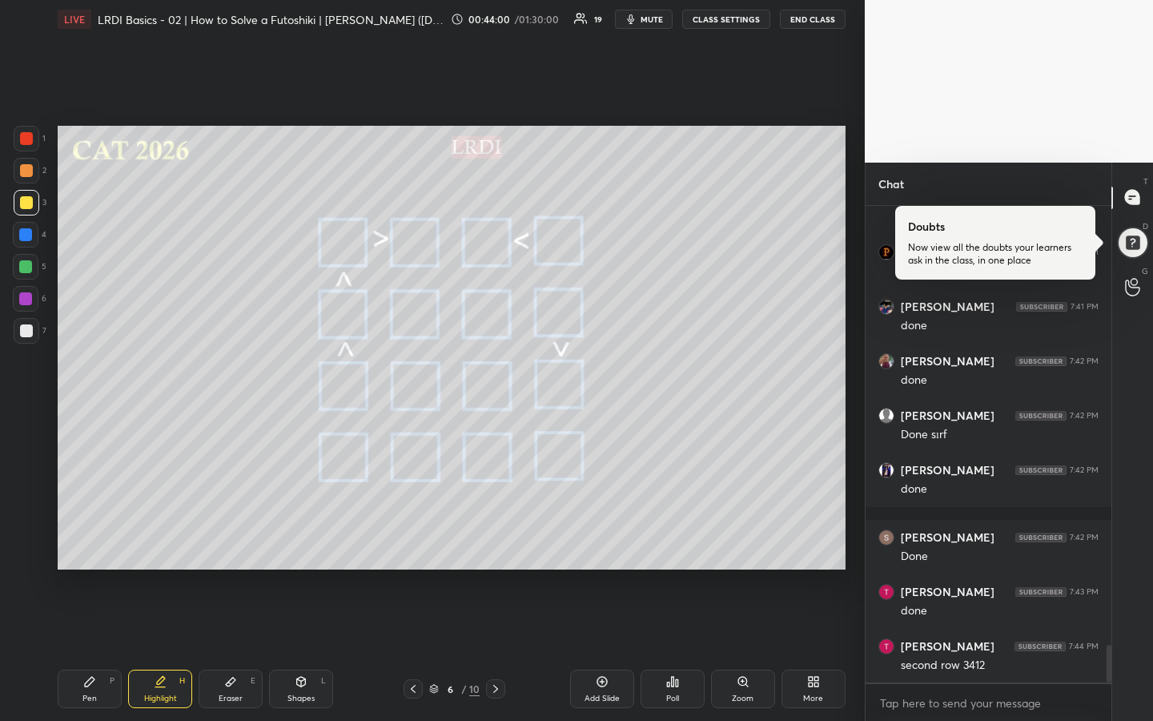
click at [92, 539] on div "Pen" at bounding box center [89, 698] width 14 height 8
click at [162, 539] on div "Highlight H" at bounding box center [160, 689] width 64 height 38
drag, startPoint x: 91, startPoint y: 686, endPoint x: 95, endPoint y: 659, distance: 26.7
click at [90, 539] on icon at bounding box center [89, 681] width 13 height 13
click at [150, 539] on div "Highlight" at bounding box center [160, 698] width 33 height 8
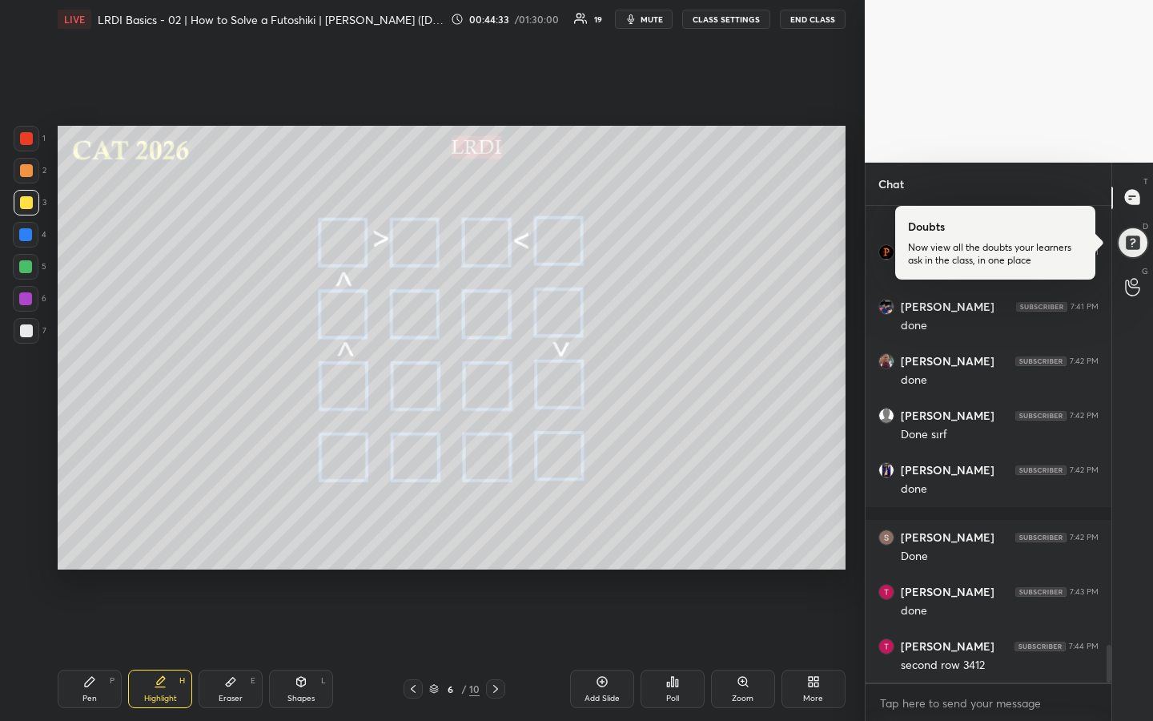
scroll to position [5601, 0]
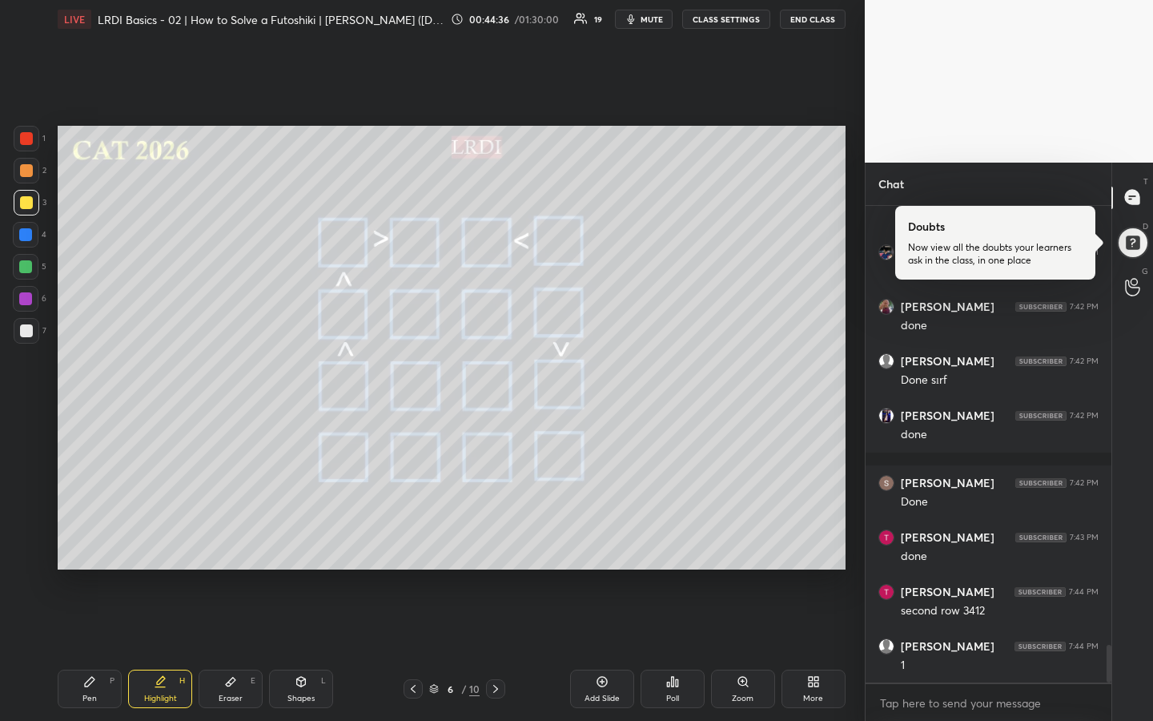
click at [103, 539] on div "Pen P" at bounding box center [90, 689] width 64 height 38
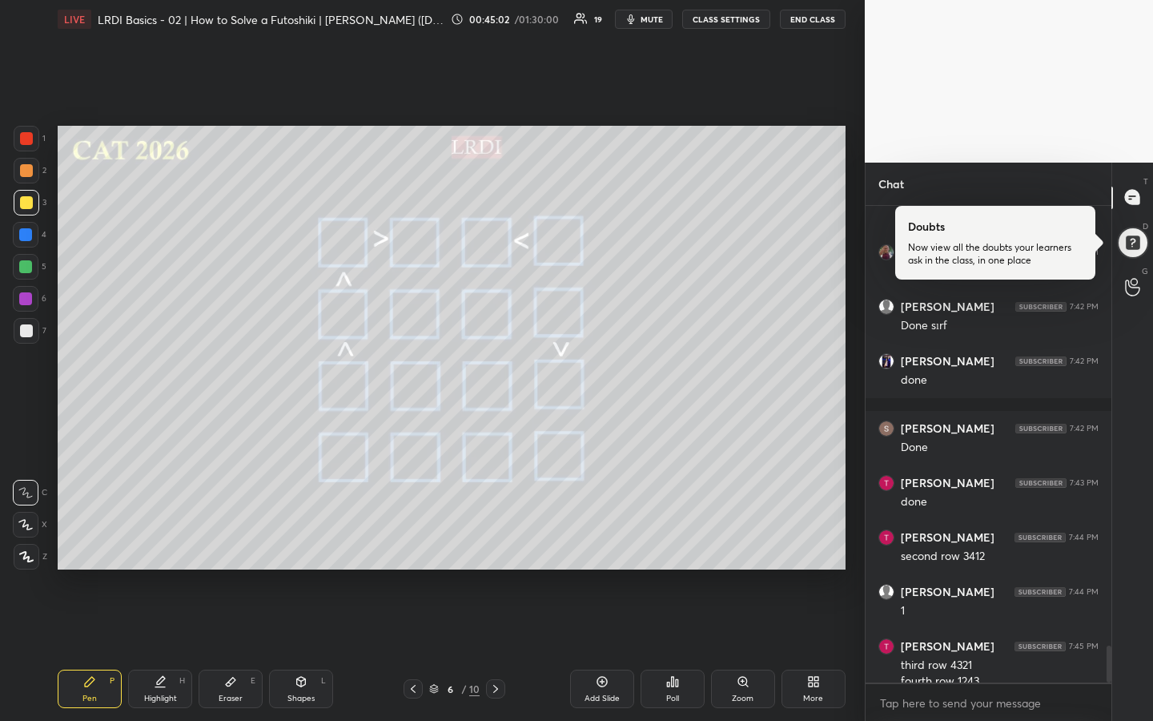
scroll to position [5671, 0]
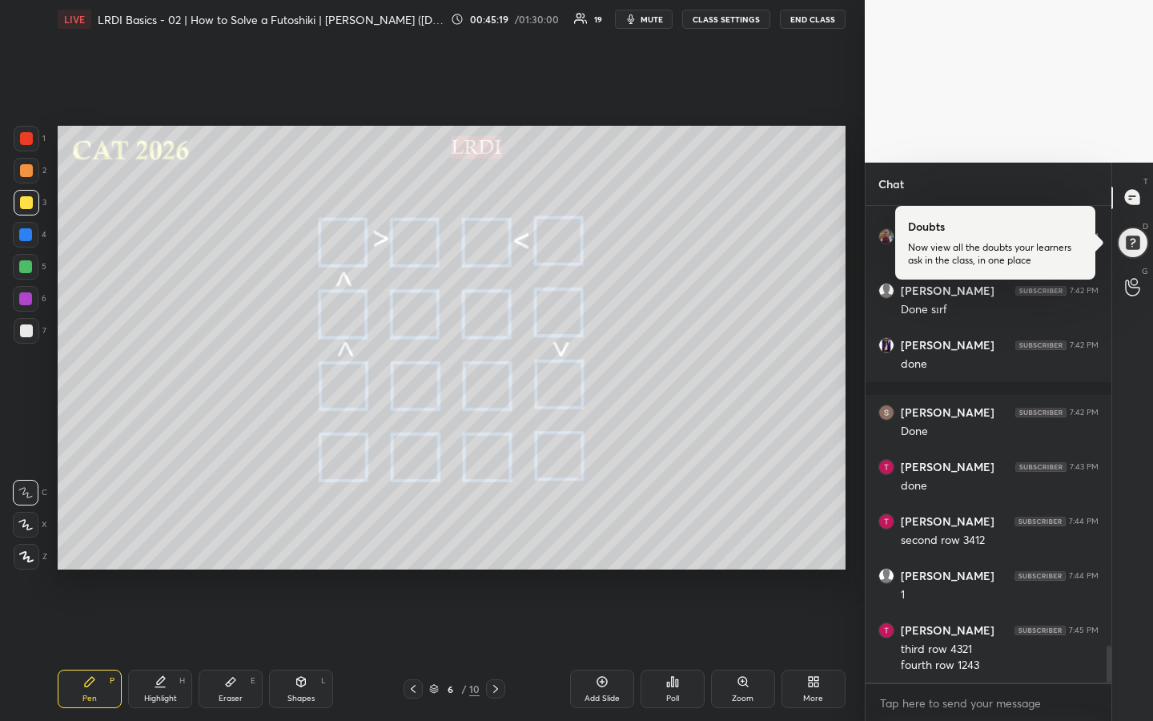
click at [23, 173] on div at bounding box center [26, 170] width 13 height 13
click at [823, 539] on div "More" at bounding box center [814, 689] width 64 height 38
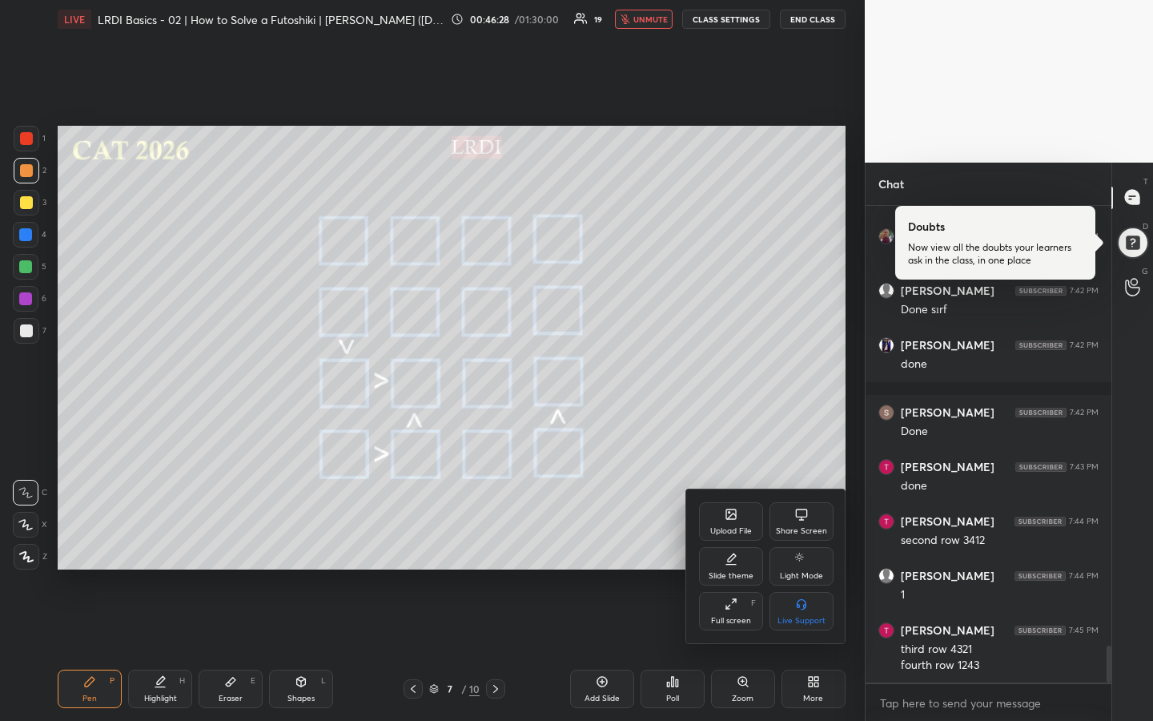
click at [812, 539] on div at bounding box center [576, 360] width 1153 height 721
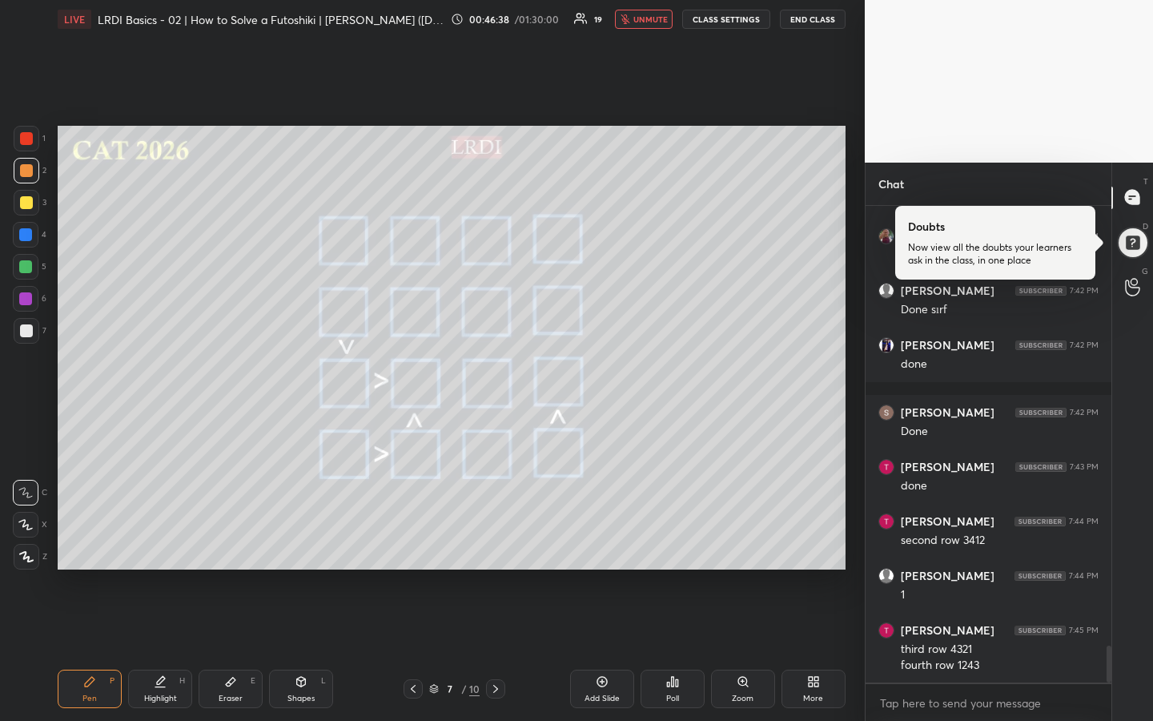
click at [1132, 539] on div "T Messages (T) Doubts Now view all the doubts your learners ask in the class, i…" at bounding box center [1133, 442] width 42 height 559
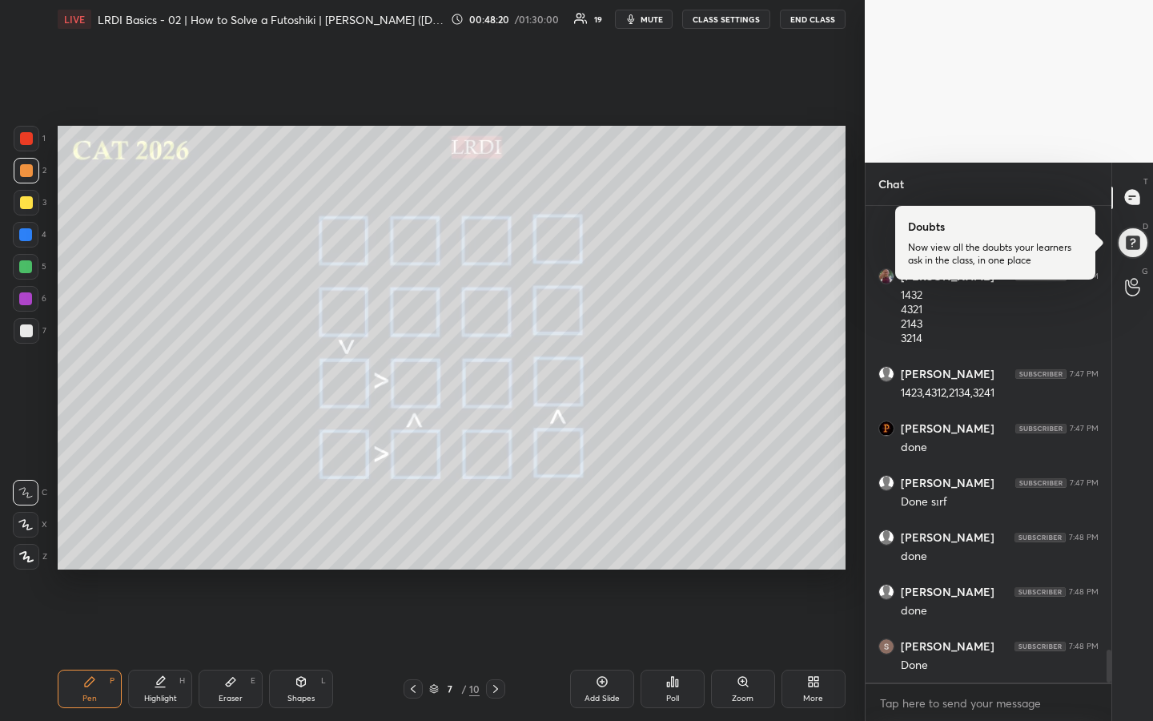
scroll to position [6389, 0]
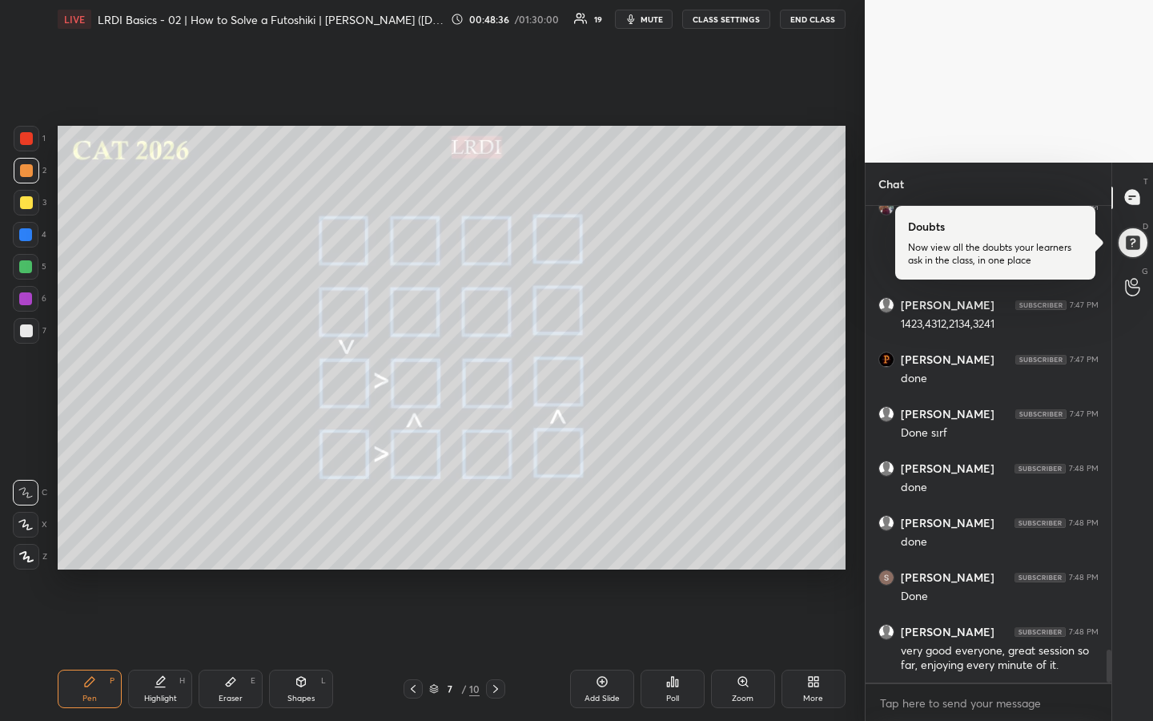
click at [1132, 539] on div "T Messages (T) Doubts Now view all the doubts your learners ask in the class, i…" at bounding box center [1133, 442] width 42 height 559
click at [159, 539] on icon at bounding box center [160, 681] width 13 height 13
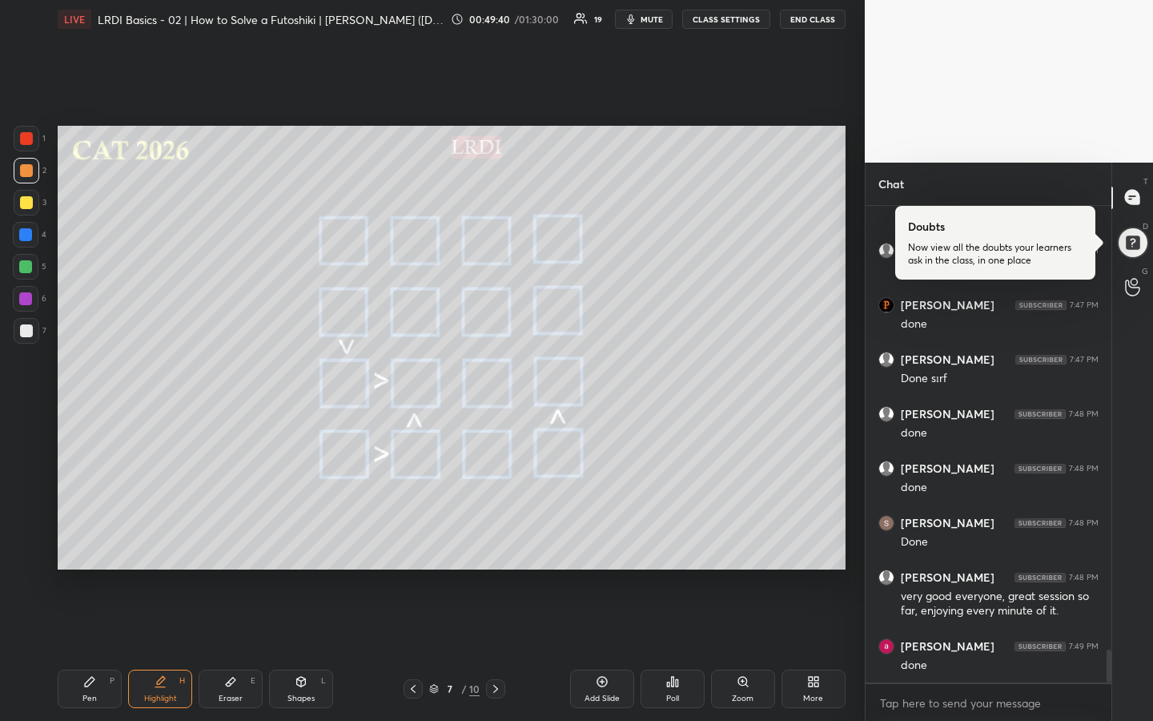
click at [169, 539] on div "Highlight" at bounding box center [160, 698] width 33 height 8
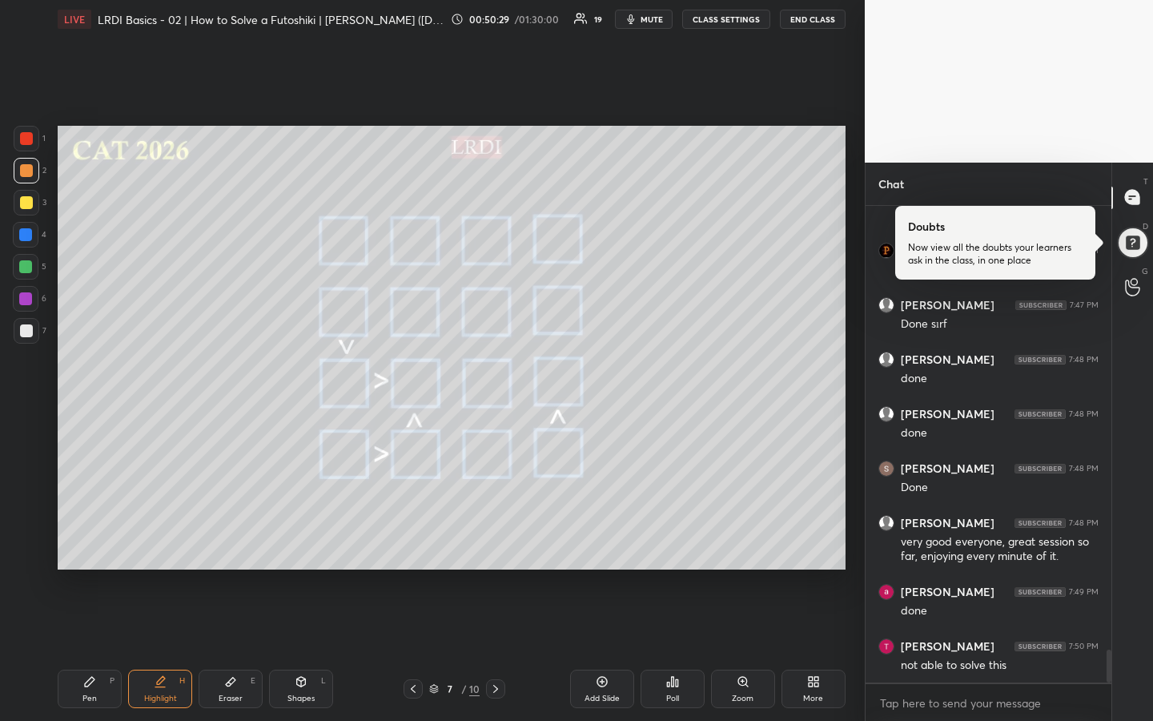
click at [91, 539] on icon at bounding box center [89, 681] width 13 height 13
click at [175, 539] on div "Highlight" at bounding box center [160, 698] width 33 height 8
drag, startPoint x: 79, startPoint y: 685, endPoint x: 111, endPoint y: 627, distance: 65.6
click at [81, 539] on div "Pen P" at bounding box center [90, 689] width 64 height 38
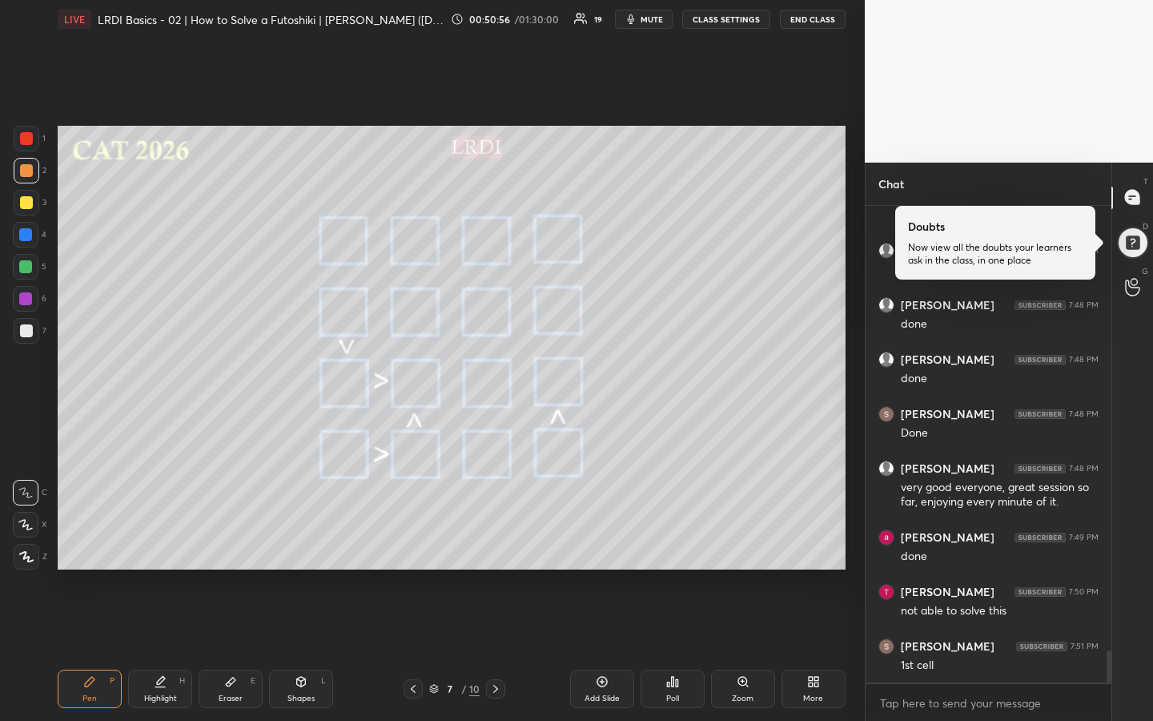
click at [163, 539] on div "Highlight" at bounding box center [160, 698] width 33 height 8
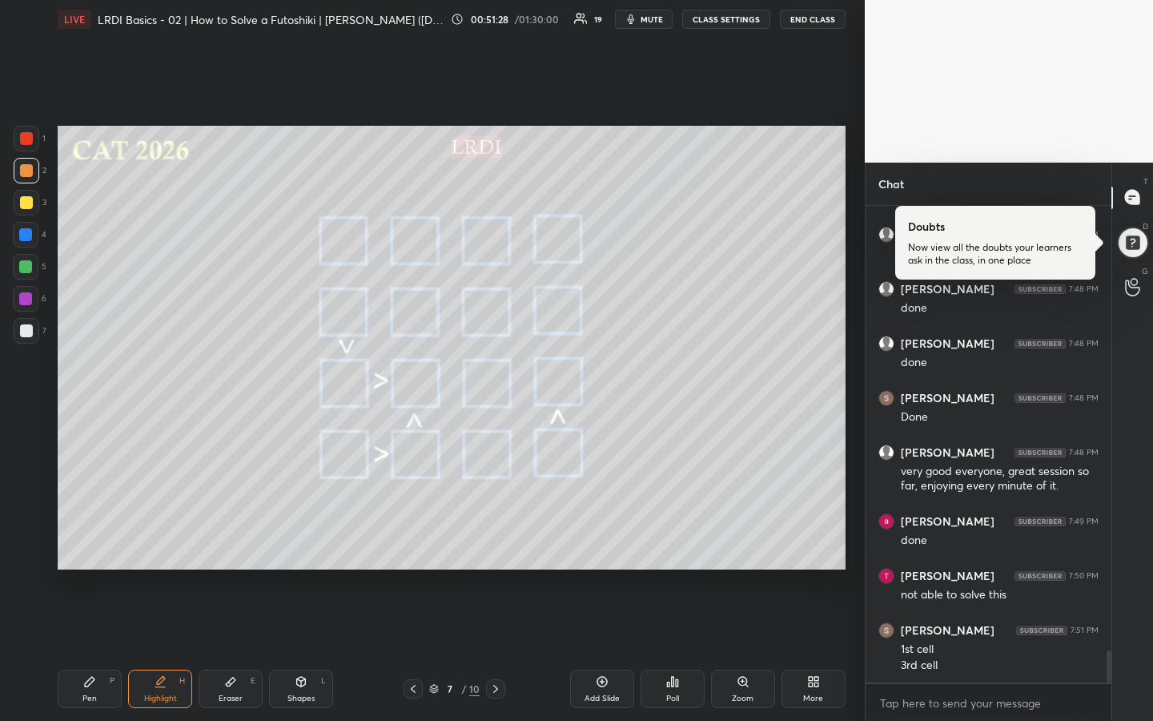
scroll to position [6623, 0]
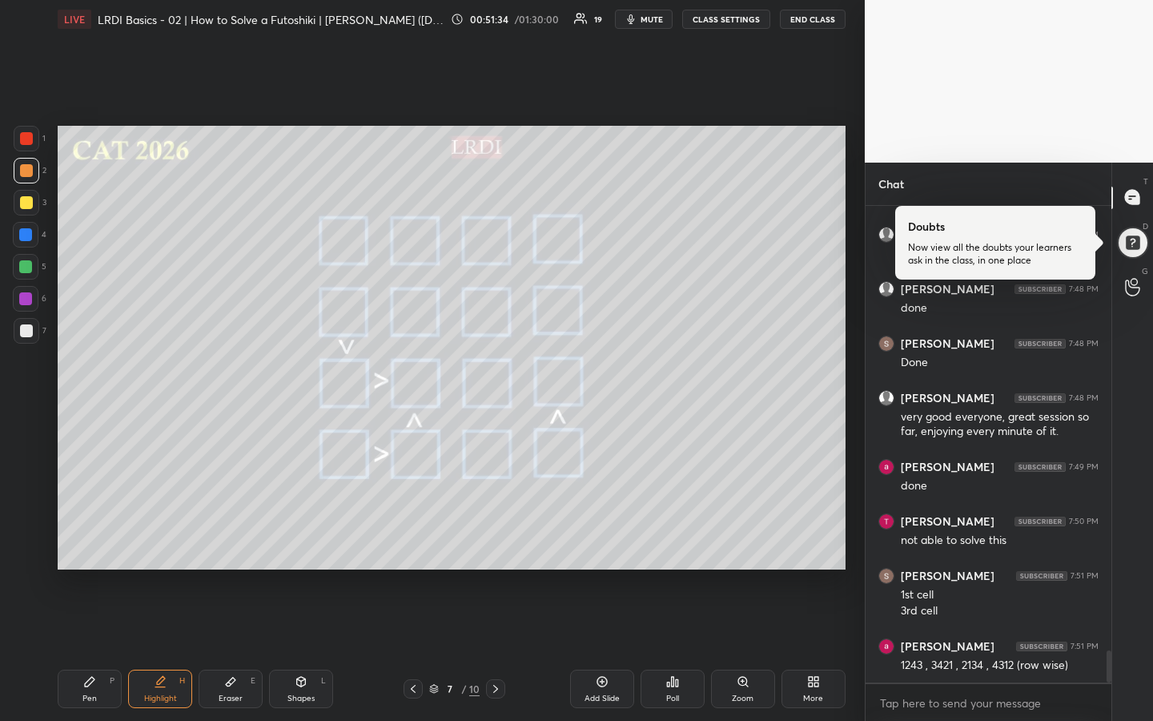
drag, startPoint x: 83, startPoint y: 695, endPoint x: 121, endPoint y: 649, distance: 59.8
click at [86, 539] on div "Pen" at bounding box center [89, 698] width 14 height 8
click at [163, 539] on div "Highlight" at bounding box center [160, 698] width 33 height 8
click at [169, 539] on div "Highlight H" at bounding box center [160, 689] width 64 height 38
click at [88, 539] on div "Pen P" at bounding box center [90, 689] width 64 height 38
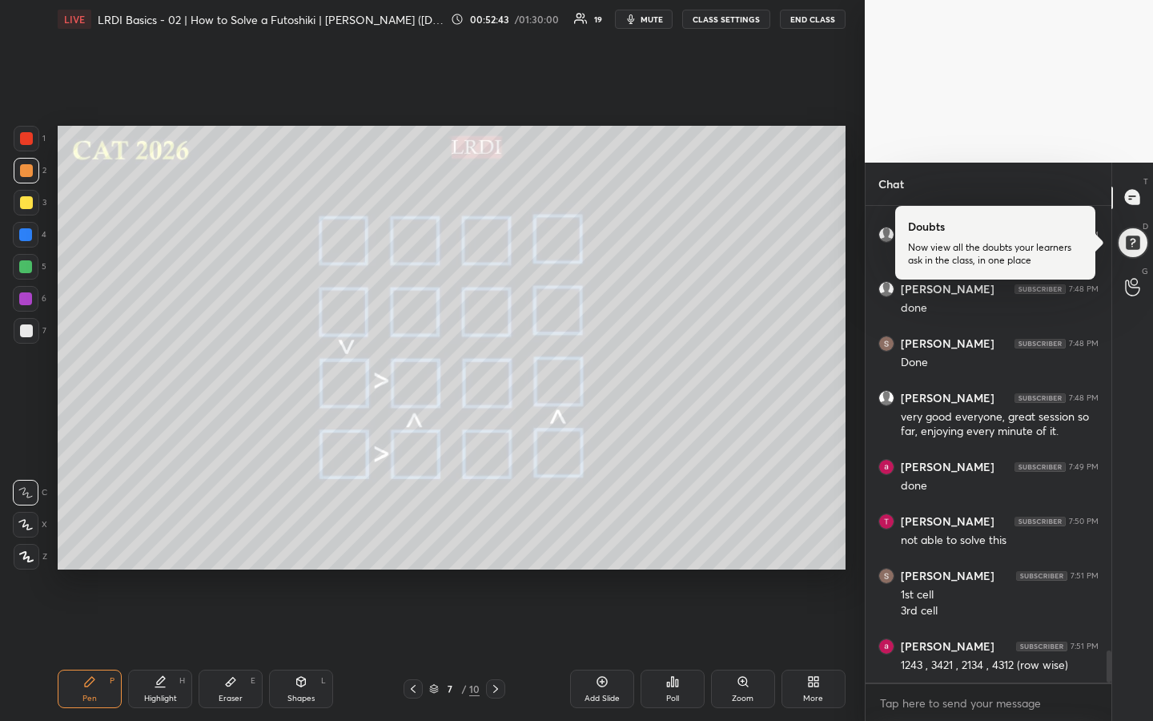
click at [164, 539] on div "Highlight H" at bounding box center [160, 689] width 64 height 38
click at [99, 539] on div "Pen P" at bounding box center [90, 689] width 64 height 38
click at [166, 539] on div "Highlight H" at bounding box center [160, 689] width 64 height 38
click at [1128, 279] on icon at bounding box center [1132, 279] width 15 height 18
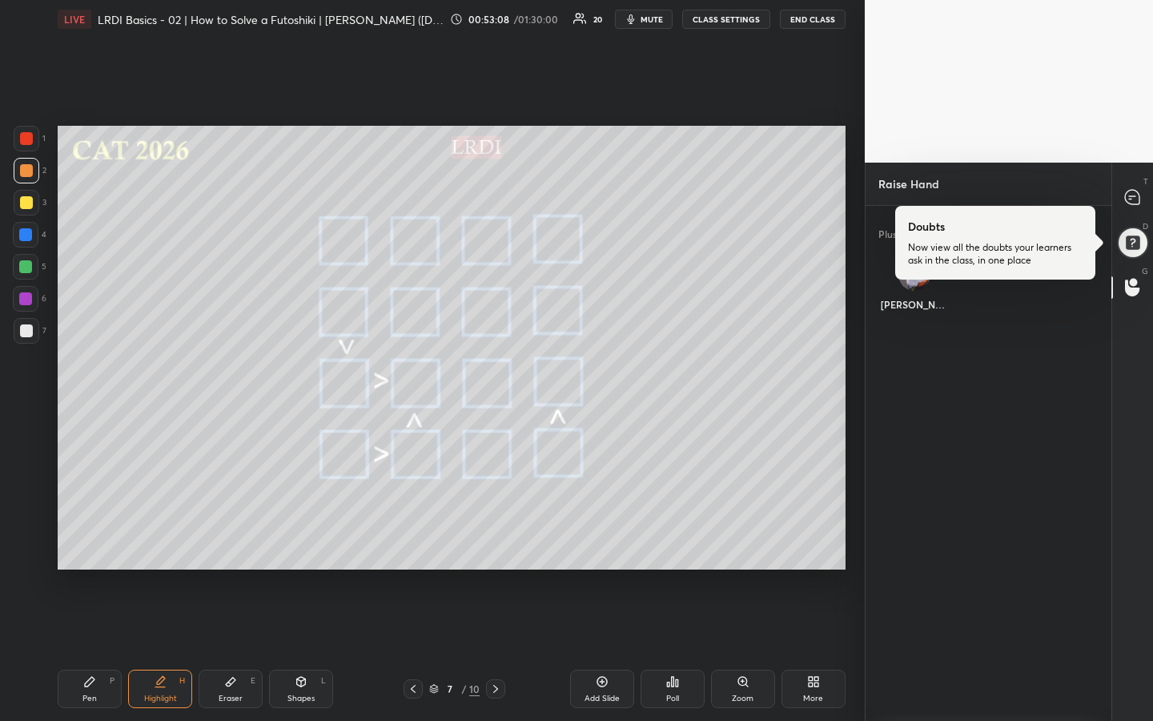
scroll to position [6, 6]
click at [920, 285] on div "[PERSON_NAME]" at bounding box center [915, 288] width 73 height 85
click at [916, 318] on button "INVITE" at bounding box center [915, 315] width 60 height 21
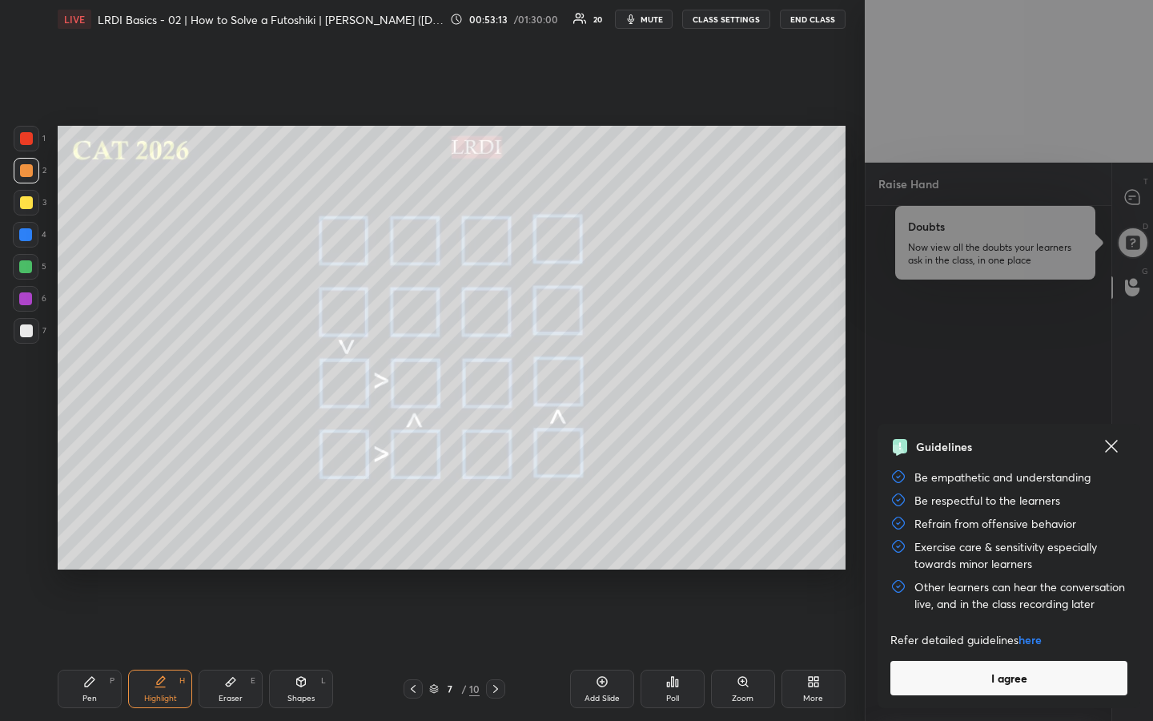
click at [1013, 539] on button "I agree" at bounding box center [1009, 678] width 237 height 34
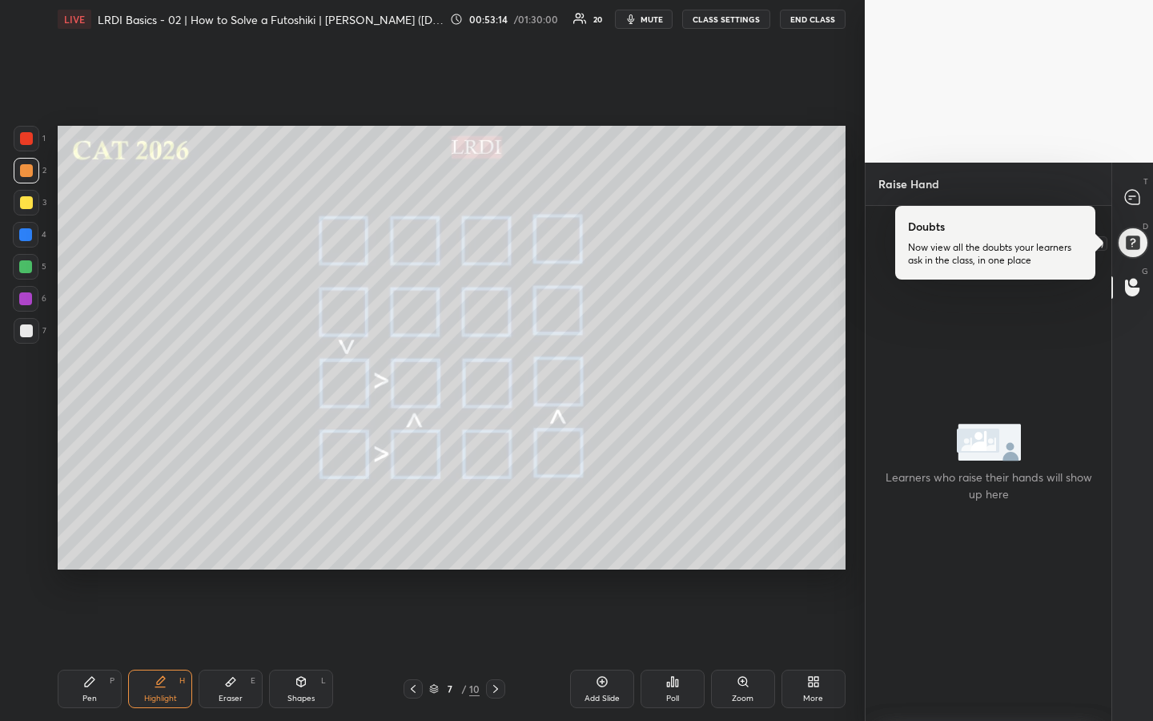
click at [1128, 238] on div at bounding box center [1133, 243] width 32 height 32
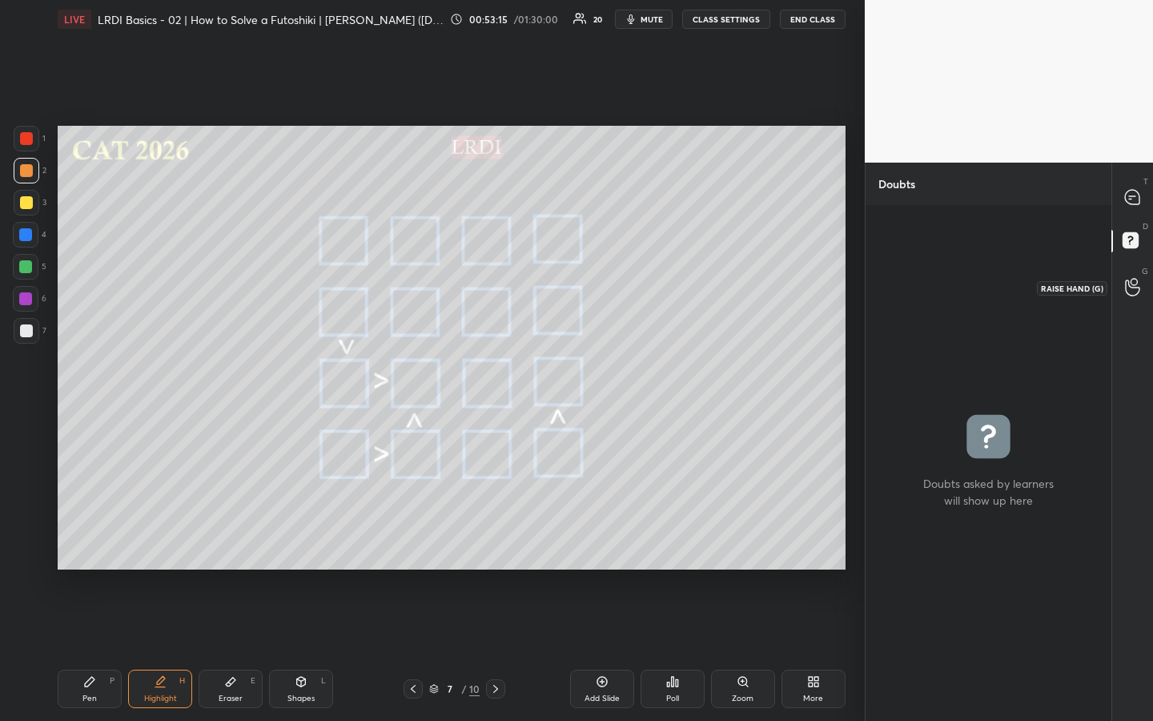
click at [1132, 293] on icon at bounding box center [1132, 287] width 15 height 18
click at [1134, 204] on icon at bounding box center [1132, 197] width 14 height 14
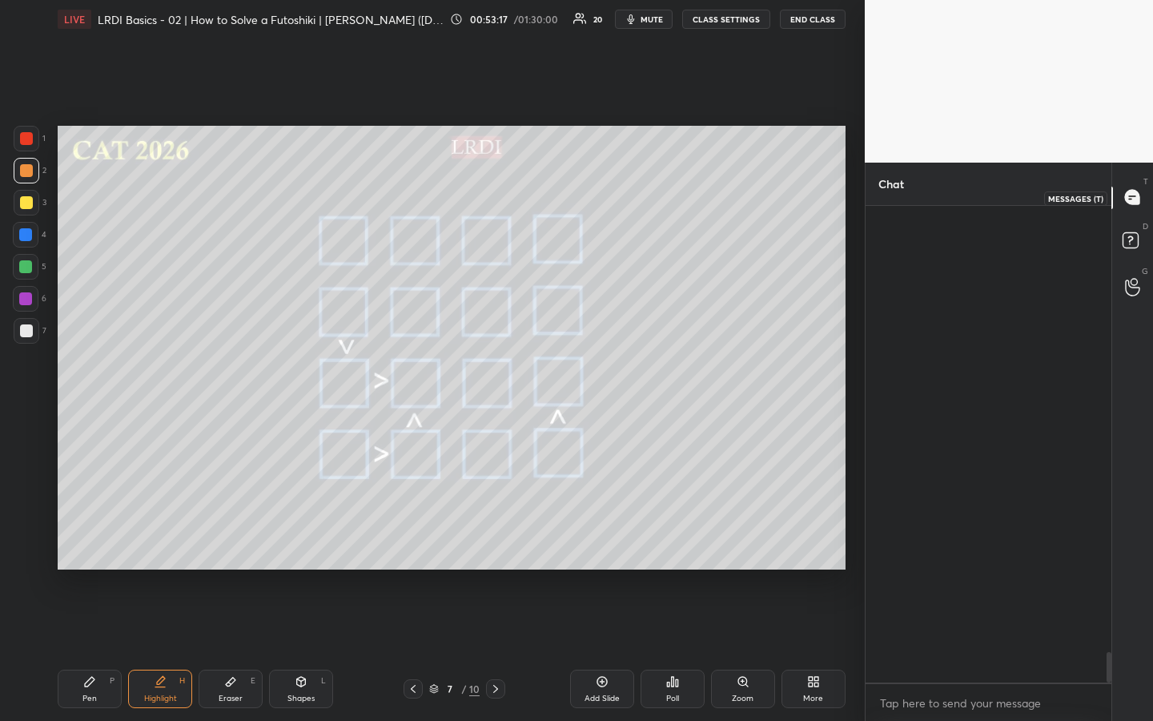
scroll to position [472, 241]
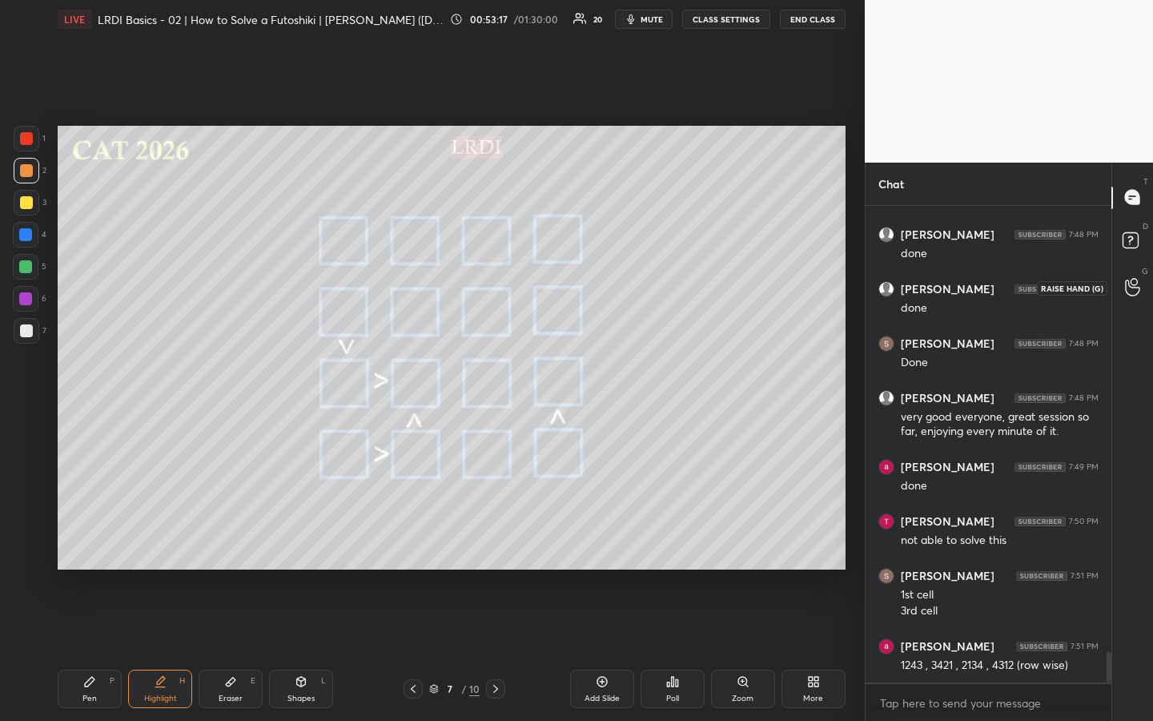
click at [1135, 292] on icon at bounding box center [1132, 287] width 15 height 18
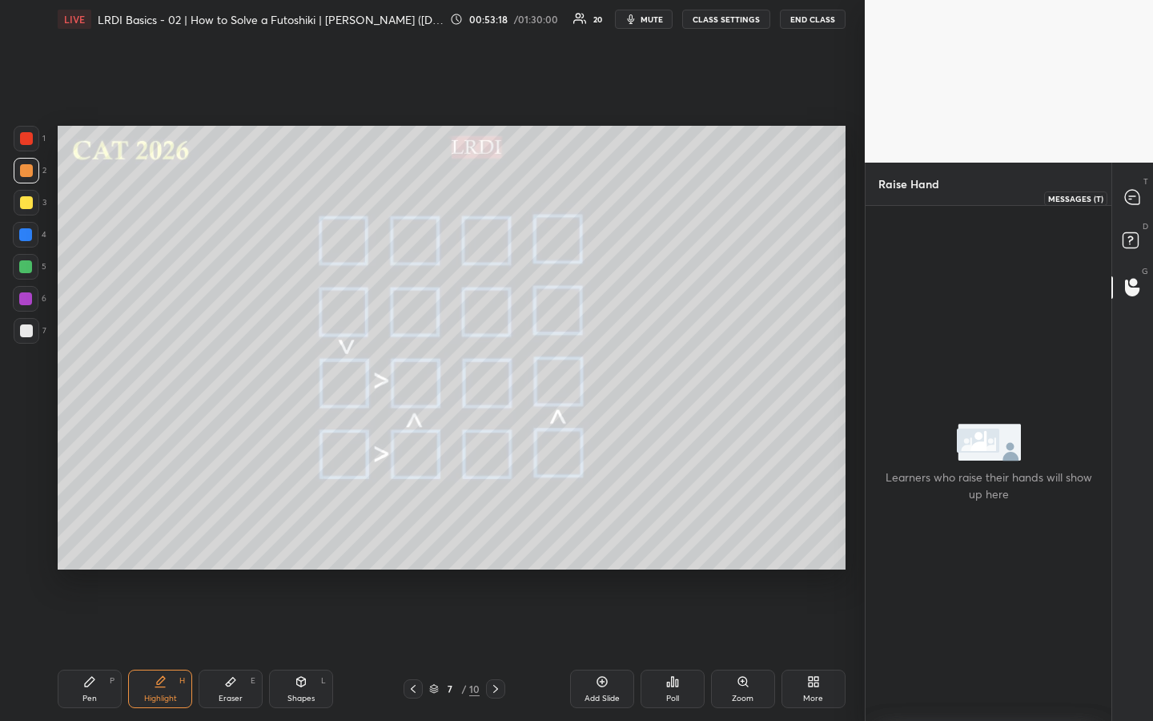
click at [1133, 201] on icon at bounding box center [1132, 197] width 14 height 14
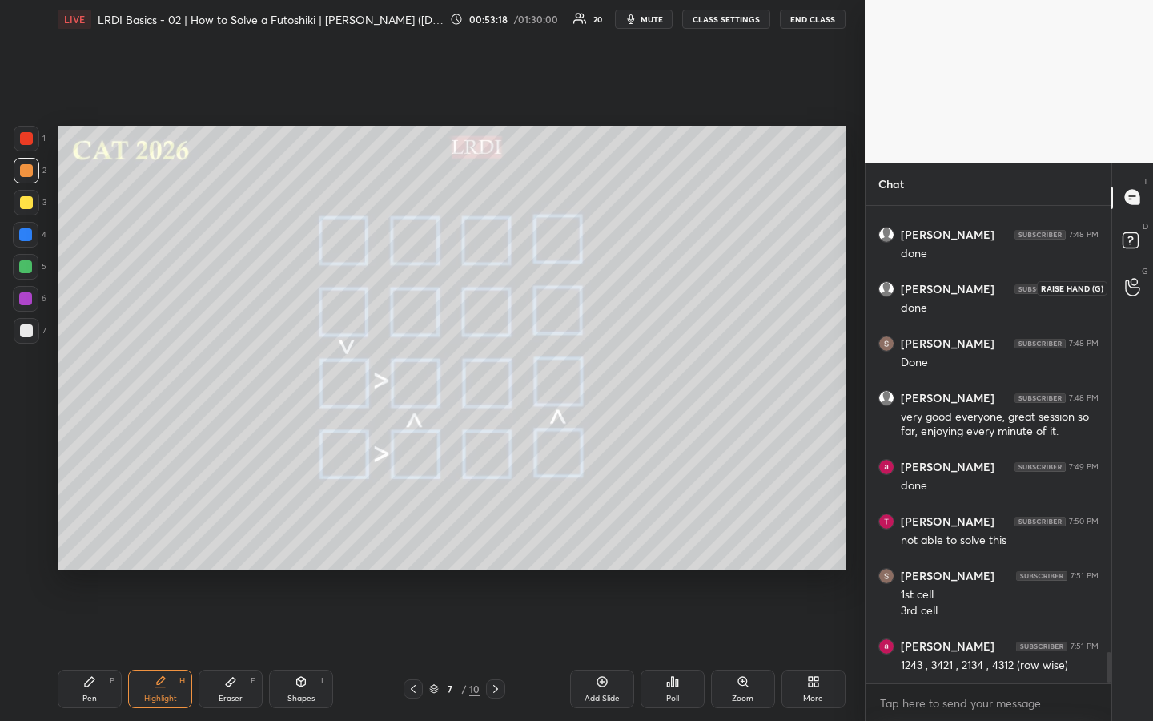
click at [1127, 288] on icon at bounding box center [1132, 287] width 15 height 18
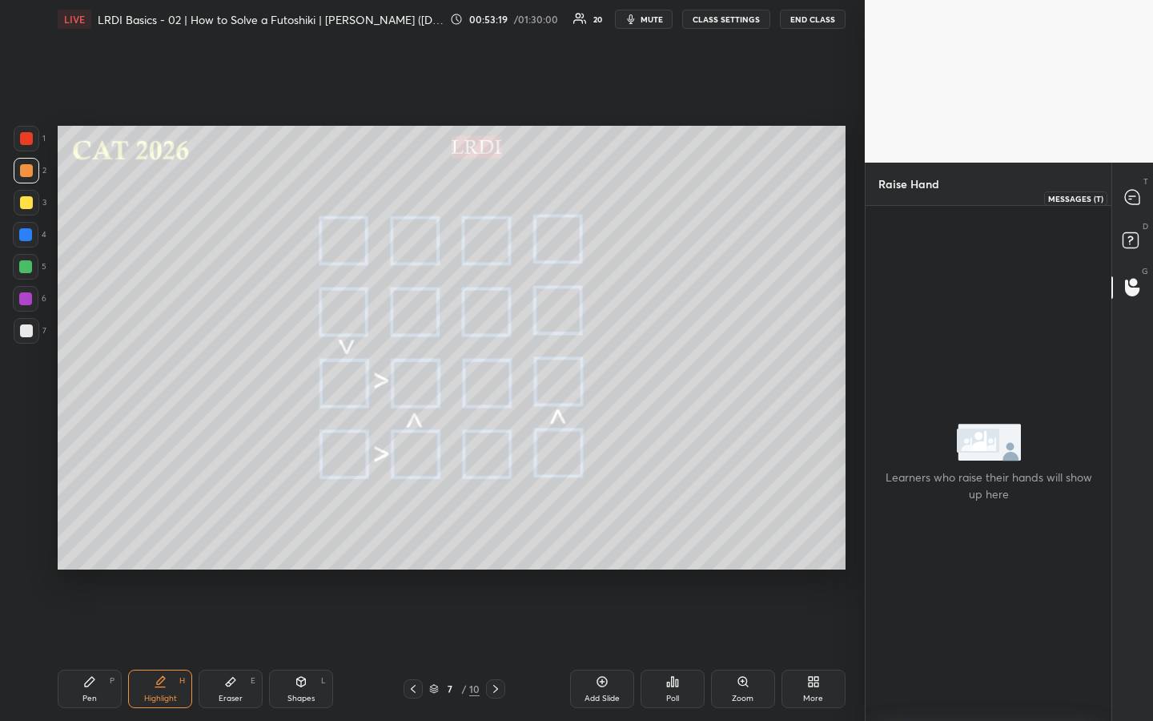
click at [1132, 197] on icon at bounding box center [1132, 197] width 17 height 17
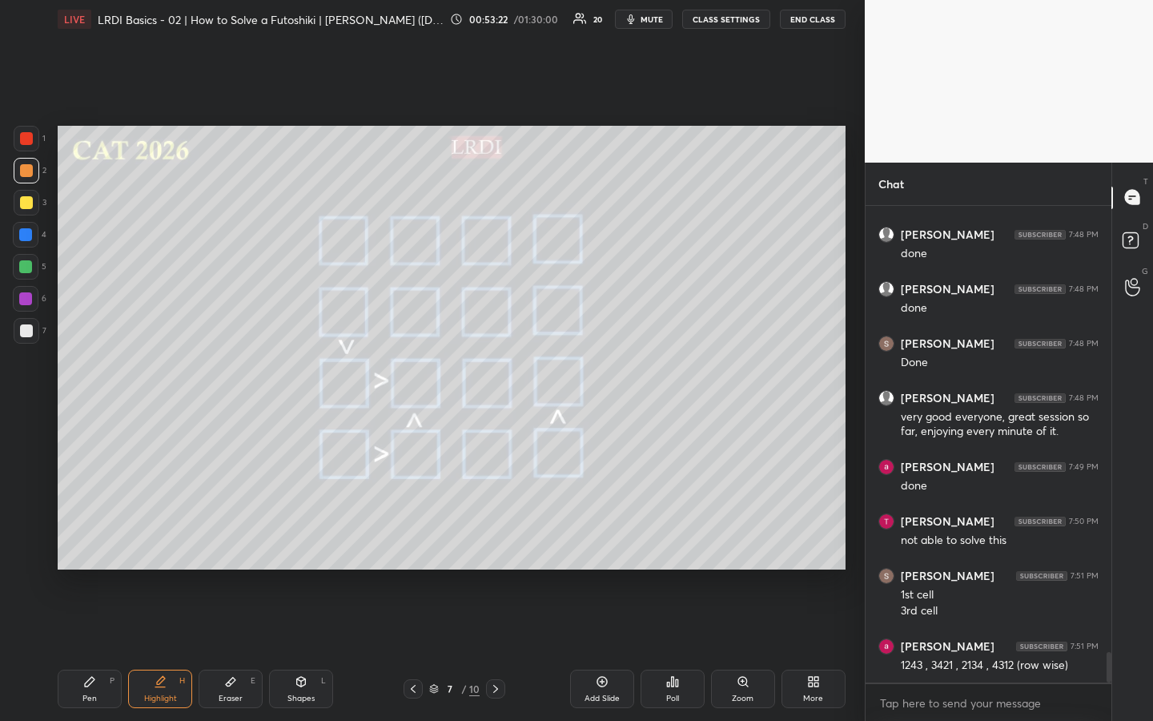
click at [91, 539] on div "Pen P" at bounding box center [90, 689] width 64 height 38
click at [25, 267] on div at bounding box center [25, 266] width 13 height 13
click at [159, 539] on div "Highlight H" at bounding box center [160, 689] width 64 height 38
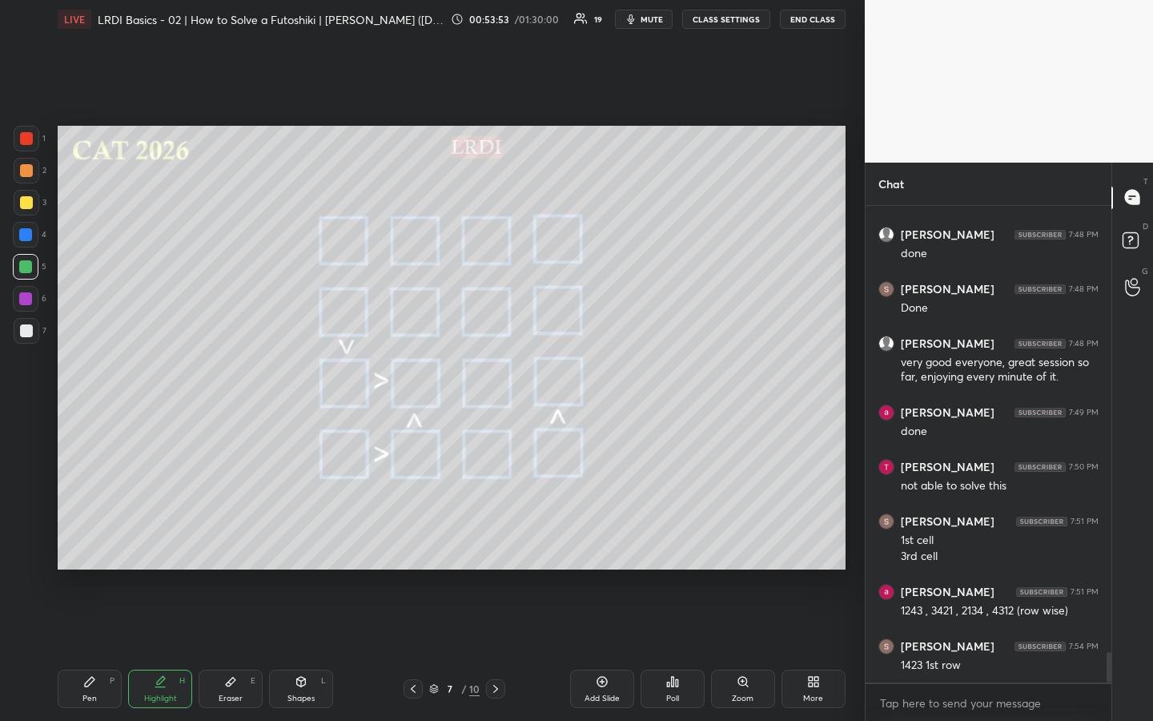
click at [86, 539] on div "Pen" at bounding box center [89, 698] width 14 height 8
click at [29, 175] on div at bounding box center [26, 170] width 13 height 13
drag, startPoint x: 159, startPoint y: 696, endPoint x: 224, endPoint y: 607, distance: 110.5
click at [160, 539] on div "Highlight" at bounding box center [160, 698] width 33 height 8
click at [87, 539] on icon at bounding box center [89, 681] width 13 height 13
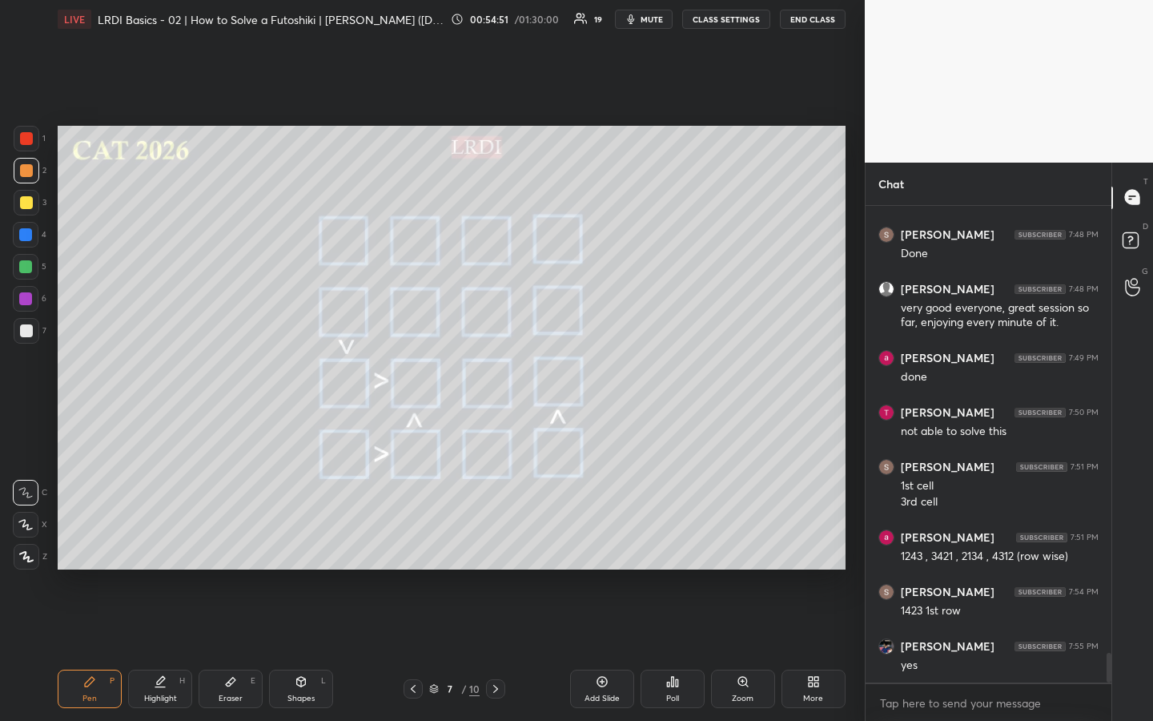
scroll to position [7148, 0]
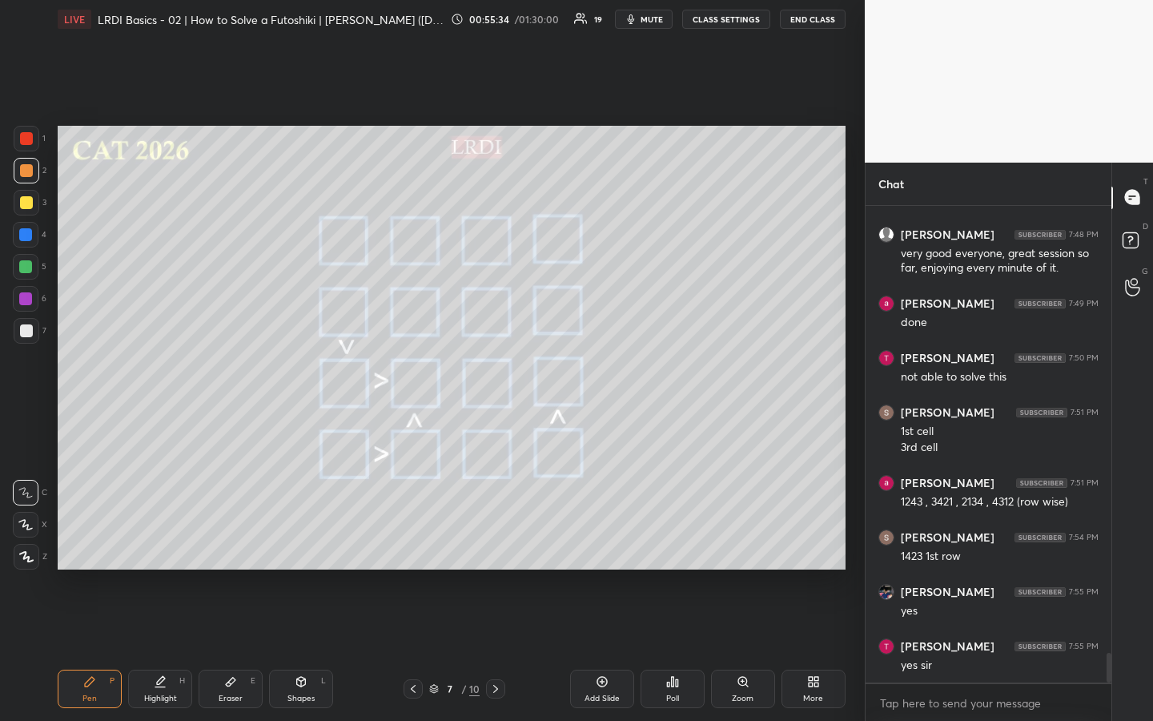
click at [164, 539] on div "Highlight" at bounding box center [160, 698] width 33 height 8
click at [93, 539] on div "Pen P" at bounding box center [90, 689] width 64 height 38
drag, startPoint x: 168, startPoint y: 688, endPoint x: 185, endPoint y: 668, distance: 26.1
click at [172, 539] on div "Highlight H" at bounding box center [160, 689] width 64 height 38
click at [94, 539] on div "Pen P" at bounding box center [90, 689] width 64 height 38
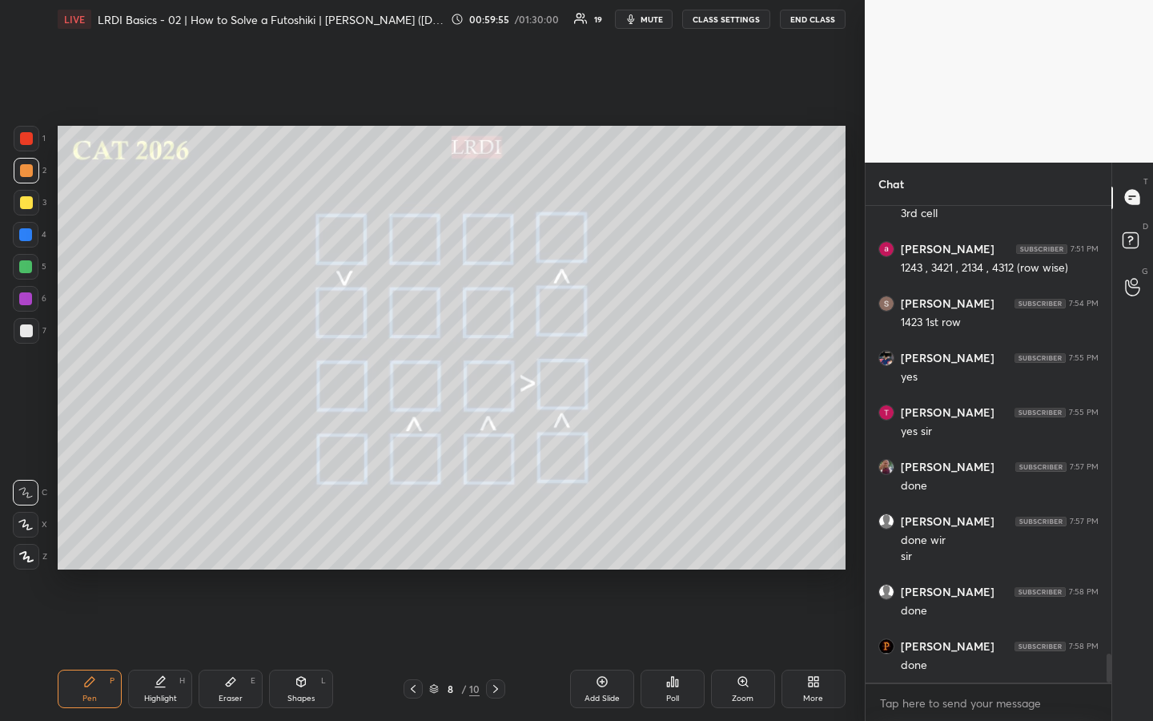
scroll to position [7436, 0]
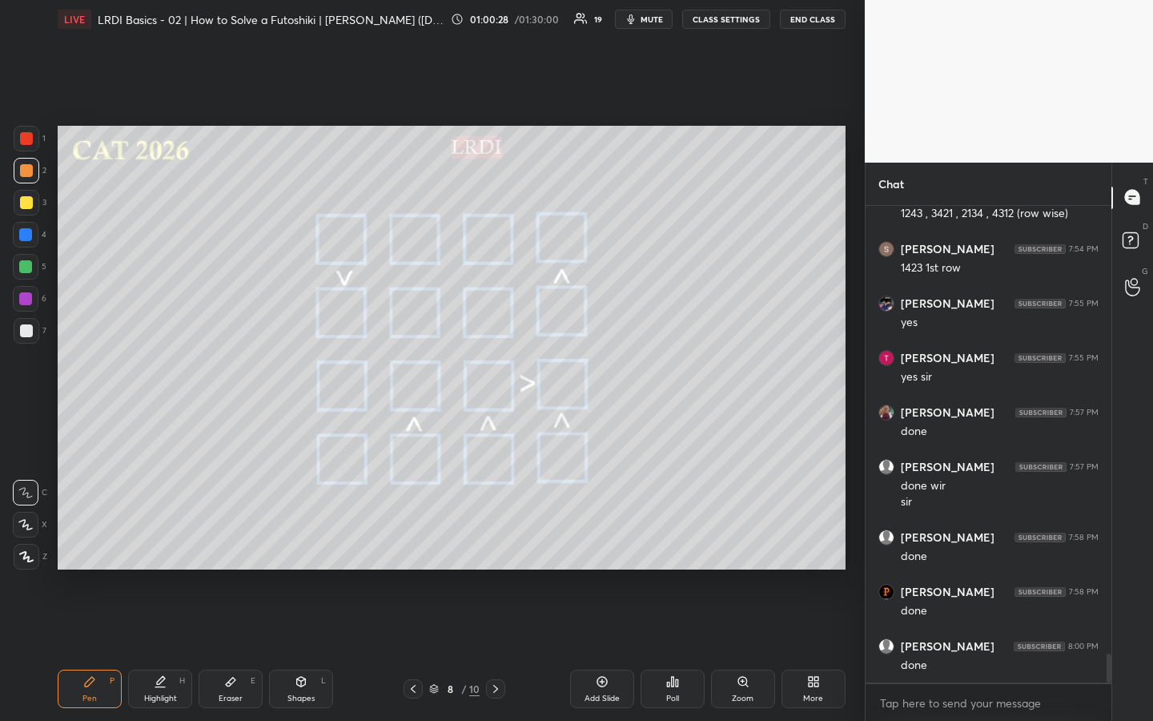
click at [172, 539] on div "Highlight H" at bounding box center [160, 689] width 64 height 38
click at [90, 539] on div "Pen P" at bounding box center [90, 689] width 64 height 38
click at [163, 539] on div "Highlight" at bounding box center [160, 698] width 33 height 8
click at [99, 539] on div "Pen P" at bounding box center [90, 689] width 64 height 38
click at [176, 539] on div "Highlight H" at bounding box center [160, 689] width 64 height 38
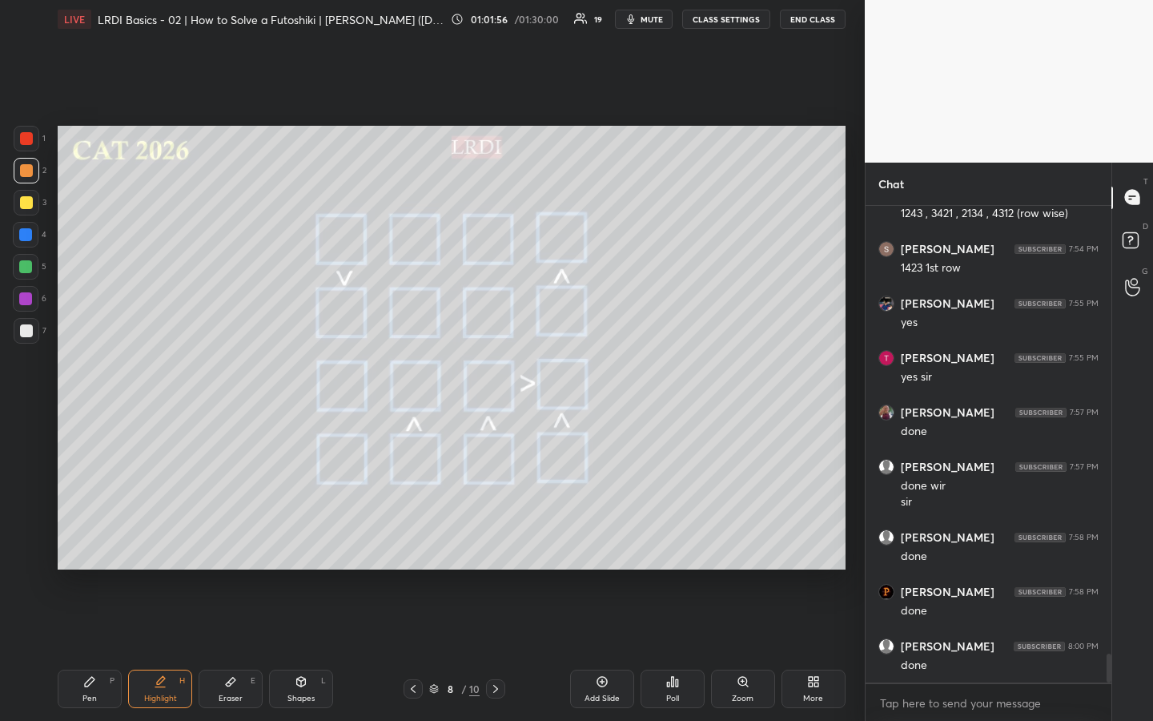
click at [74, 539] on div "Pen P" at bounding box center [90, 689] width 64 height 38
click at [164, 539] on icon at bounding box center [160, 681] width 13 height 13
drag, startPoint x: 66, startPoint y: 702, endPoint x: 74, endPoint y: 698, distance: 8.6
click at [70, 539] on div "Pen P" at bounding box center [90, 689] width 64 height 38
click at [31, 272] on div at bounding box center [26, 267] width 26 height 26
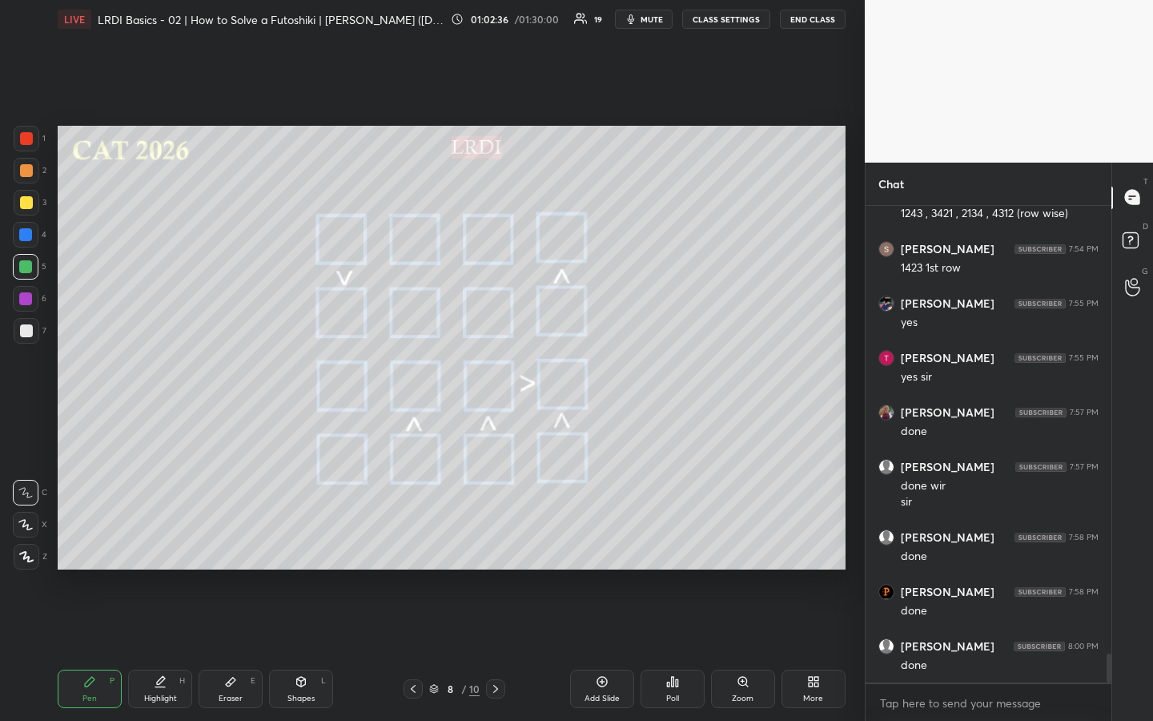
scroll to position [7491, 0]
click at [164, 539] on icon at bounding box center [160, 681] width 13 height 13
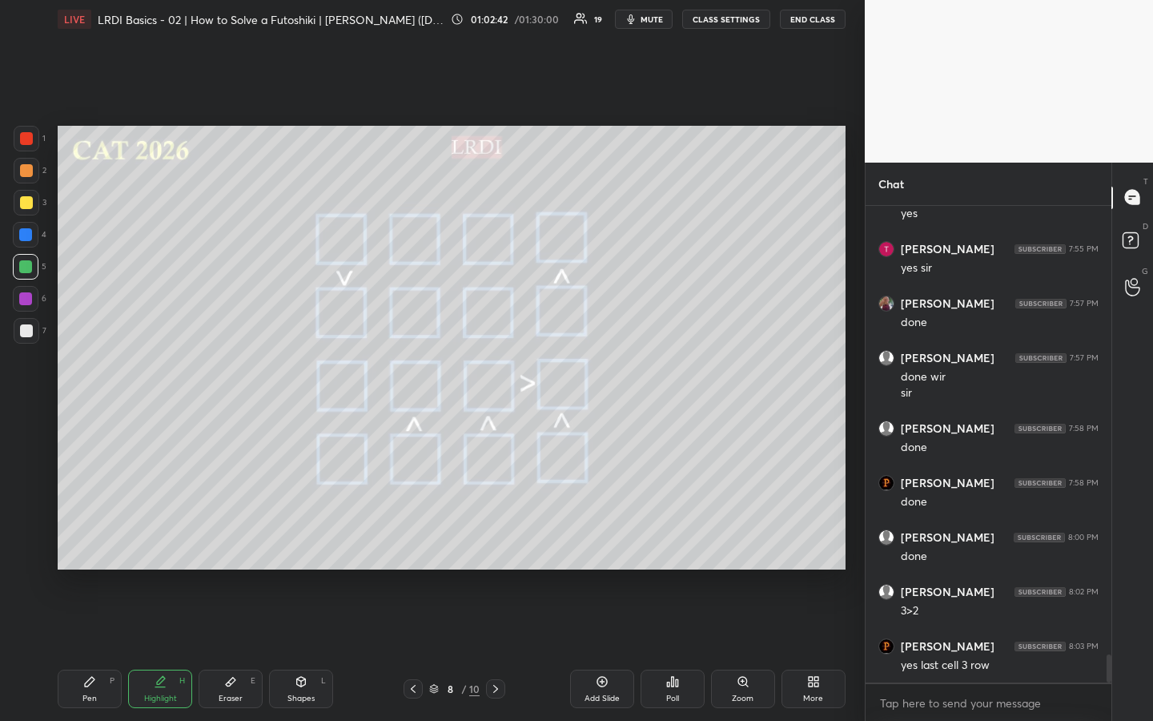
scroll to position [7600, 0]
drag, startPoint x: 90, startPoint y: 696, endPoint x: 115, endPoint y: 674, distance: 32.9
click at [89, 539] on div "Pen" at bounding box center [89, 698] width 14 height 8
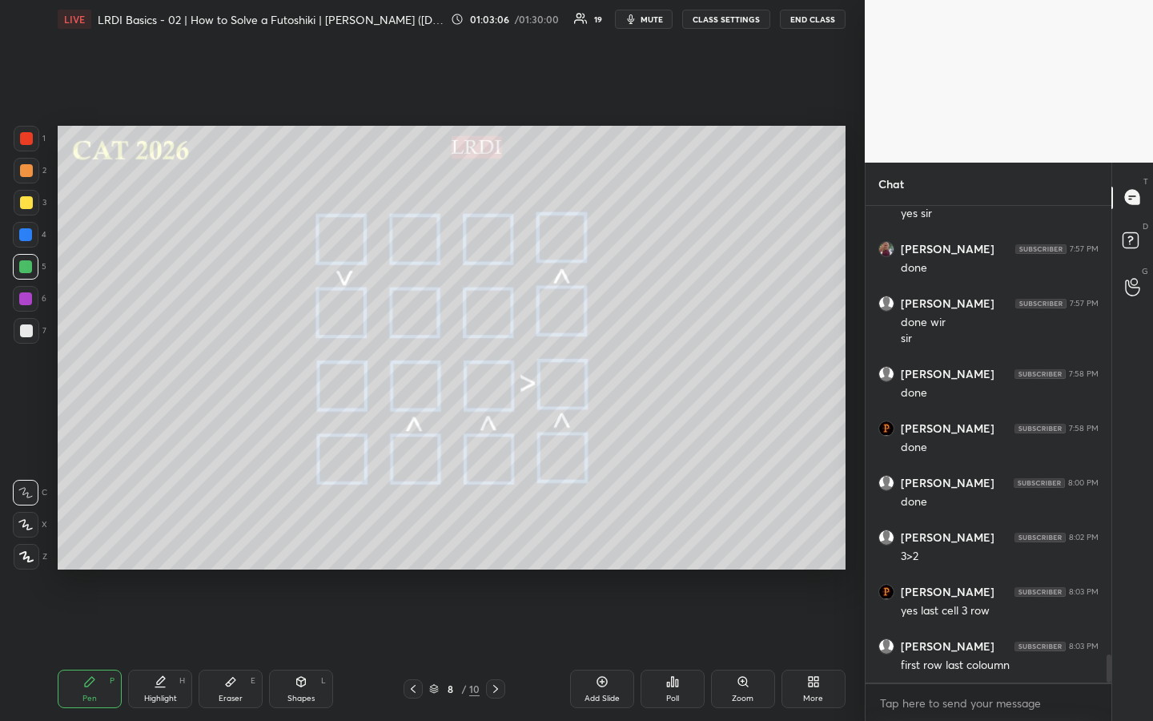
click at [159, 539] on div "Highlight H" at bounding box center [160, 689] width 64 height 38
click at [83, 539] on div "Pen P" at bounding box center [90, 689] width 64 height 38
drag, startPoint x: 156, startPoint y: 686, endPoint x: 163, endPoint y: 675, distance: 13.3
click at [155, 539] on icon at bounding box center [160, 681] width 13 height 13
click at [83, 539] on div "Pen" at bounding box center [89, 698] width 14 height 8
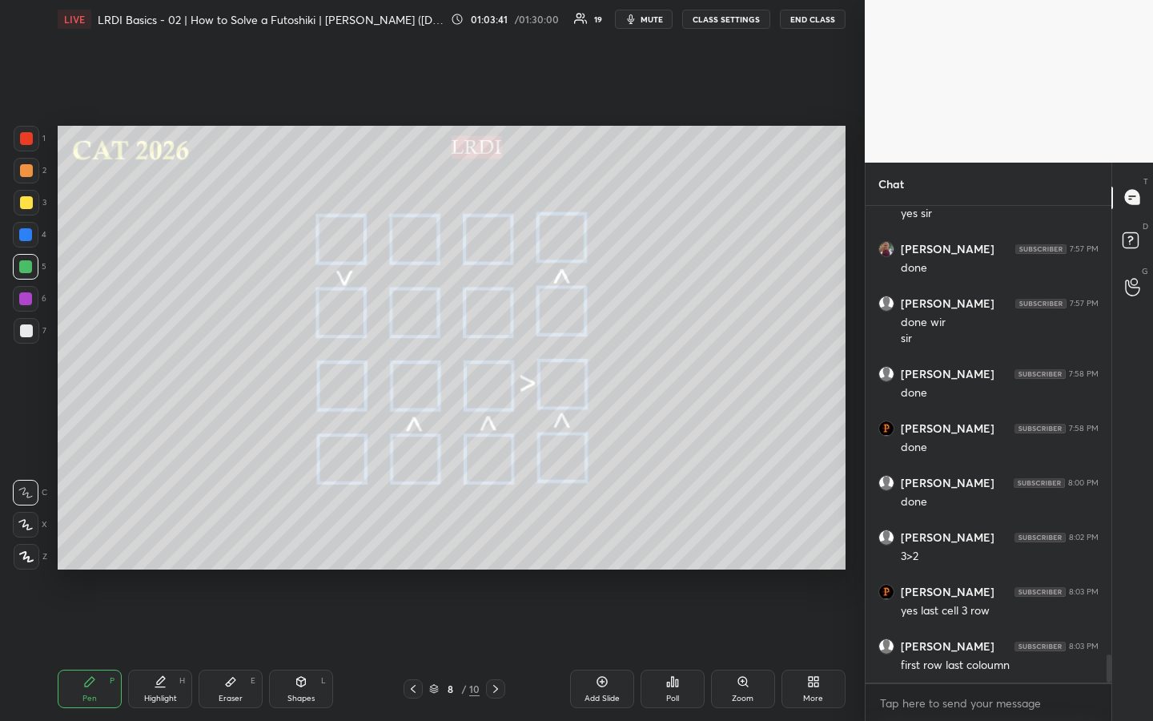
click at [162, 539] on div "Highlight H" at bounding box center [160, 689] width 64 height 38
drag, startPoint x: 90, startPoint y: 684, endPoint x: 108, endPoint y: 673, distance: 21.6
click at [91, 539] on icon at bounding box center [89, 681] width 13 height 13
click at [167, 539] on div "Highlight H" at bounding box center [160, 689] width 64 height 38
click at [85, 539] on icon at bounding box center [90, 682] width 10 height 10
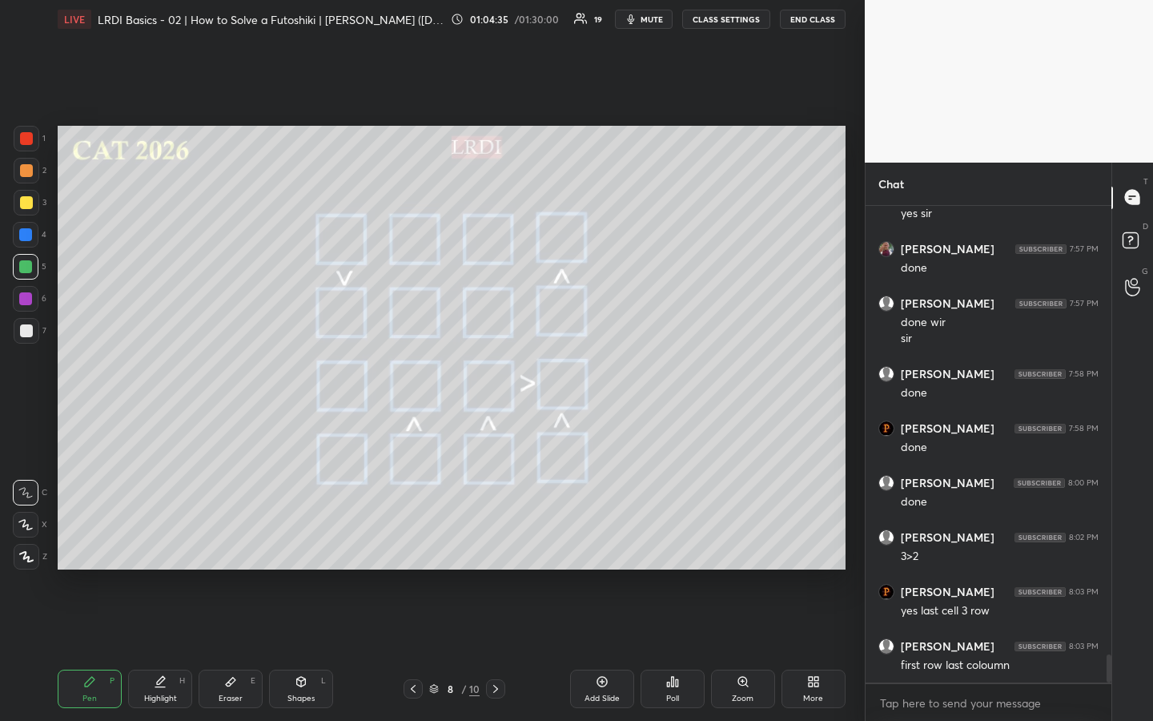
click at [155, 539] on div "Highlight" at bounding box center [160, 698] width 33 height 8
click at [98, 539] on div "Pen P" at bounding box center [90, 689] width 64 height 38
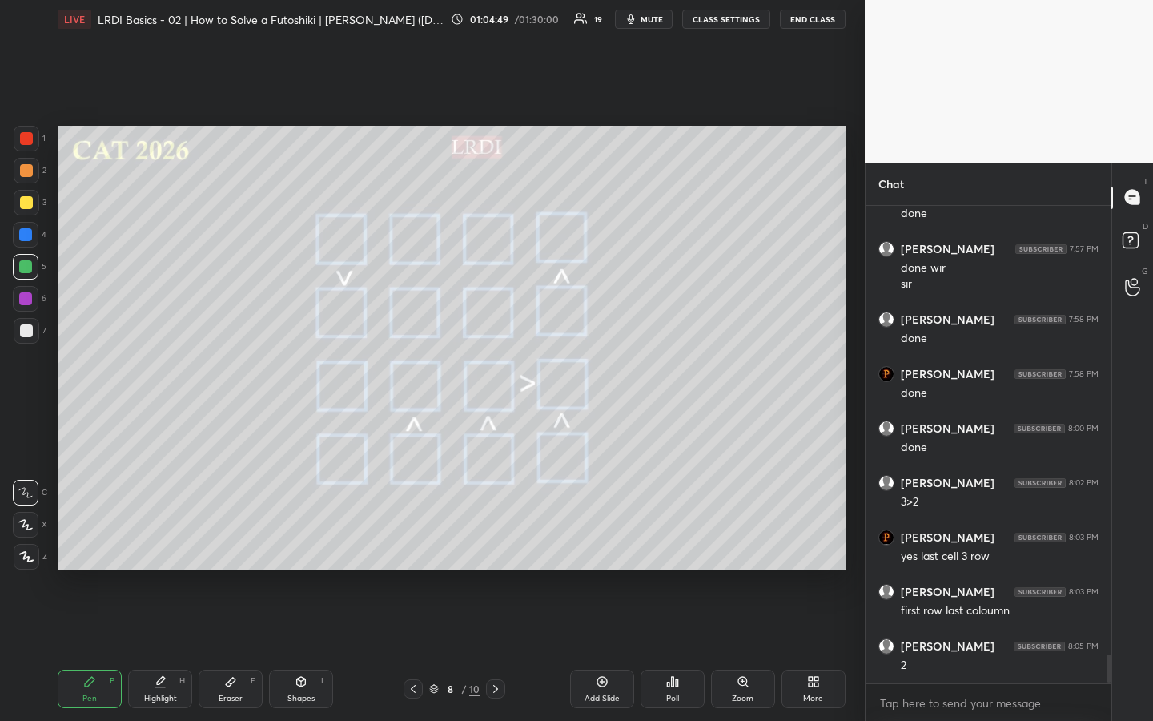
click at [158, 539] on icon at bounding box center [160, 681] width 13 height 13
click at [87, 539] on icon at bounding box center [90, 682] width 10 height 10
click at [26, 173] on div at bounding box center [26, 170] width 13 height 13
click at [165, 539] on div "Highlight" at bounding box center [160, 698] width 33 height 8
drag, startPoint x: 95, startPoint y: 681, endPoint x: 105, endPoint y: 654, distance: 29.2
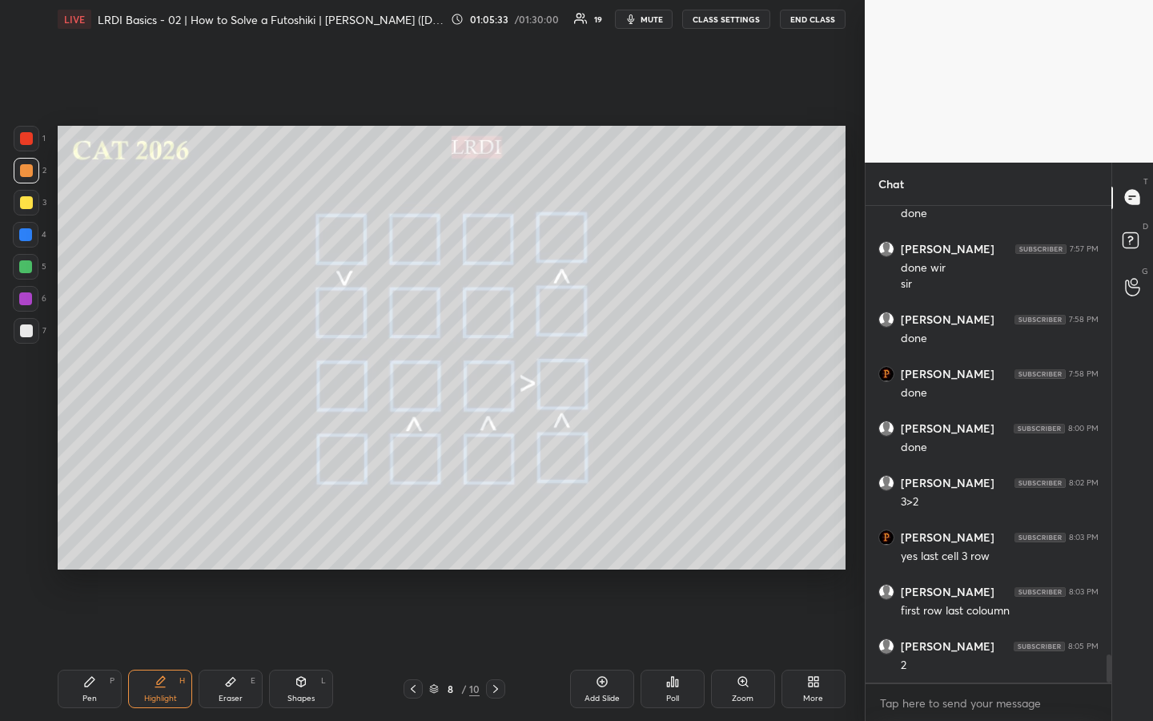
click at [93, 539] on icon at bounding box center [89, 681] width 13 height 13
click at [156, 539] on div "Highlight H" at bounding box center [160, 689] width 64 height 38
drag, startPoint x: 86, startPoint y: 683, endPoint x: 99, endPoint y: 666, distance: 21.8
click at [86, 539] on icon at bounding box center [90, 682] width 10 height 10
click at [167, 539] on div "Highlight" at bounding box center [160, 698] width 33 height 8
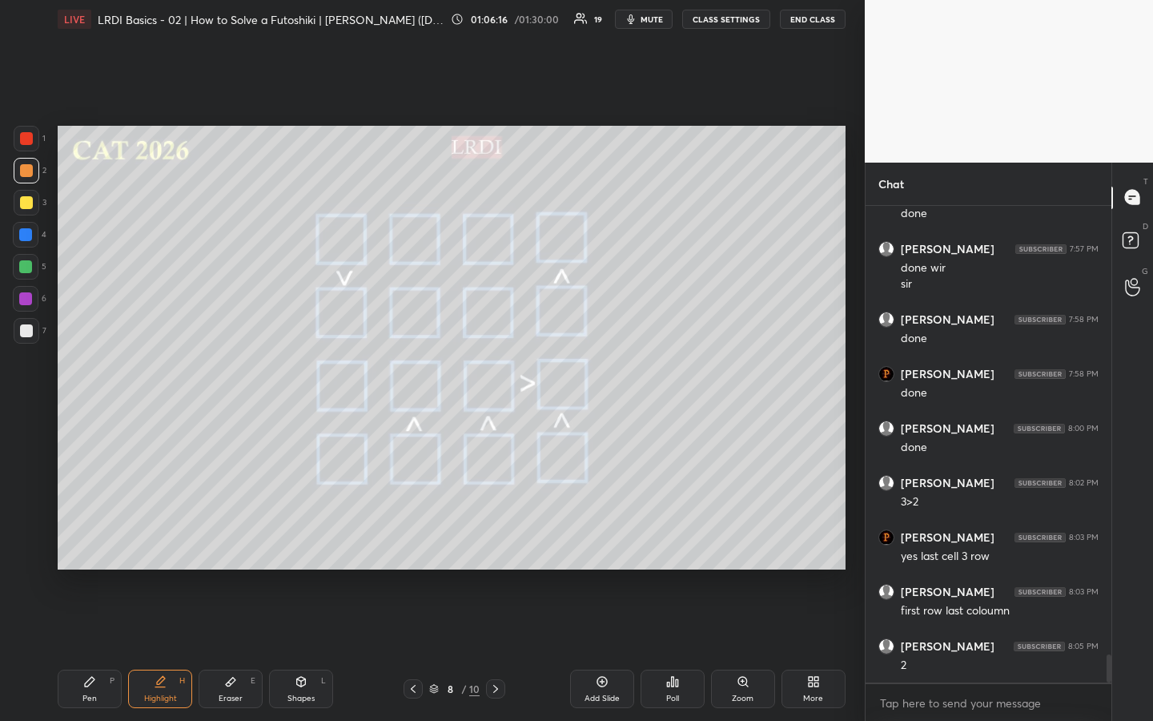
click at [247, 539] on div "Eraser E" at bounding box center [231, 689] width 64 height 38
click at [112, 539] on div "Pen P" at bounding box center [90, 689] width 64 height 38
drag, startPoint x: 234, startPoint y: 682, endPoint x: 281, endPoint y: 612, distance: 84.9
click at [234, 539] on icon at bounding box center [230, 681] width 13 height 13
drag, startPoint x: 94, startPoint y: 684, endPoint x: 243, endPoint y: 583, distance: 179.9
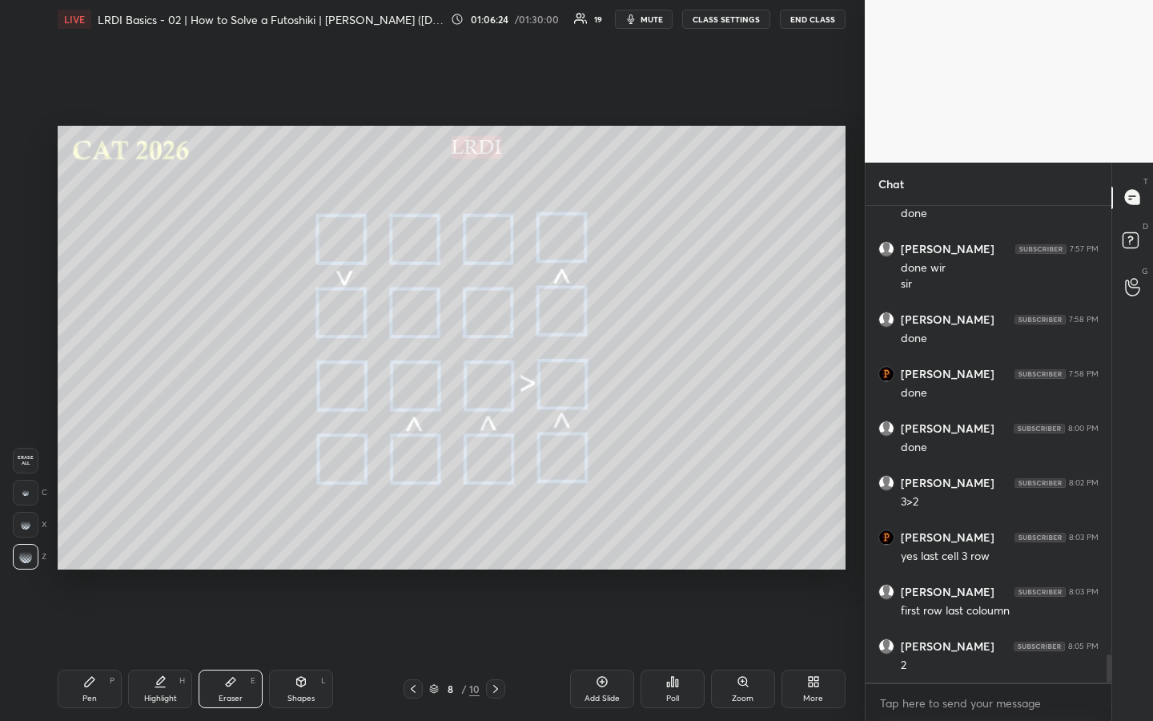
click at [101, 539] on div "Pen P" at bounding box center [90, 689] width 64 height 38
drag, startPoint x: 98, startPoint y: 692, endPoint x: 103, endPoint y: 676, distance: 17.0
click at [96, 539] on div "Pen P" at bounding box center [90, 689] width 64 height 38
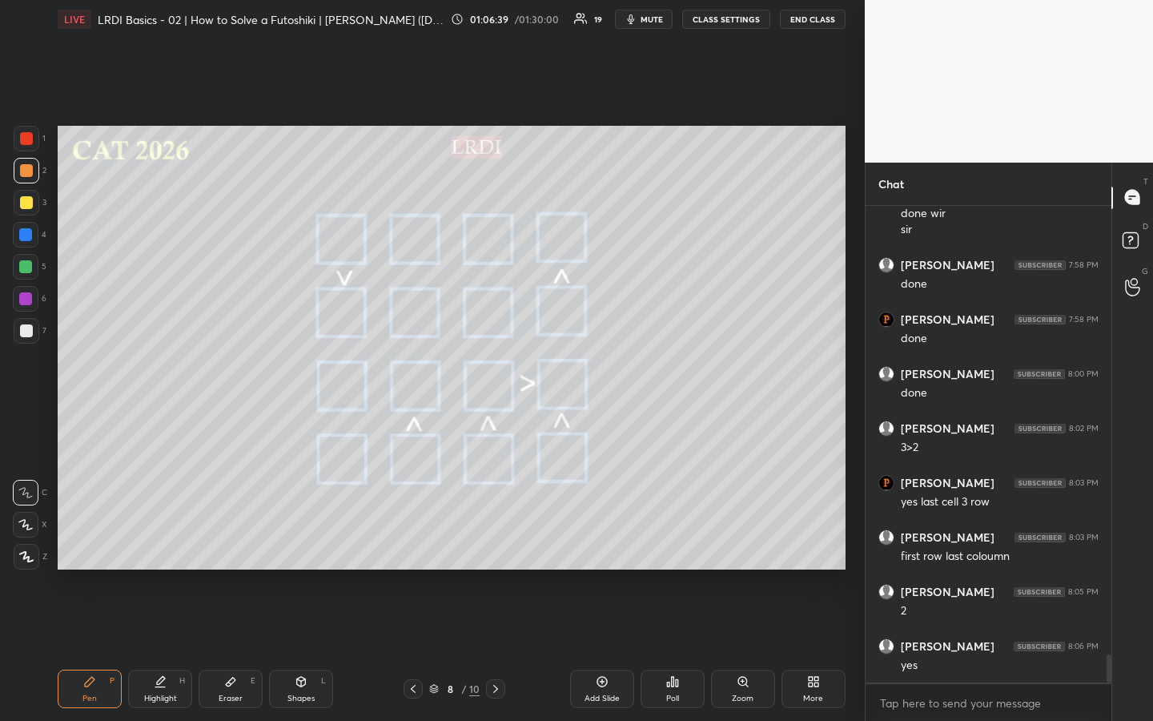
click at [104, 539] on div "Pen P" at bounding box center [90, 689] width 64 height 38
drag, startPoint x: 160, startPoint y: 690, endPoint x: 210, endPoint y: 585, distance: 116.1
click at [159, 539] on div "Highlight H" at bounding box center [160, 689] width 64 height 38
click at [78, 539] on div "Pen P" at bounding box center [90, 689] width 64 height 38
click at [163, 539] on icon at bounding box center [160, 681] width 13 height 13
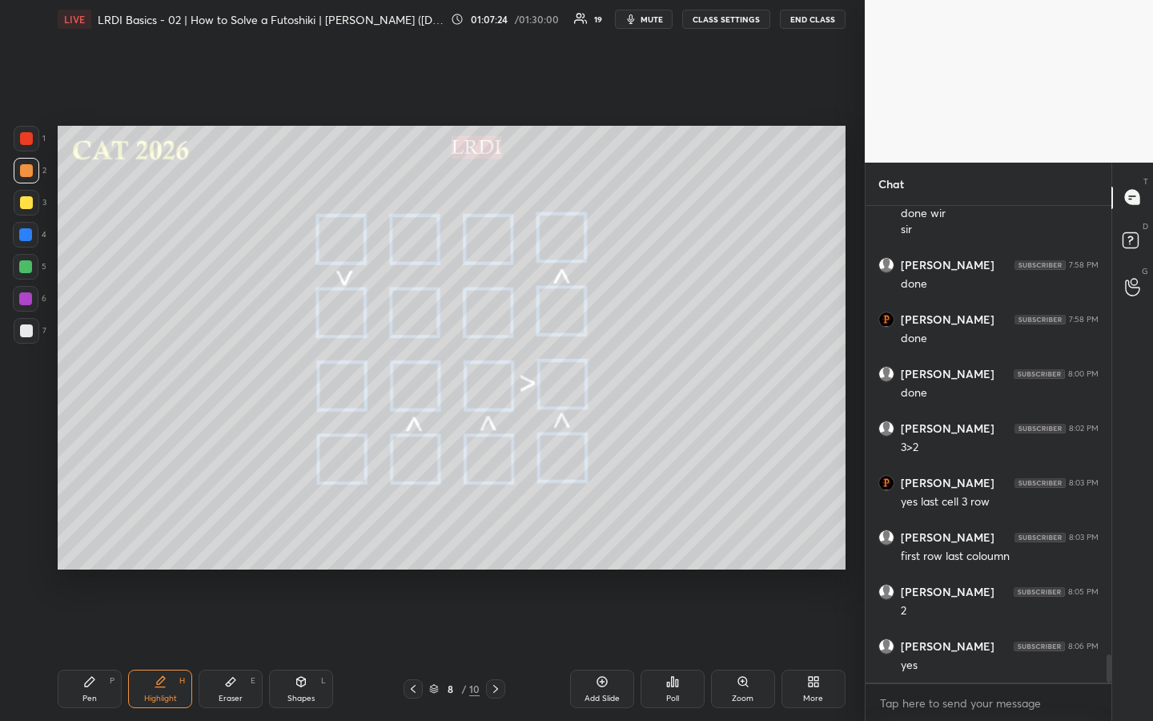
click at [95, 539] on div "Pen P" at bounding box center [90, 689] width 64 height 38
click at [163, 539] on div "Highlight" at bounding box center [160, 698] width 33 height 8
click at [101, 539] on div "Pen P" at bounding box center [90, 689] width 64 height 38
click at [176, 539] on div "Highlight H" at bounding box center [160, 689] width 64 height 38
click at [78, 539] on div "Pen P" at bounding box center [90, 689] width 64 height 38
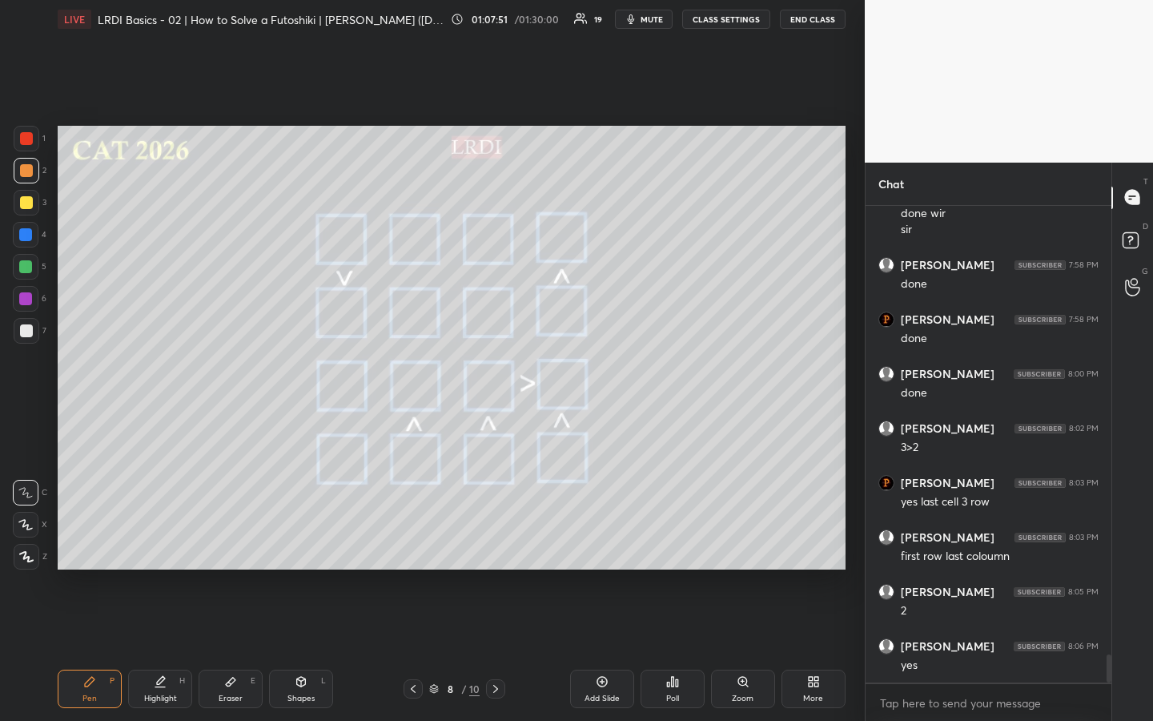
click at [175, 539] on div "Highlight H" at bounding box center [160, 689] width 64 height 38
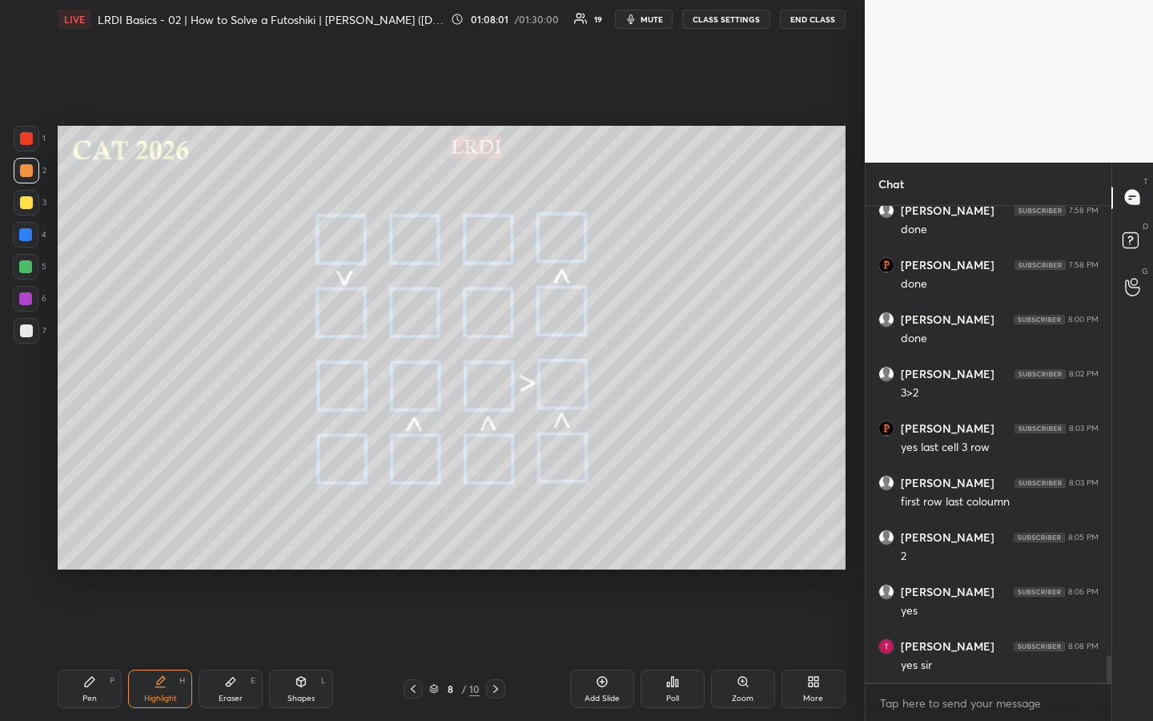
click at [92, 539] on div "Pen" at bounding box center [89, 698] width 14 height 8
drag, startPoint x: 32, startPoint y: 200, endPoint x: 49, endPoint y: 183, distance: 24.4
click at [32, 201] on div at bounding box center [27, 203] width 26 height 26
click at [163, 539] on div "Highlight H" at bounding box center [160, 689] width 64 height 38
click at [436, 539] on icon at bounding box center [434, 689] width 10 height 10
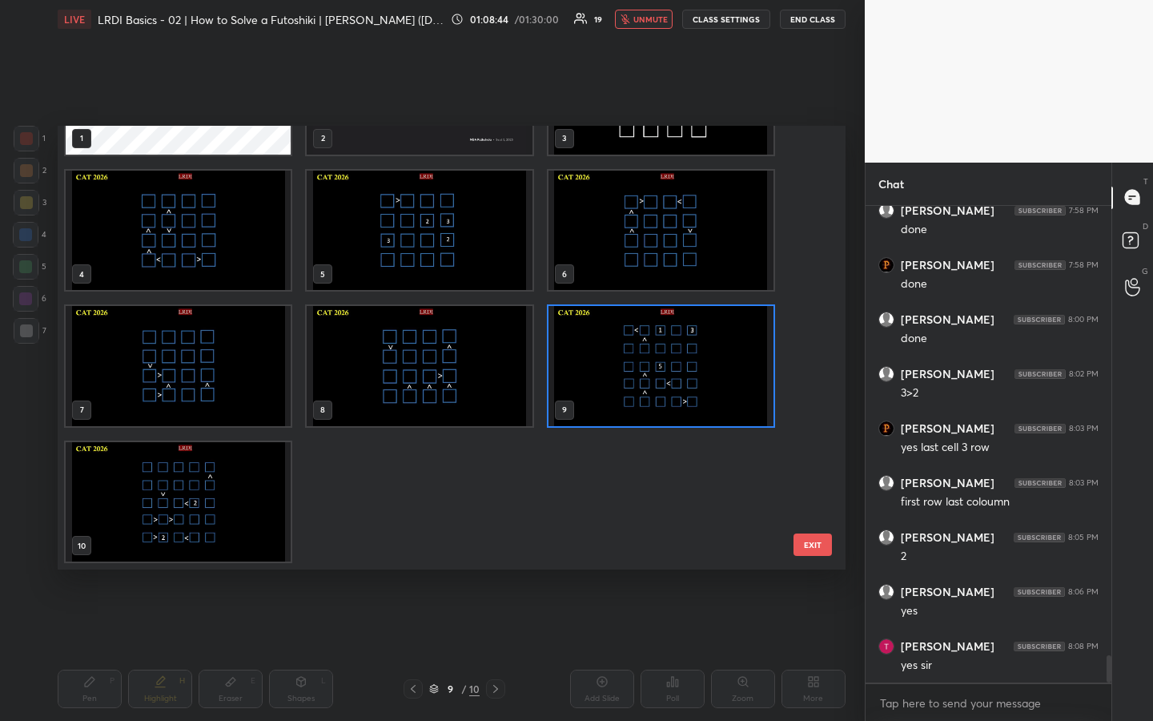
scroll to position [7846, 0]
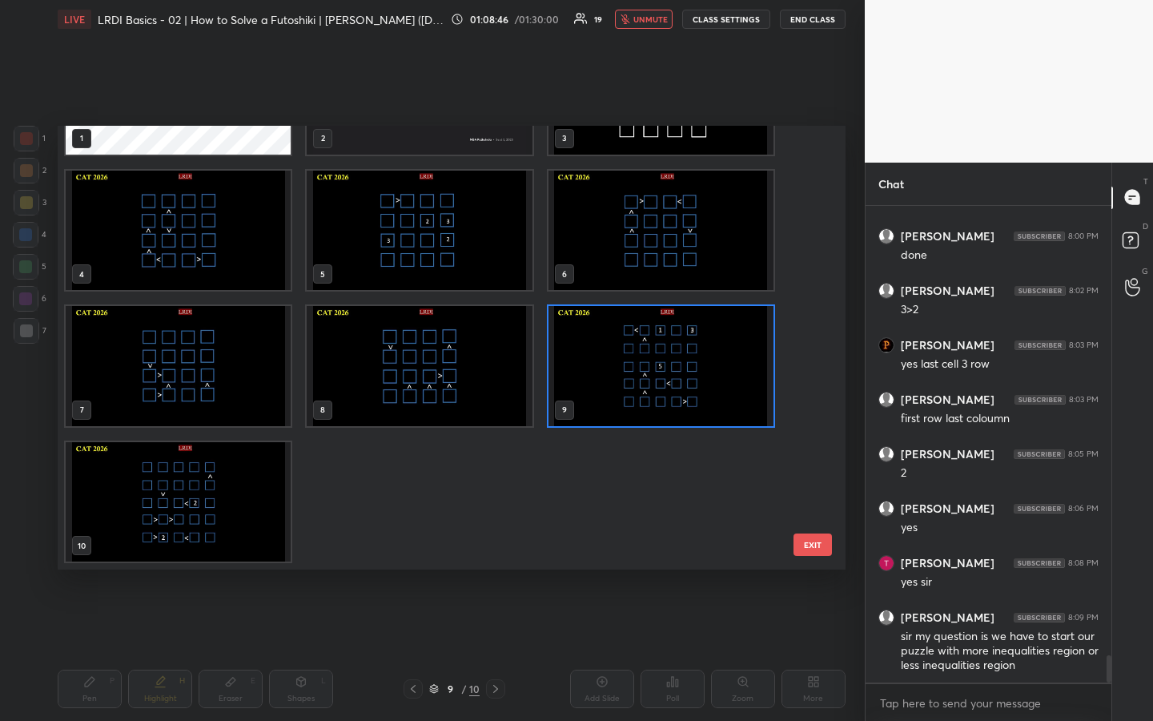
click at [436, 539] on icon at bounding box center [434, 689] width 10 height 10
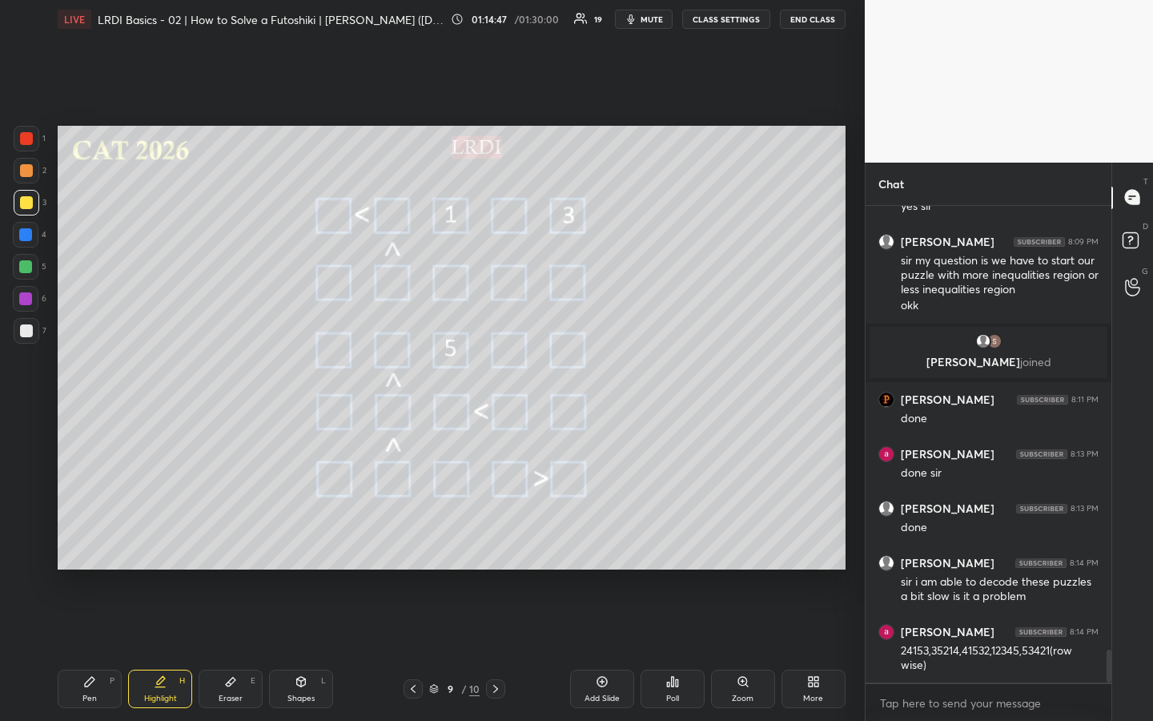
scroll to position [6563, 0]
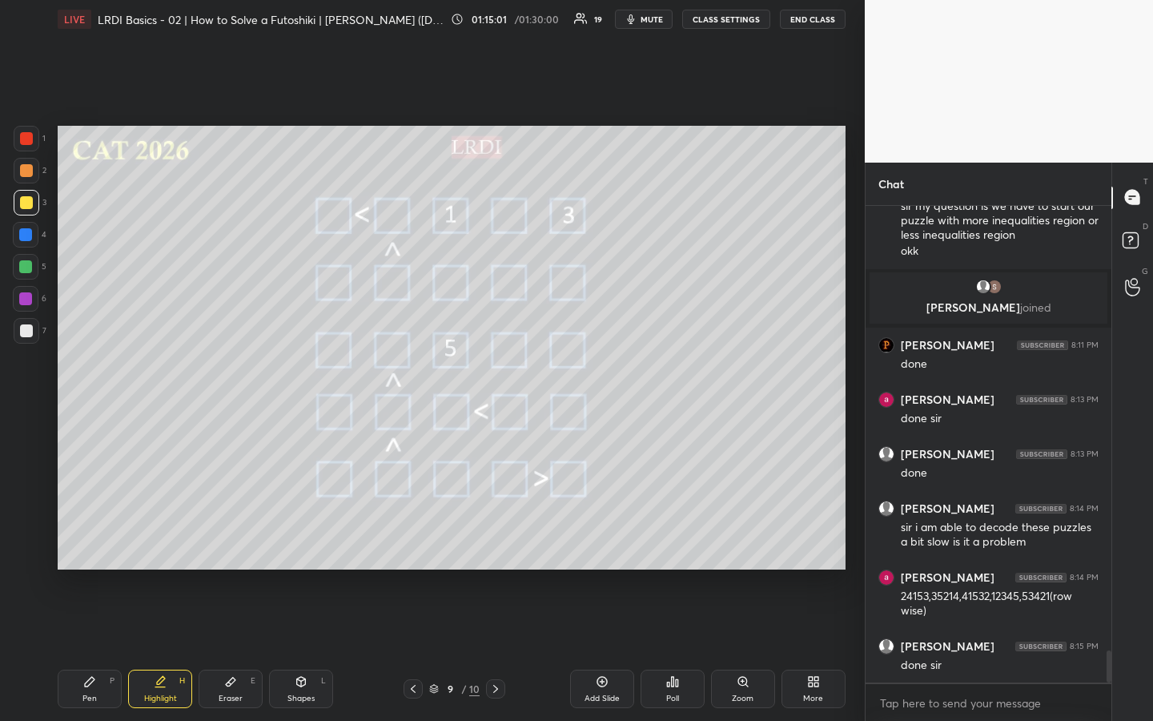
click at [27, 270] on div at bounding box center [25, 266] width 13 height 13
click at [32, 207] on div at bounding box center [27, 203] width 26 height 26
click at [29, 267] on div at bounding box center [25, 266] width 13 height 13
click at [163, 539] on div "Highlight" at bounding box center [160, 698] width 33 height 8
click at [72, 539] on div "Pen P" at bounding box center [90, 689] width 64 height 38
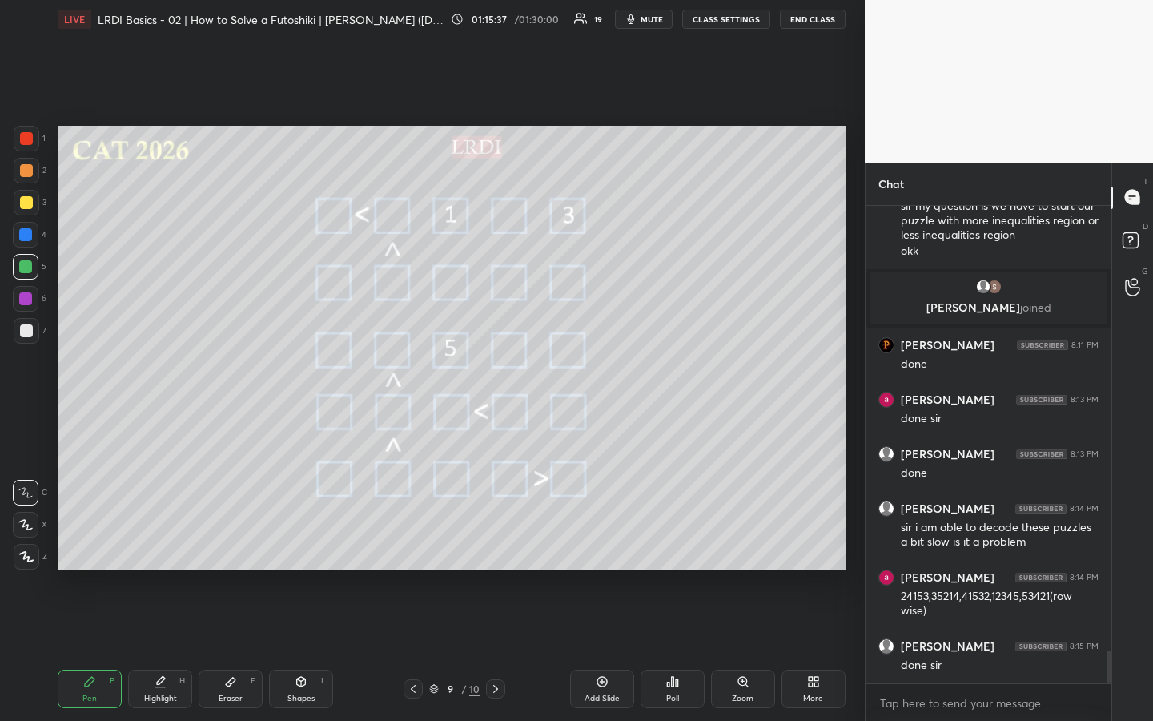
drag, startPoint x: 96, startPoint y: 690, endPoint x: 111, endPoint y: 686, distance: 16.0
click at [95, 539] on div "Pen P" at bounding box center [90, 689] width 64 height 38
click at [167, 539] on div "Highlight H" at bounding box center [160, 689] width 64 height 38
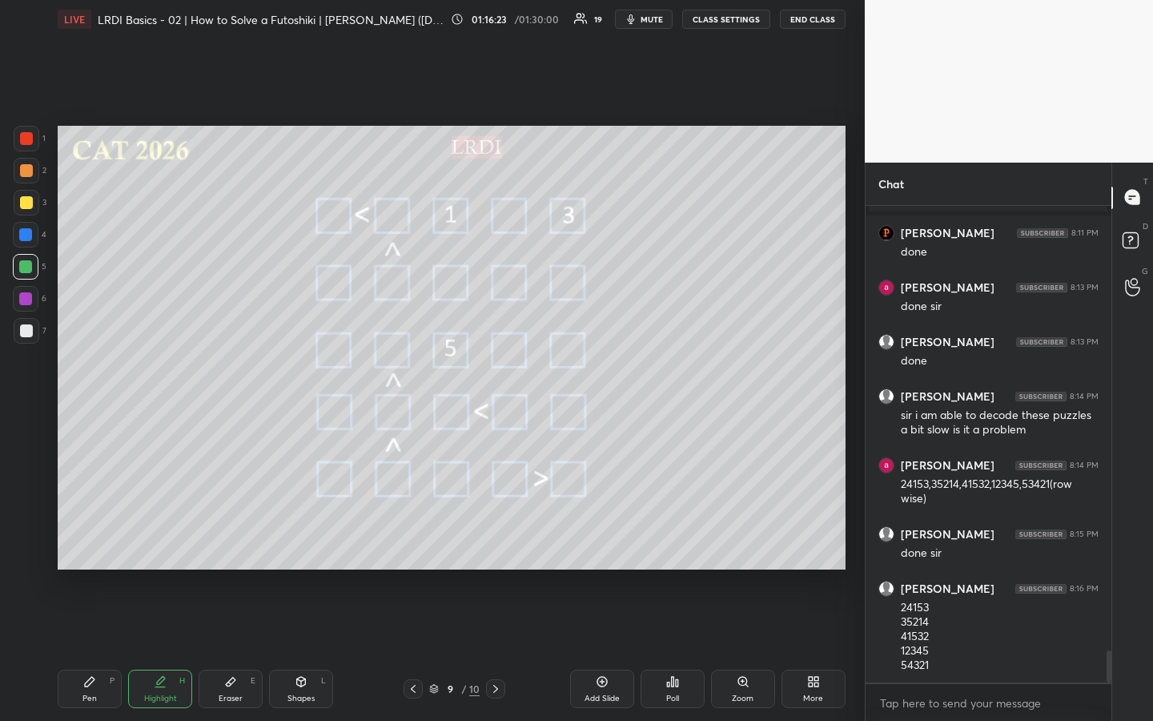
click at [81, 539] on div "Pen P" at bounding box center [90, 689] width 64 height 38
click at [156, 539] on div "Highlight" at bounding box center [160, 698] width 33 height 8
click at [87, 539] on div "Pen P" at bounding box center [90, 689] width 64 height 38
click at [169, 539] on div "Highlight H" at bounding box center [160, 689] width 64 height 38
click at [164, 539] on icon at bounding box center [160, 681] width 13 height 13
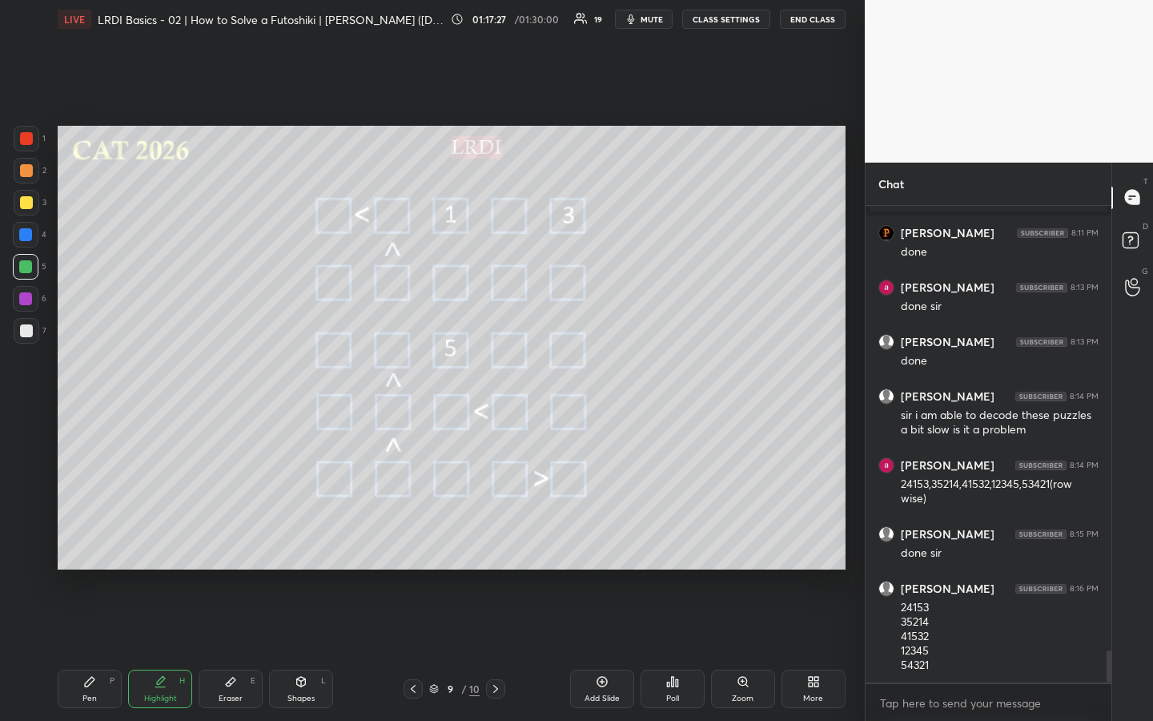
click at [79, 539] on div "Pen P" at bounding box center [90, 689] width 64 height 38
click at [173, 539] on div "Highlight H" at bounding box center [160, 689] width 64 height 38
click at [96, 539] on div "Pen" at bounding box center [89, 698] width 14 height 8
click at [159, 539] on icon at bounding box center [161, 680] width 8 height 8
click at [97, 539] on div "Pen P" at bounding box center [90, 689] width 64 height 38
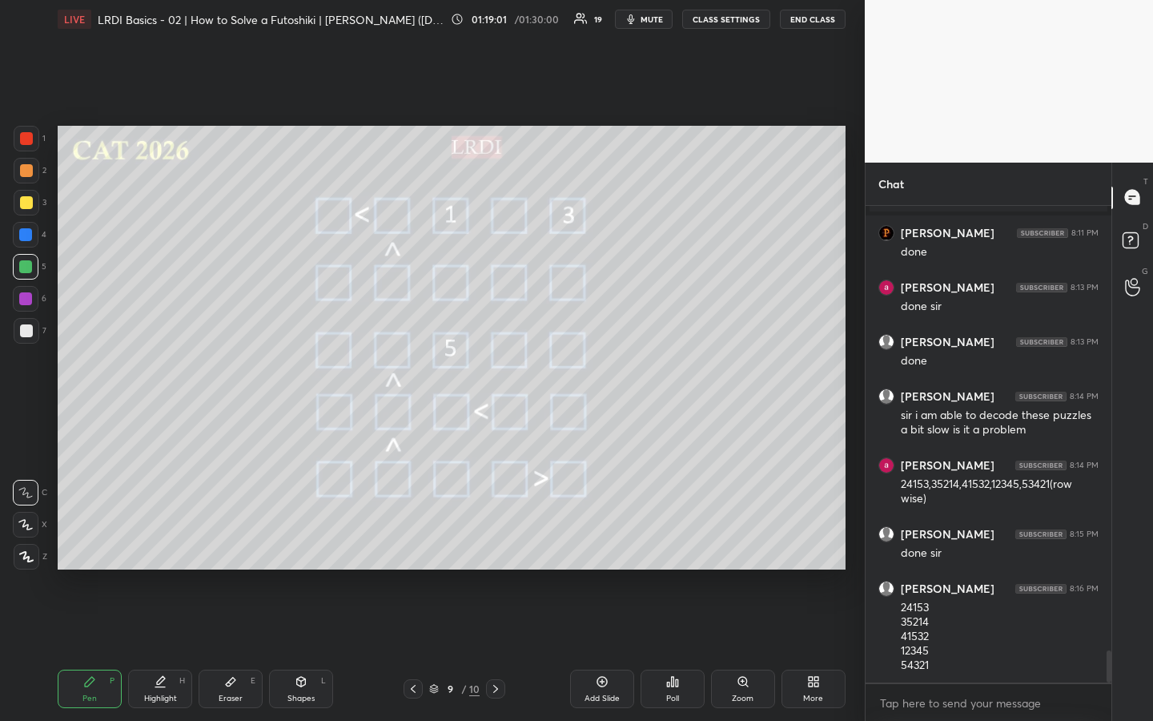
click at [167, 539] on div "Highlight H" at bounding box center [160, 689] width 64 height 38
click at [146, 539] on div "Highlight" at bounding box center [160, 698] width 33 height 8
click at [86, 539] on div "Pen P" at bounding box center [90, 689] width 64 height 38
click at [179, 539] on div "Highlight H" at bounding box center [160, 689] width 64 height 38
click at [102, 539] on div "Pen P" at bounding box center [90, 689] width 64 height 38
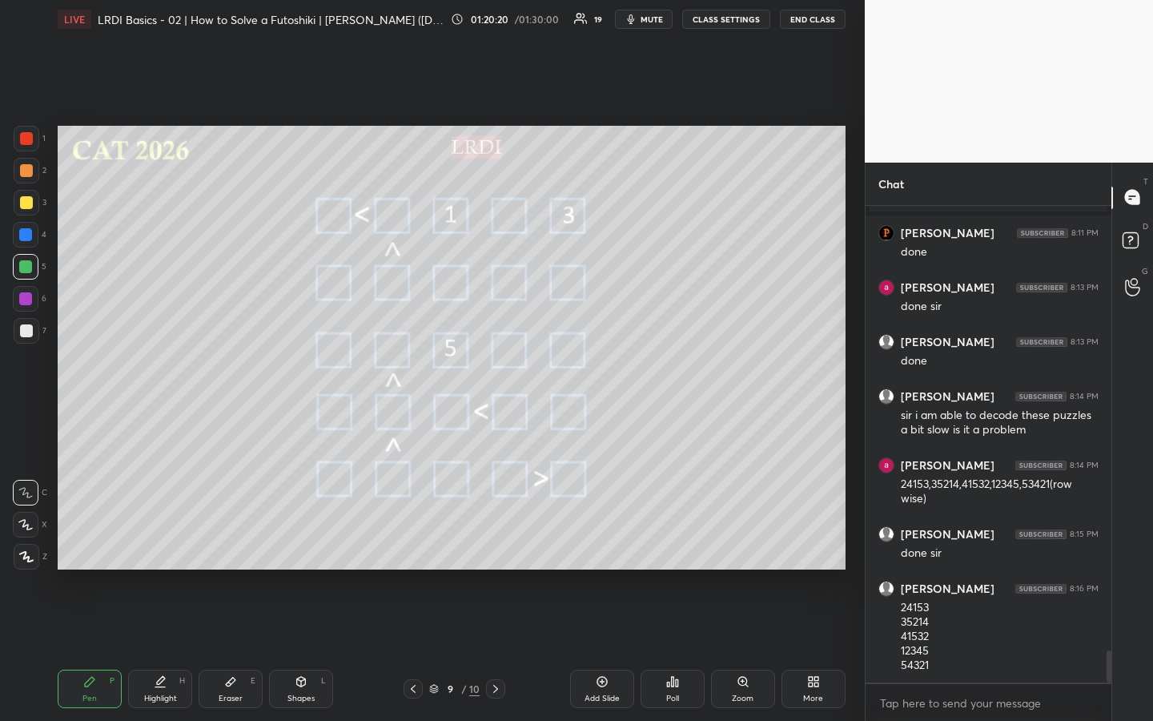
click at [168, 539] on div "Highlight H" at bounding box center [160, 689] width 64 height 38
click at [100, 539] on div "Pen P" at bounding box center [90, 689] width 64 height 38
drag, startPoint x: 175, startPoint y: 678, endPoint x: 191, endPoint y: 624, distance: 56.8
click at [176, 539] on div "Highlight H" at bounding box center [160, 689] width 64 height 38
click at [95, 539] on div "Pen P" at bounding box center [90, 689] width 64 height 38
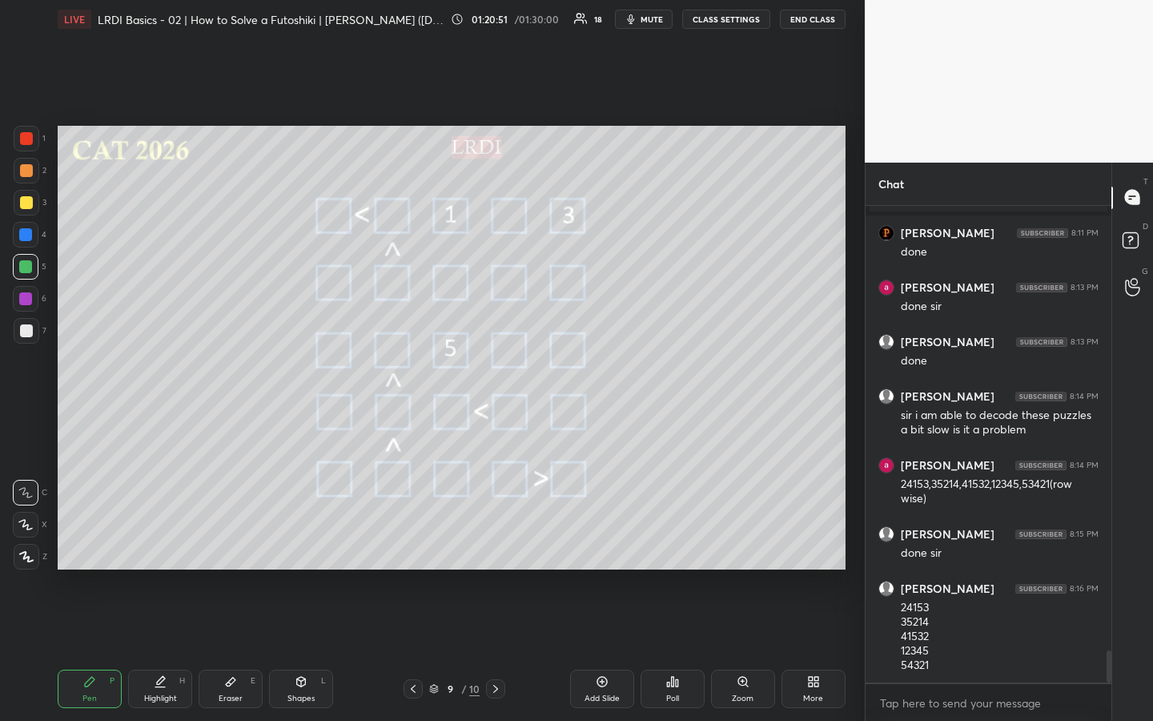
click at [169, 539] on div "Highlight H" at bounding box center [160, 689] width 64 height 38
click at [88, 539] on div "Pen" at bounding box center [89, 698] width 14 height 8
drag, startPoint x: 139, startPoint y: 693, endPoint x: 152, endPoint y: 685, distance: 15.1
click at [143, 539] on div "Highlight H" at bounding box center [160, 689] width 64 height 38
click at [95, 539] on div "Pen P" at bounding box center [90, 689] width 64 height 38
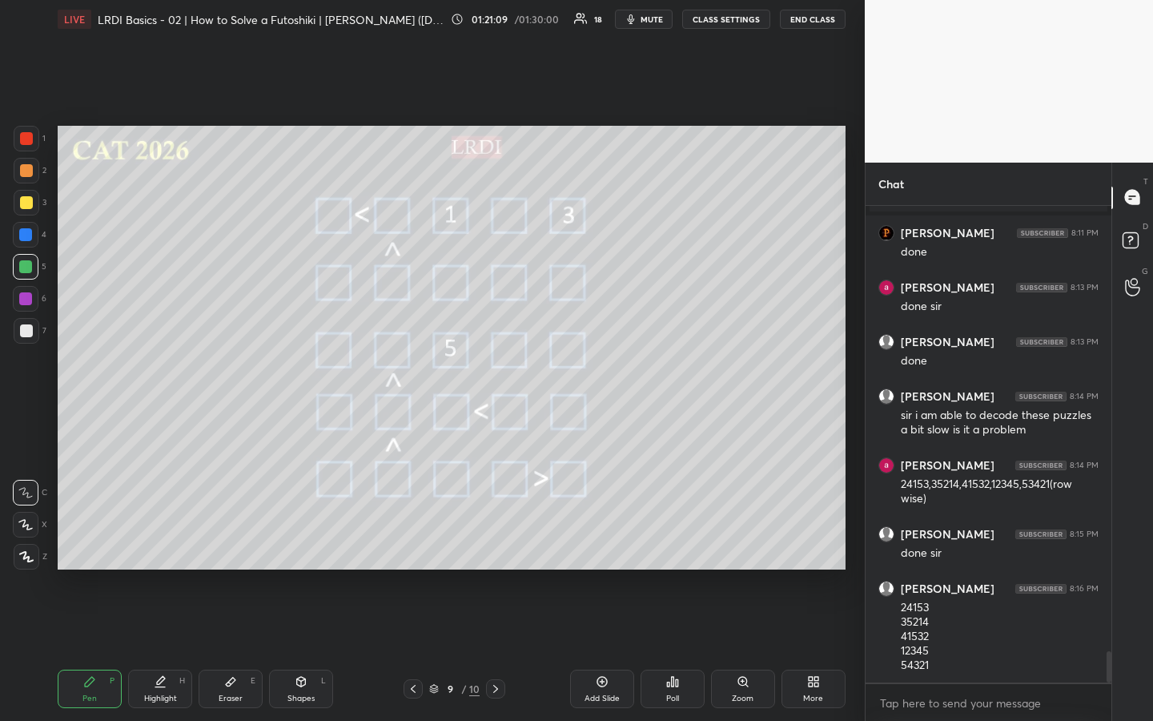
scroll to position [6734, 0]
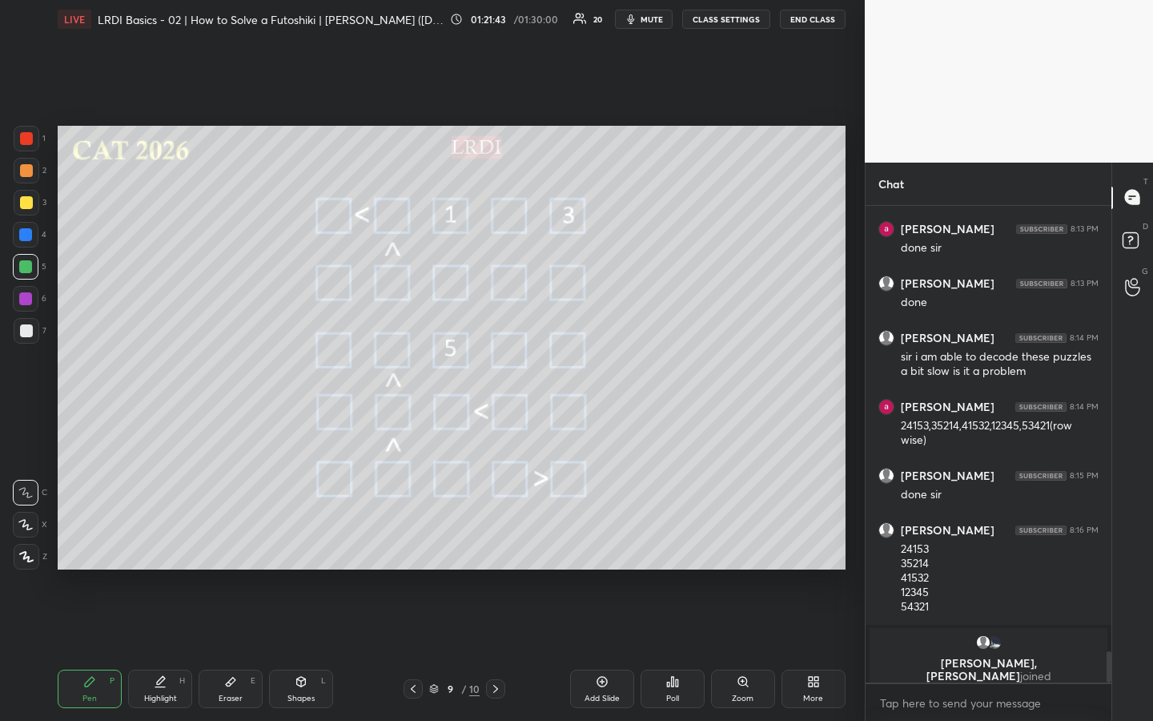
drag, startPoint x: 164, startPoint y: 685, endPoint x: 183, endPoint y: 666, distance: 26.6
click at [167, 539] on div "Highlight H" at bounding box center [160, 689] width 64 height 38
click at [103, 539] on div "Pen P" at bounding box center [90, 689] width 64 height 38
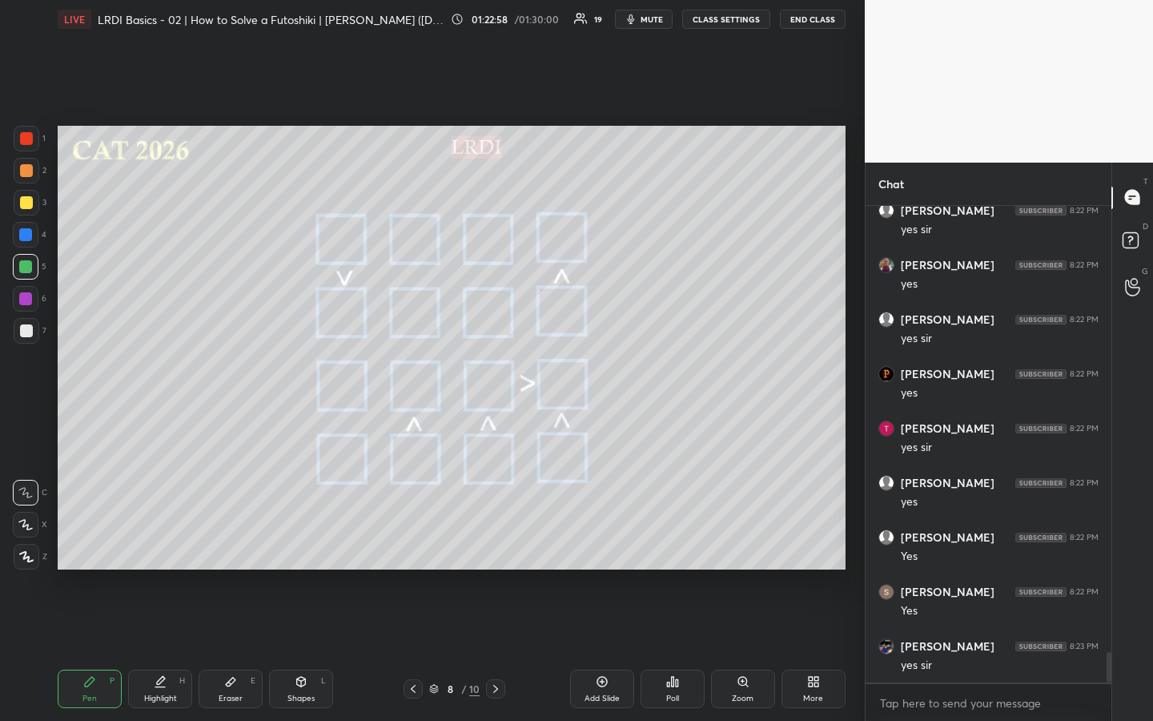
scroll to position [7171, 0]
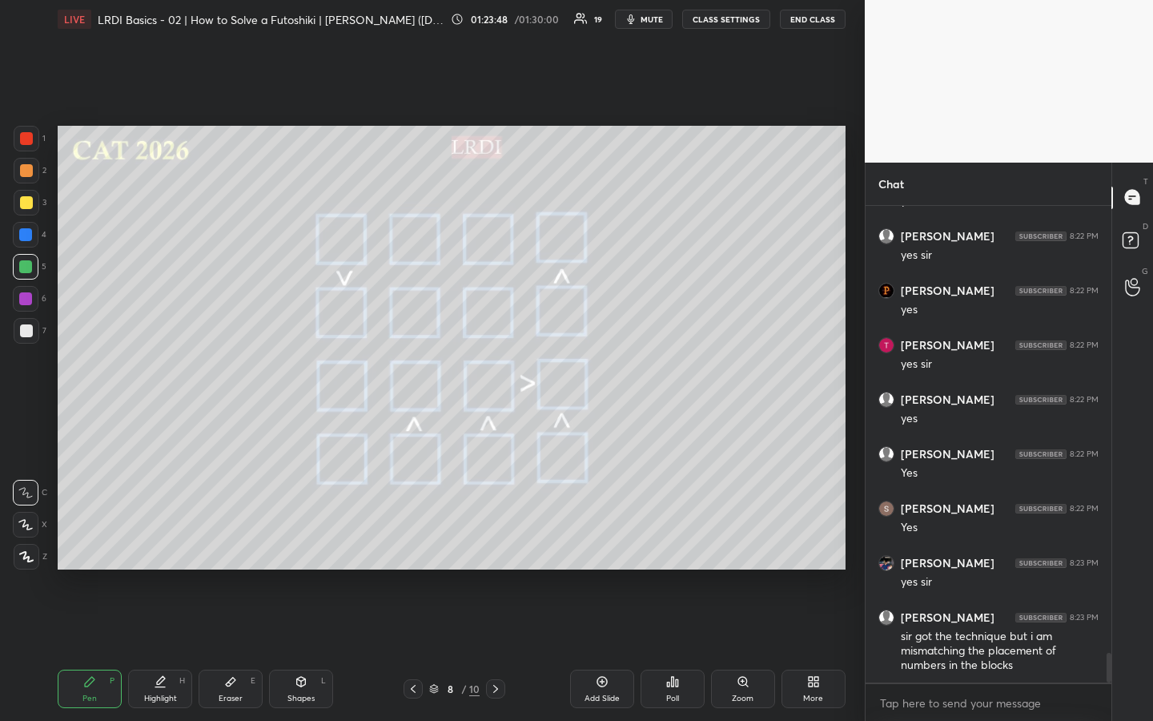
click at [856, 338] on div "1 2 3 4 5 6 7 R O A L C X Z Erase all C X Z LIVE LRDI Basics - 02 | How to Solv…" at bounding box center [432, 360] width 865 height 721
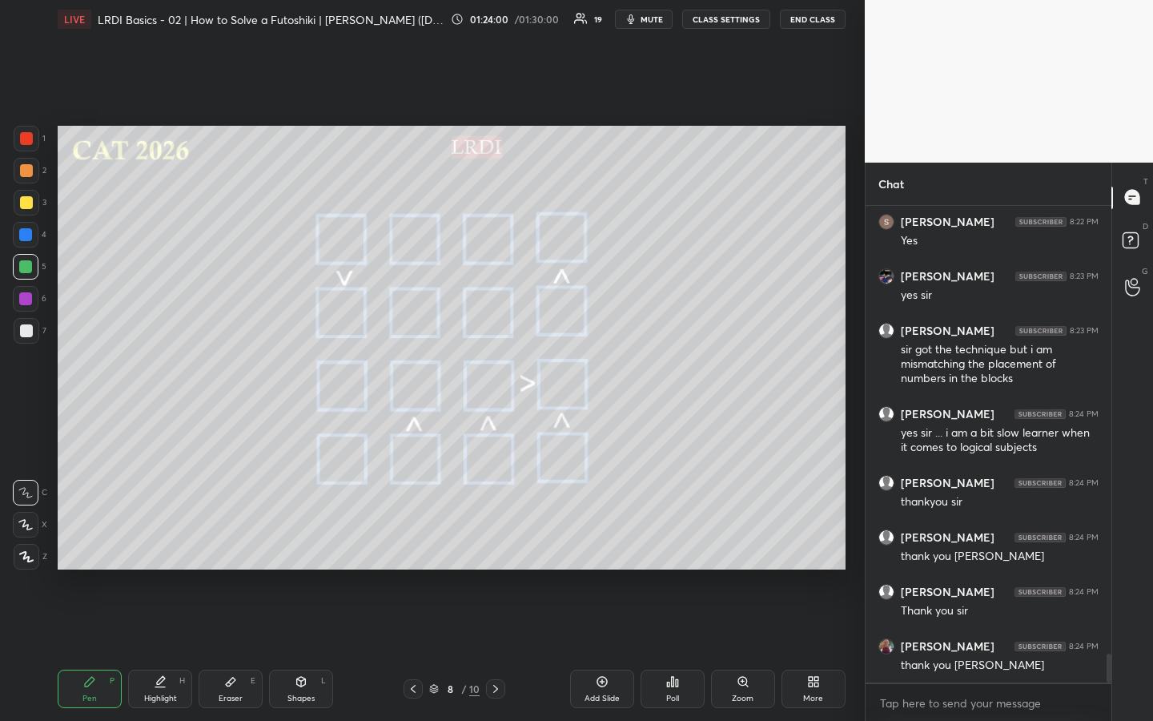
scroll to position [7525, 0]
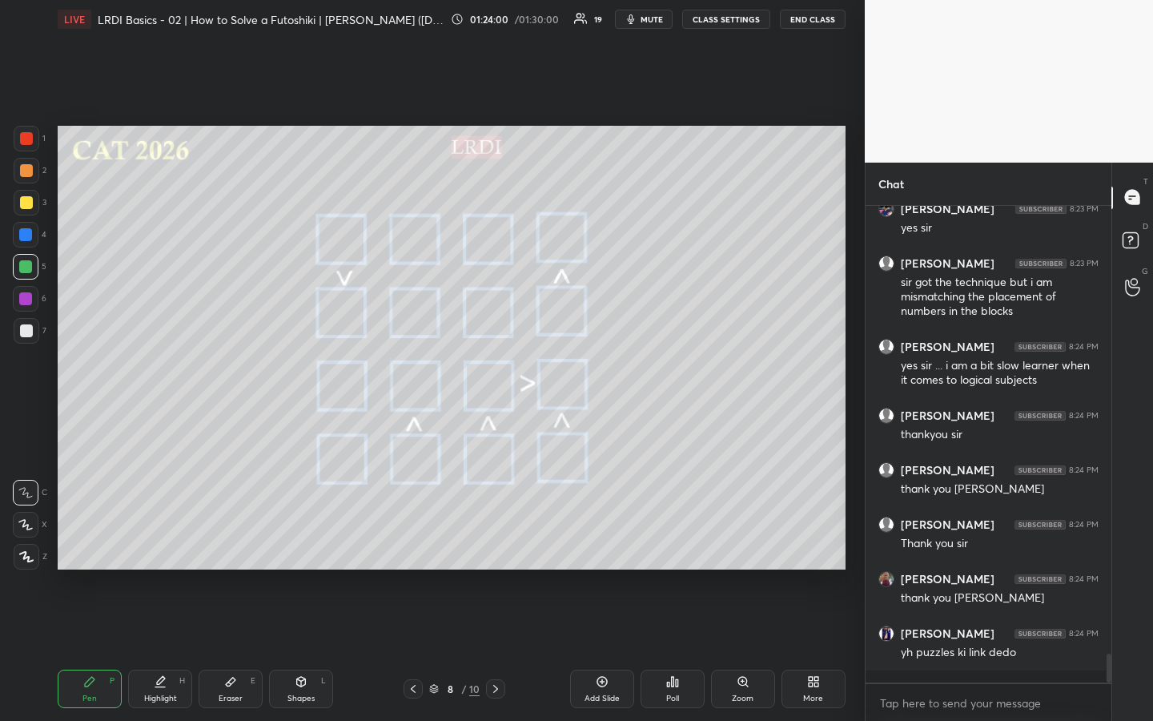
click at [856, 366] on div "1 2 3 4 5 6 7 R O A L C X Z Erase all C X Z LIVE LRDI Basics - 02 | How to Solv…" at bounding box center [432, 360] width 865 height 721
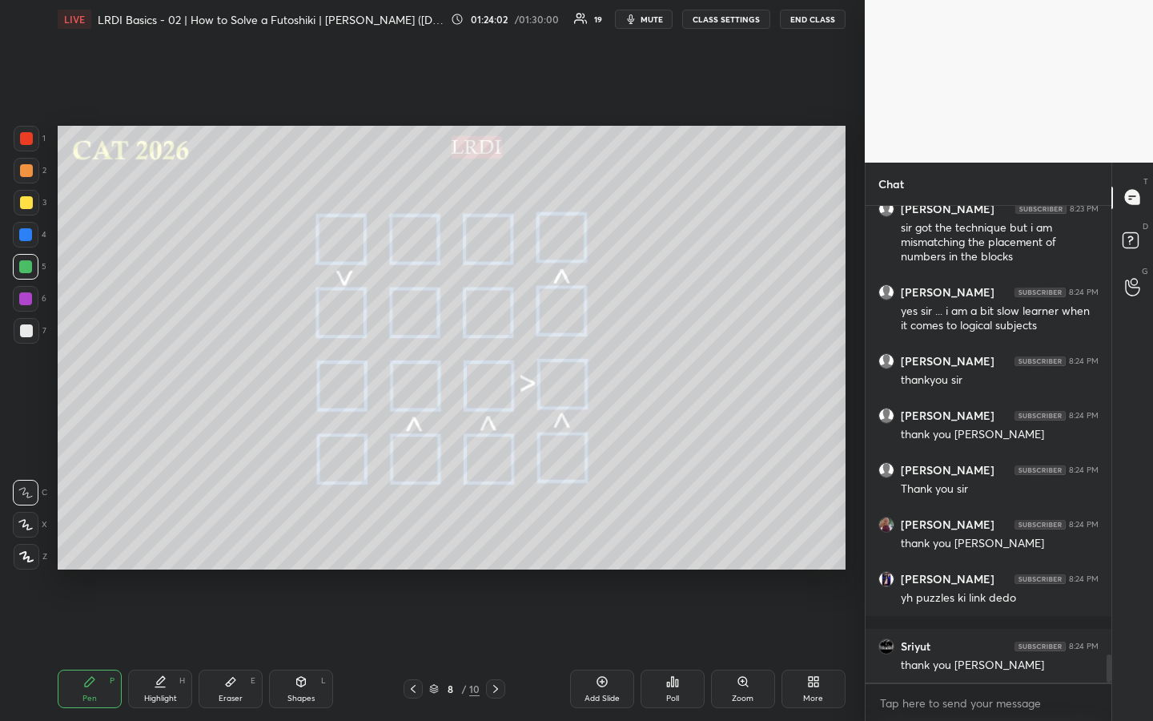
click at [854, 362] on div "1 2 3 4 5 6 7 R O A L C X Z Erase all C X Z LIVE LRDI Basics - 02 | How to Solv…" at bounding box center [432, 360] width 865 height 721
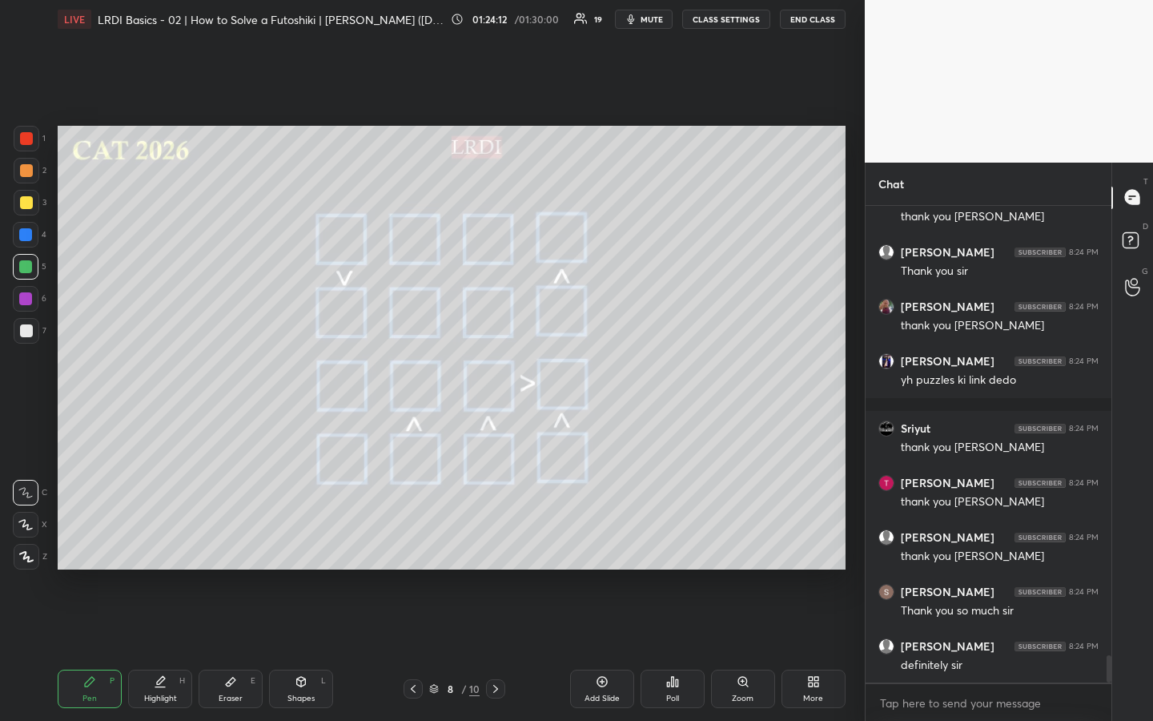
scroll to position [7852, 0]
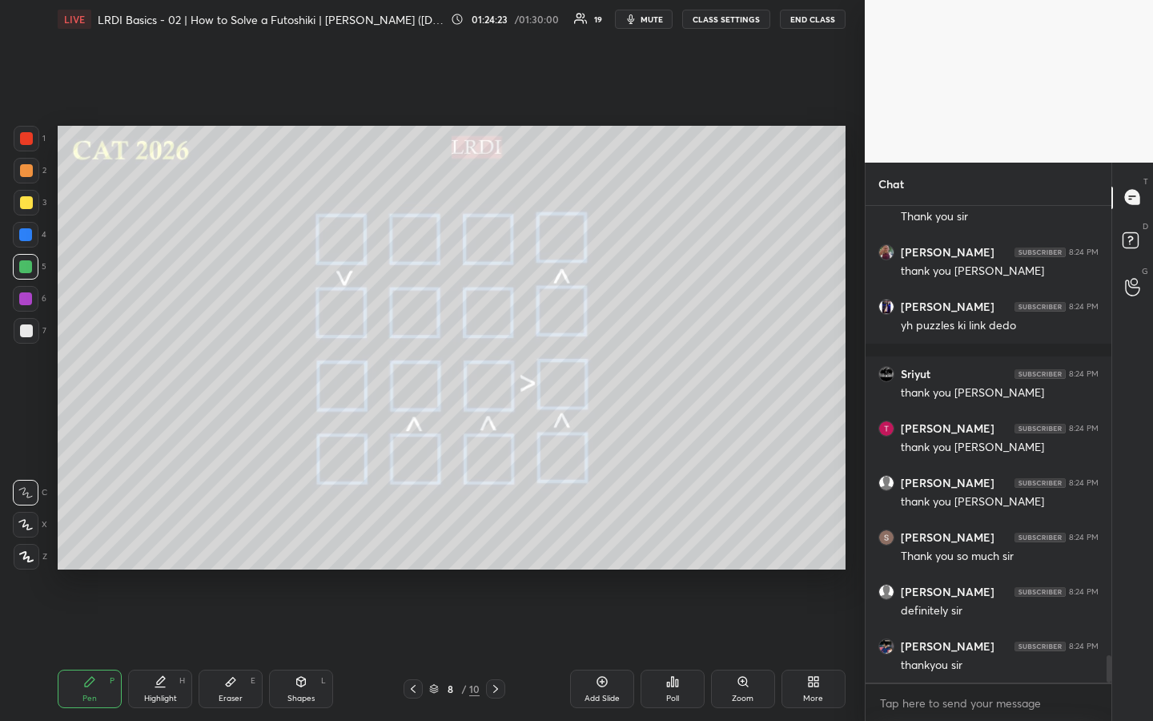
click at [854, 366] on div "1 2 3 4 5 6 7 R O A L C X Z Erase all C X Z LIVE LRDI Basics - 02 | How to Solv…" at bounding box center [432, 360] width 865 height 721
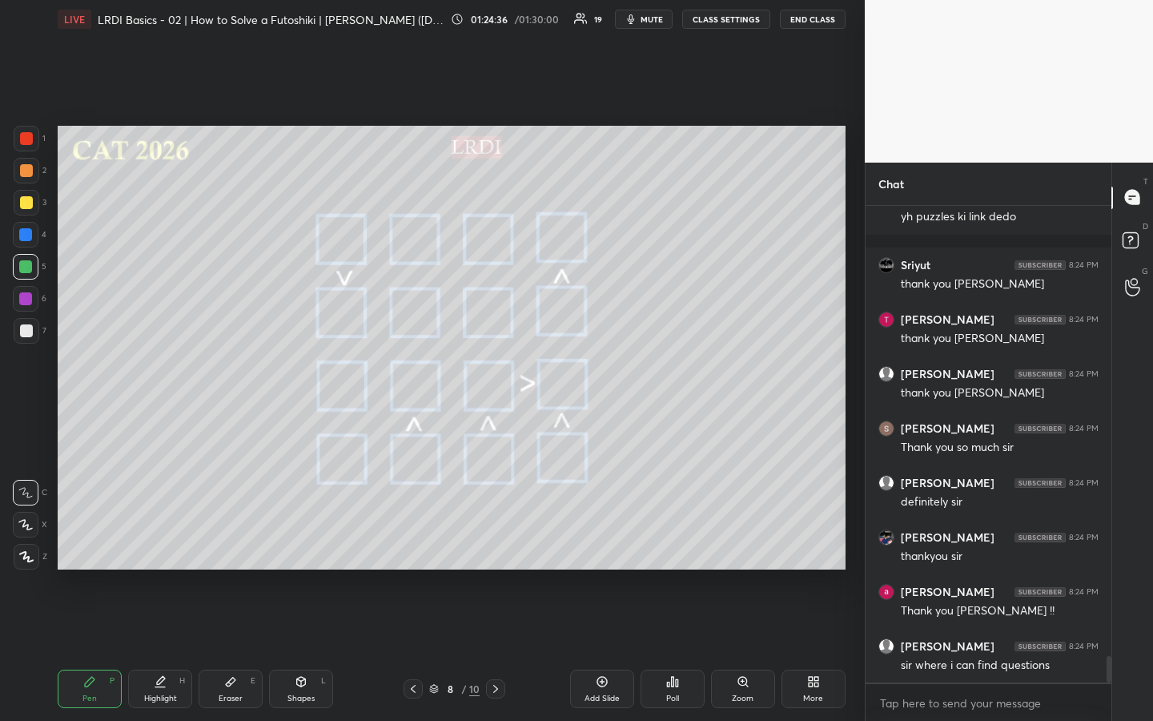
scroll to position [8028, 0]
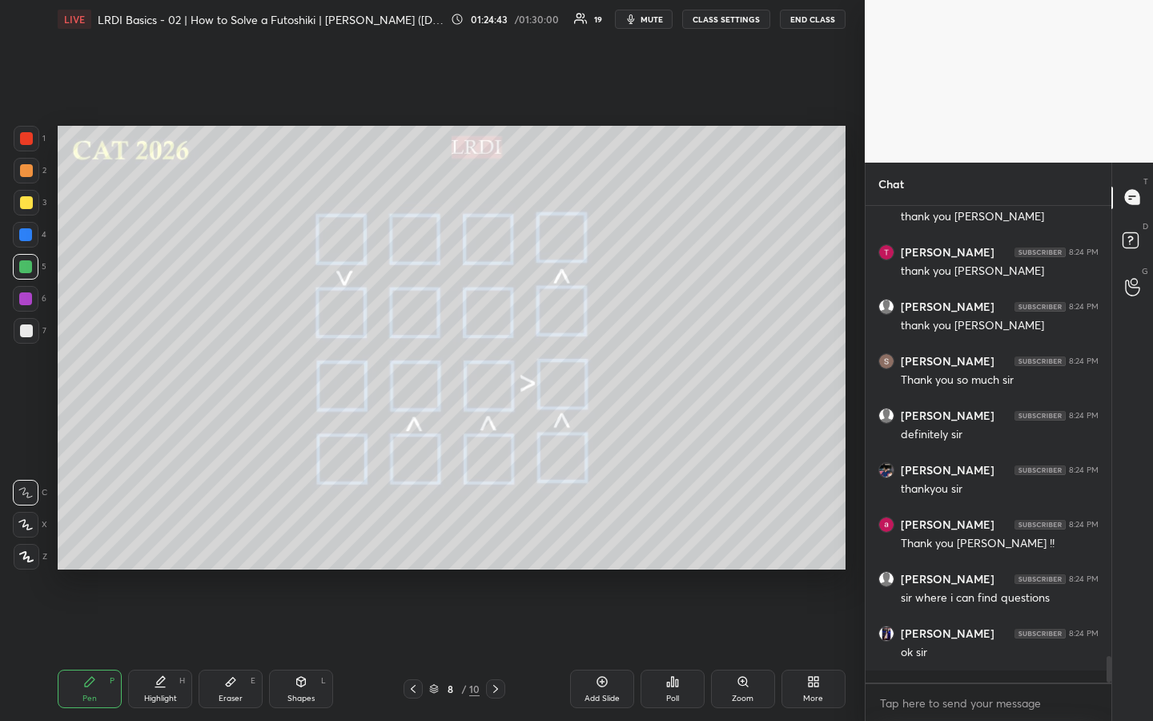
click at [854, 366] on div "1 2 3 4 5 6 7 R O A L C X Z Erase all C X Z LIVE LRDI Basics - 02 | How to Solv…" at bounding box center [432, 360] width 865 height 721
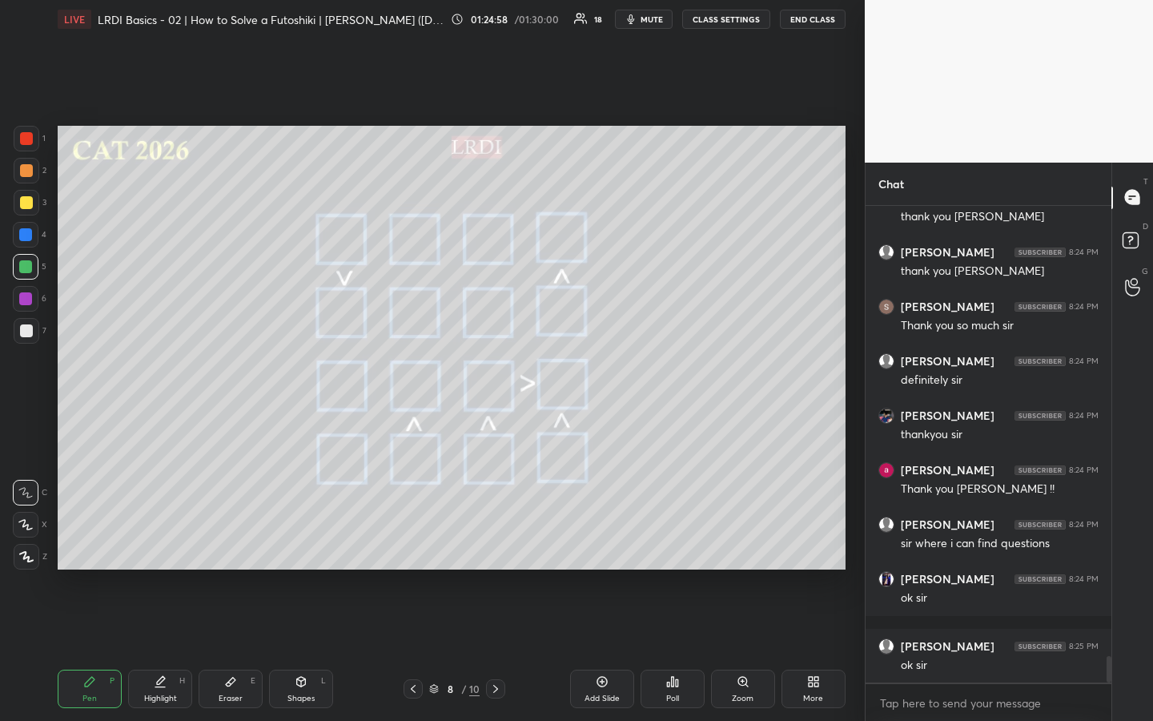
scroll to position [8137, 0]
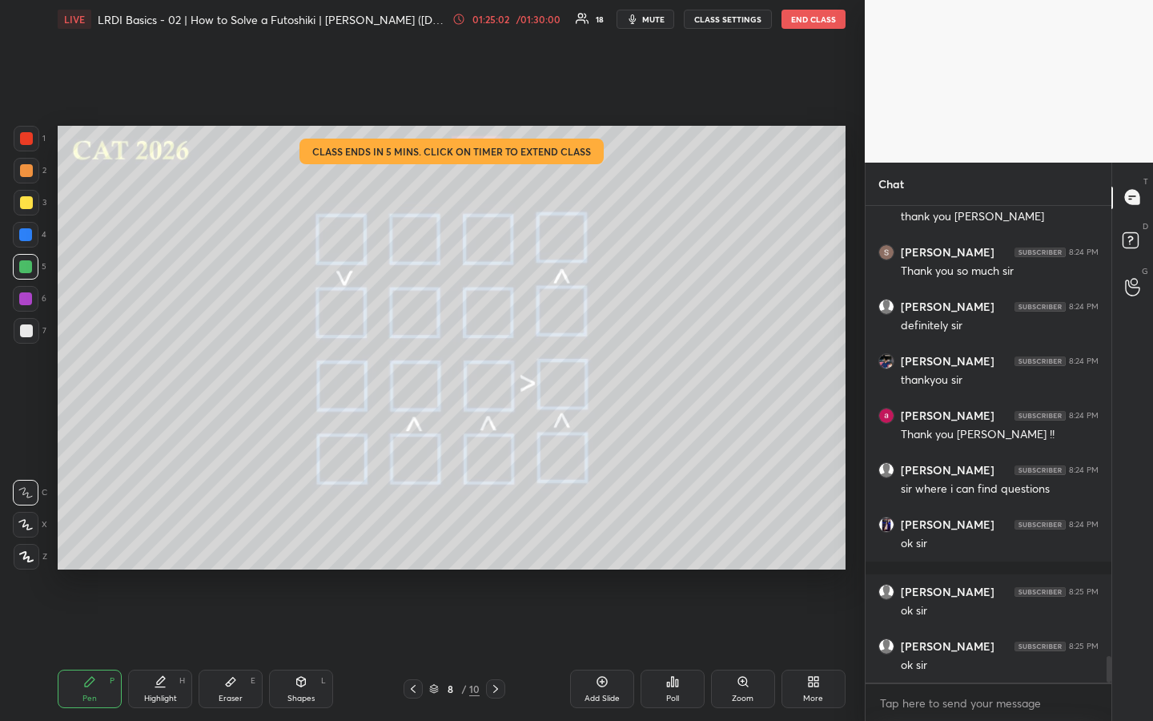
click at [855, 181] on div "1 2 3 4 5 6 7 R O A L C X Z Erase all C X Z LIVE LRDI Basics - 02 | How to Solv…" at bounding box center [432, 360] width 865 height 721
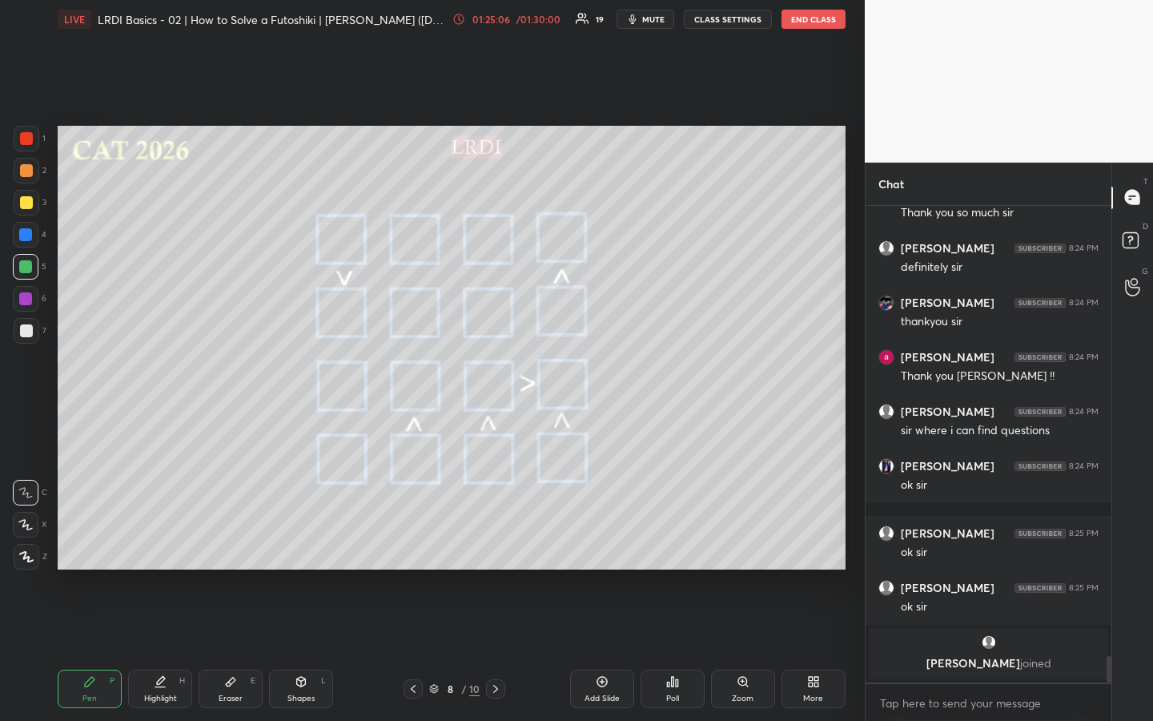
click at [811, 24] on button "END CLASS" at bounding box center [814, 19] width 64 height 19
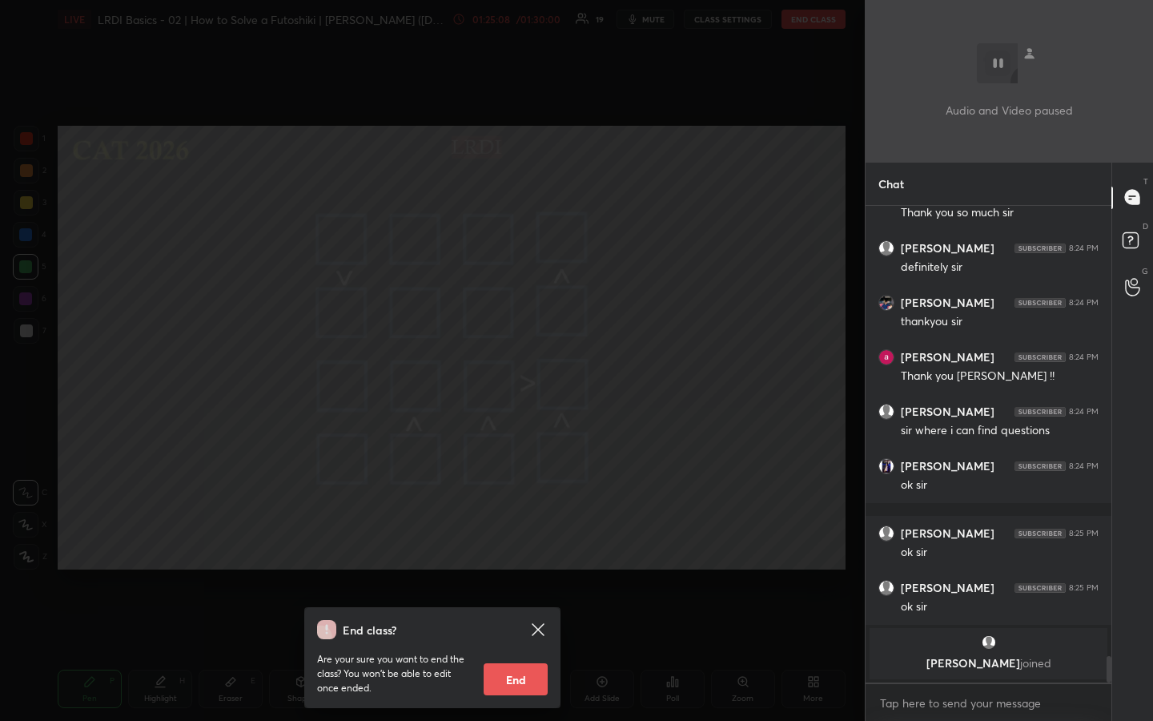
click at [519, 539] on button "End" at bounding box center [516, 679] width 64 height 32
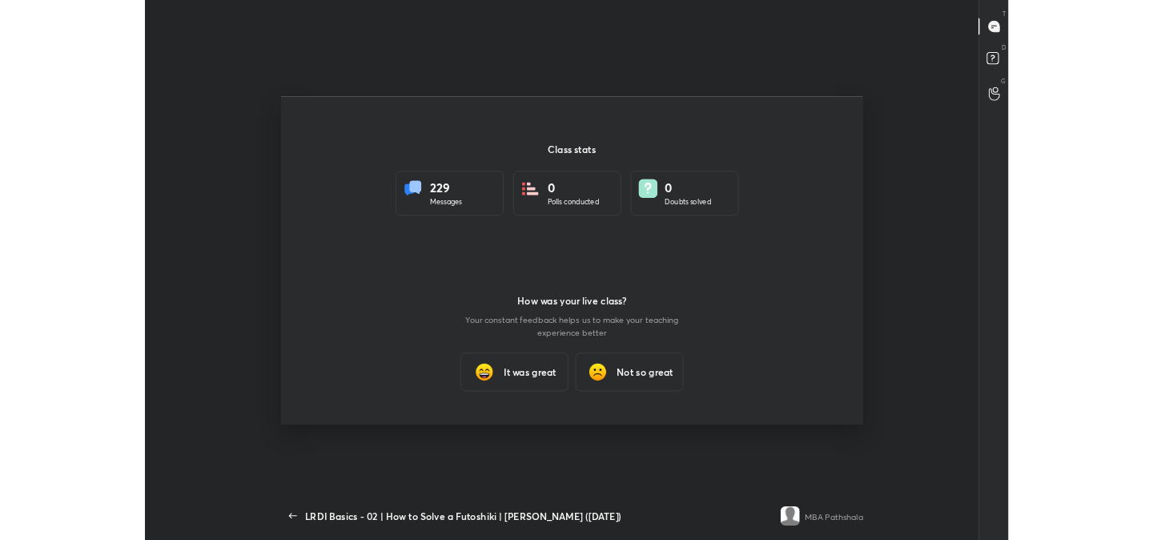
scroll to position [79651, 78948]
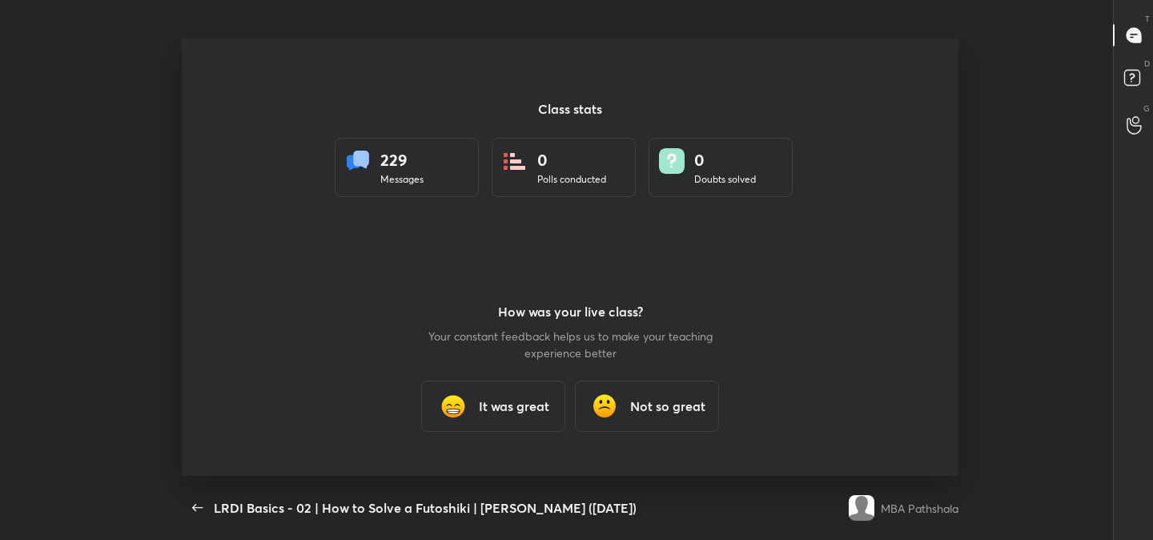
type textarea "x"
